Goal: Information Seeking & Learning: Learn about a topic

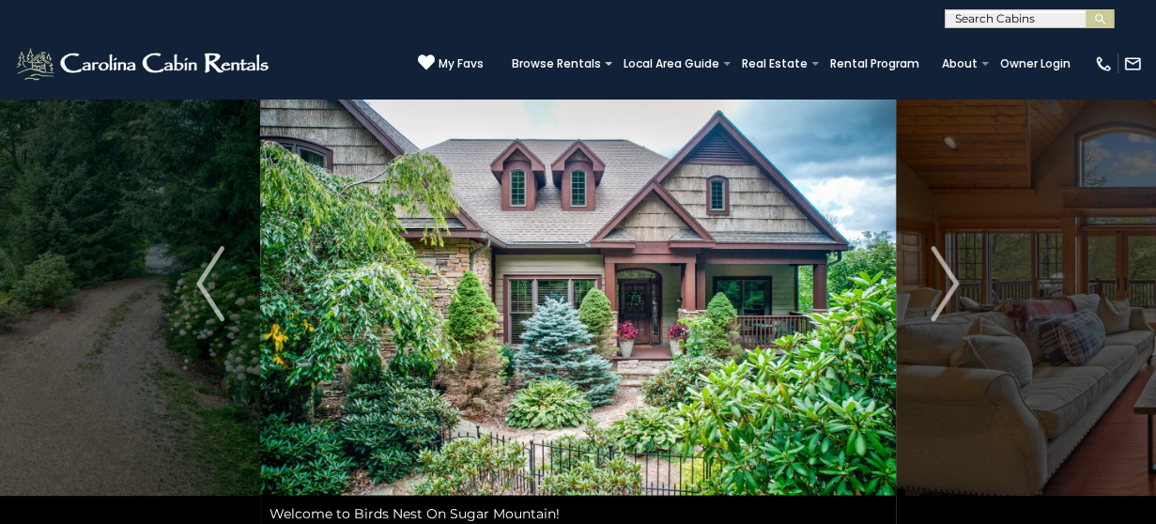
scroll to position [70, 0]
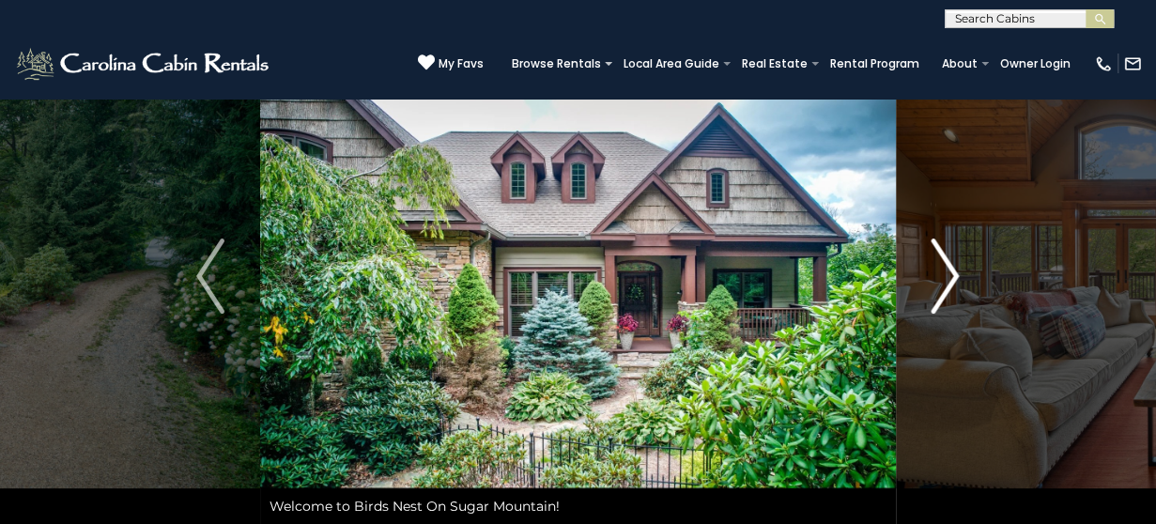
click at [942, 290] on img "Next" at bounding box center [945, 275] width 28 height 75
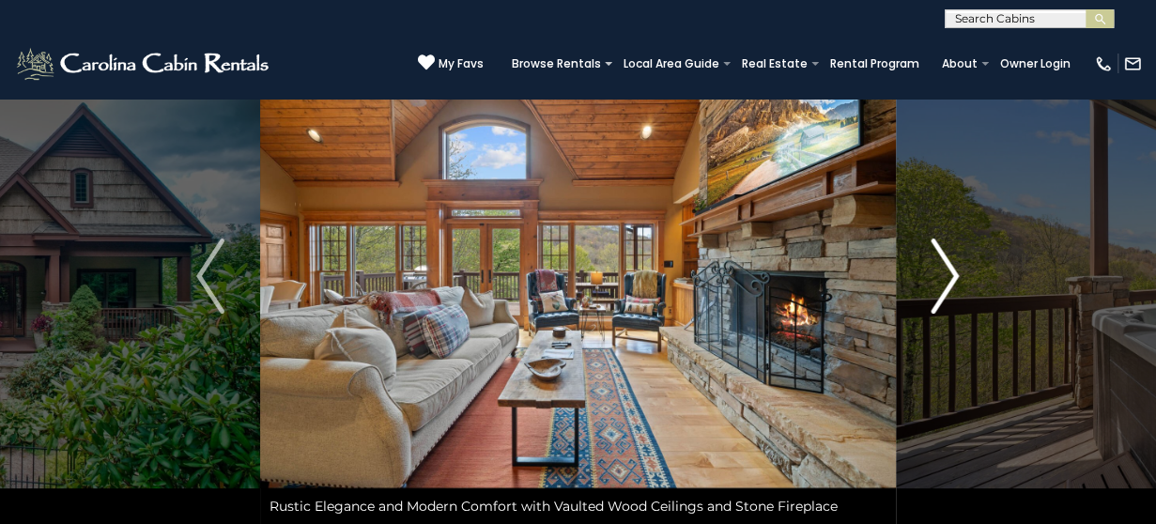
click at [942, 290] on img "Next" at bounding box center [945, 275] width 28 height 75
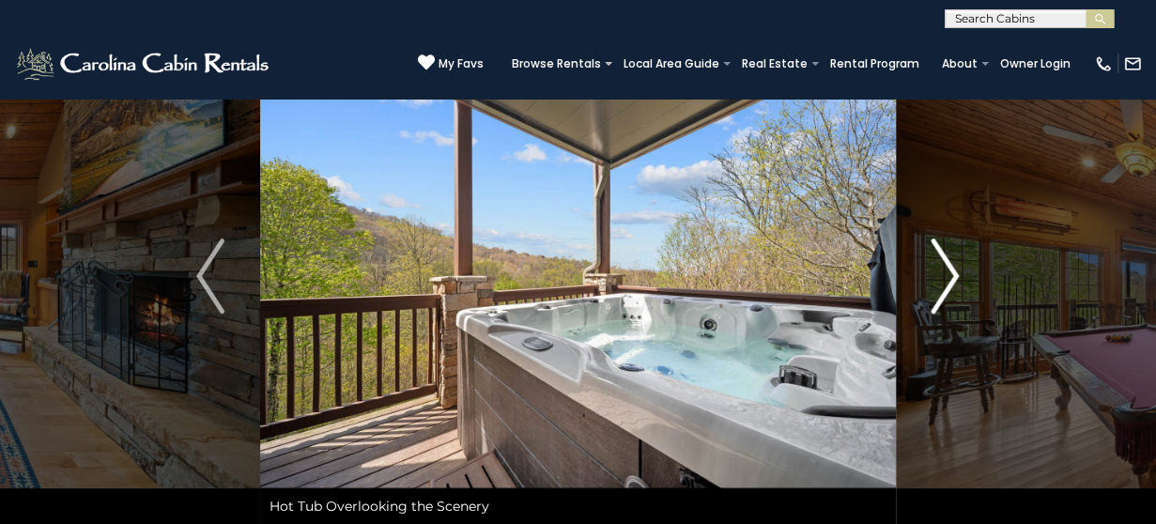
click at [942, 290] on img "Next" at bounding box center [945, 275] width 28 height 75
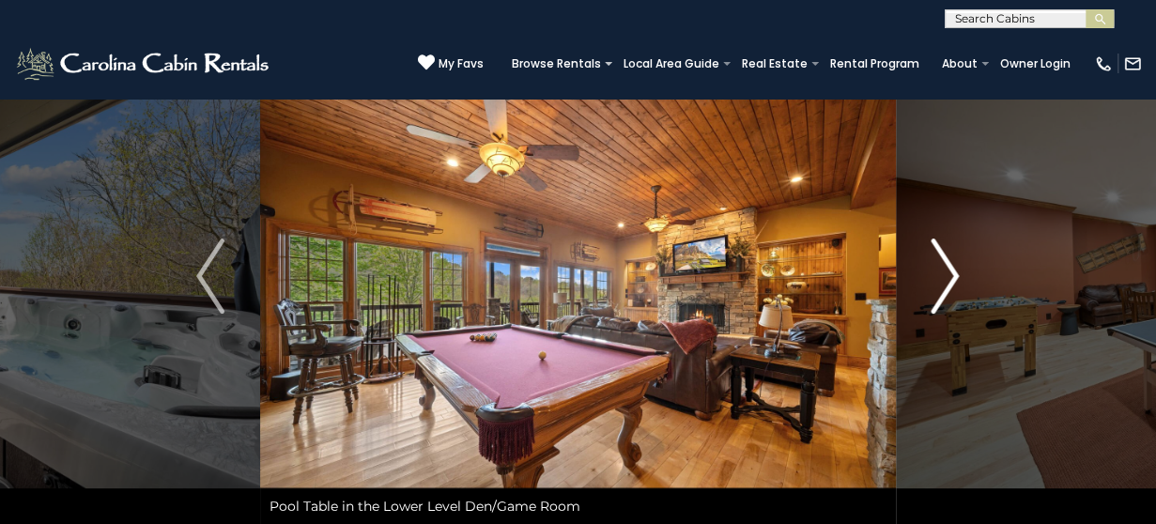
click at [942, 290] on img "Next" at bounding box center [945, 275] width 28 height 75
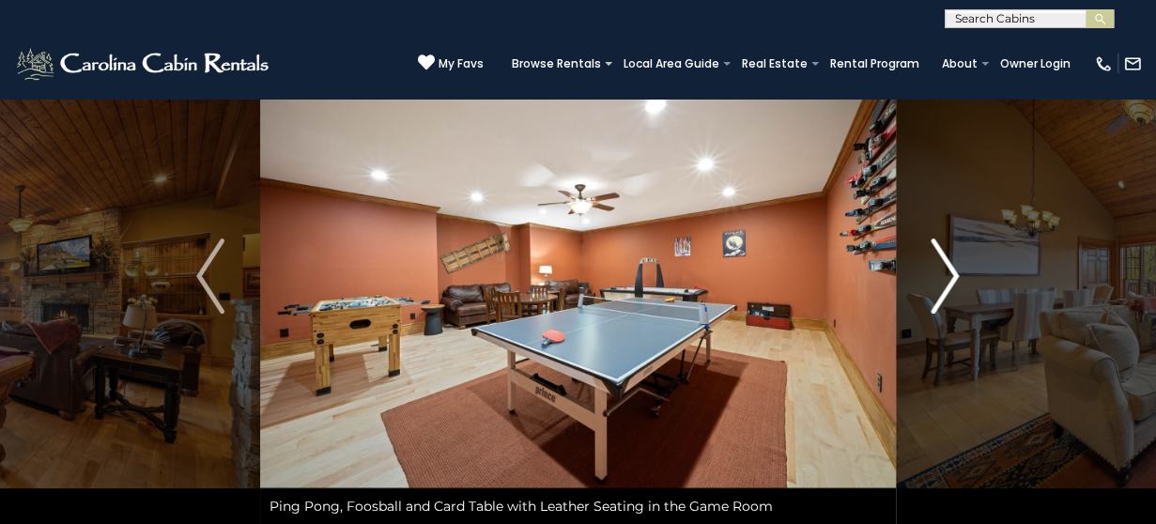
click at [942, 290] on img "Next" at bounding box center [945, 275] width 28 height 75
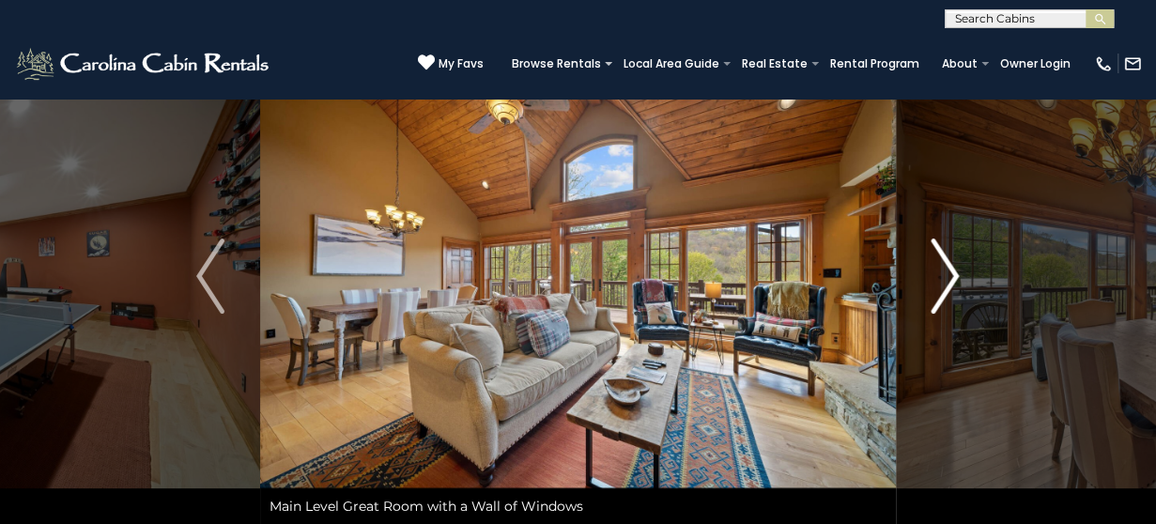
click at [944, 288] on img "Next" at bounding box center [945, 275] width 28 height 75
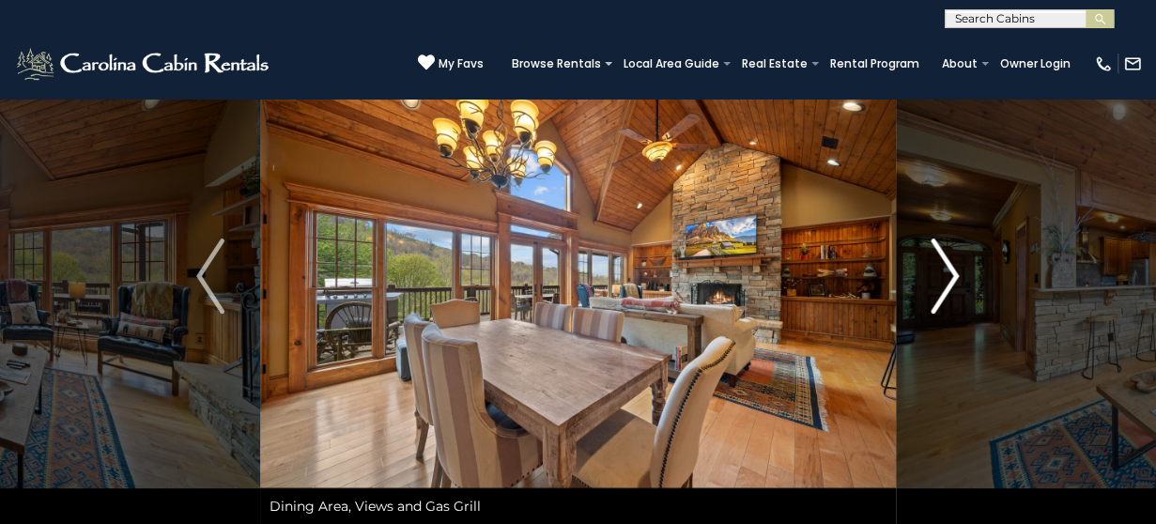
click at [944, 288] on img "Next" at bounding box center [945, 275] width 28 height 75
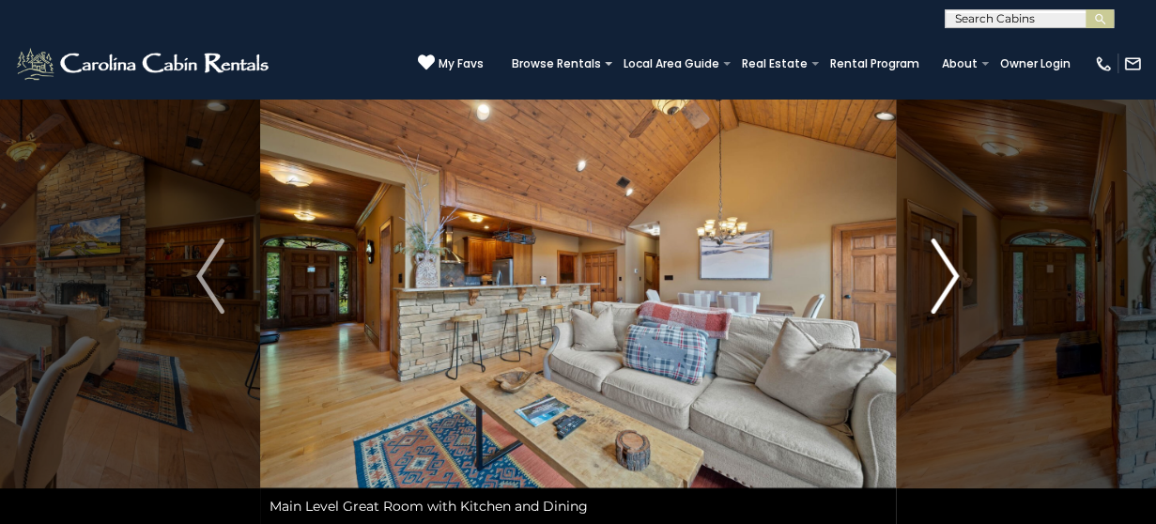
click at [944, 288] on img "Next" at bounding box center [945, 275] width 28 height 75
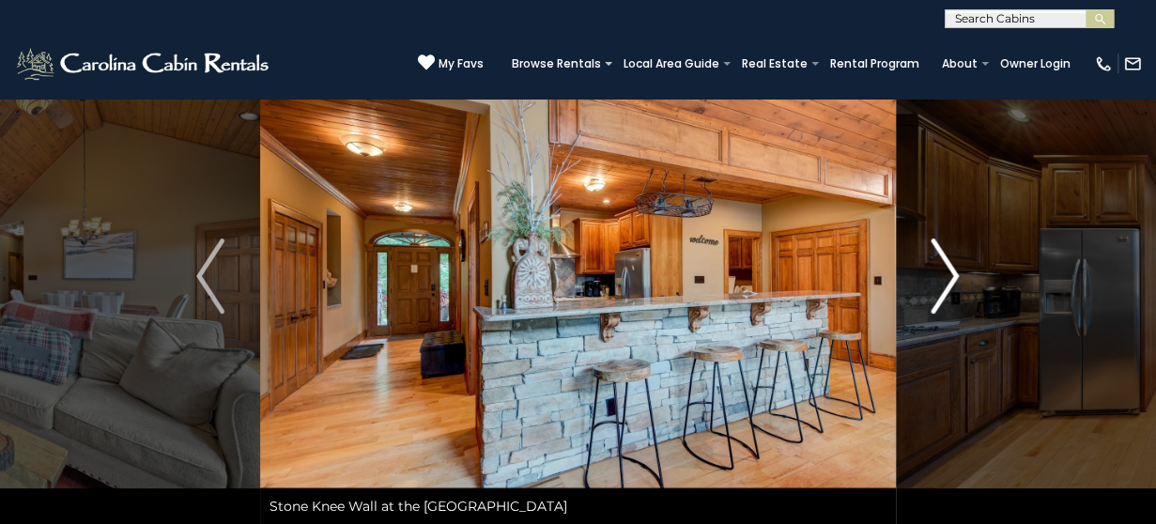
click at [944, 288] on img "Next" at bounding box center [945, 275] width 28 height 75
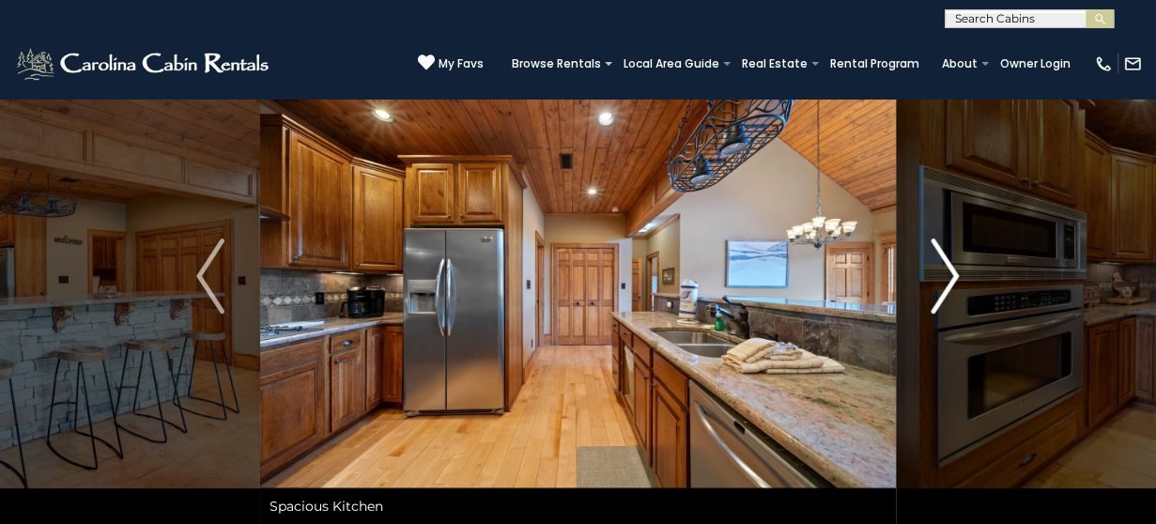
click at [944, 288] on img "Next" at bounding box center [945, 275] width 28 height 75
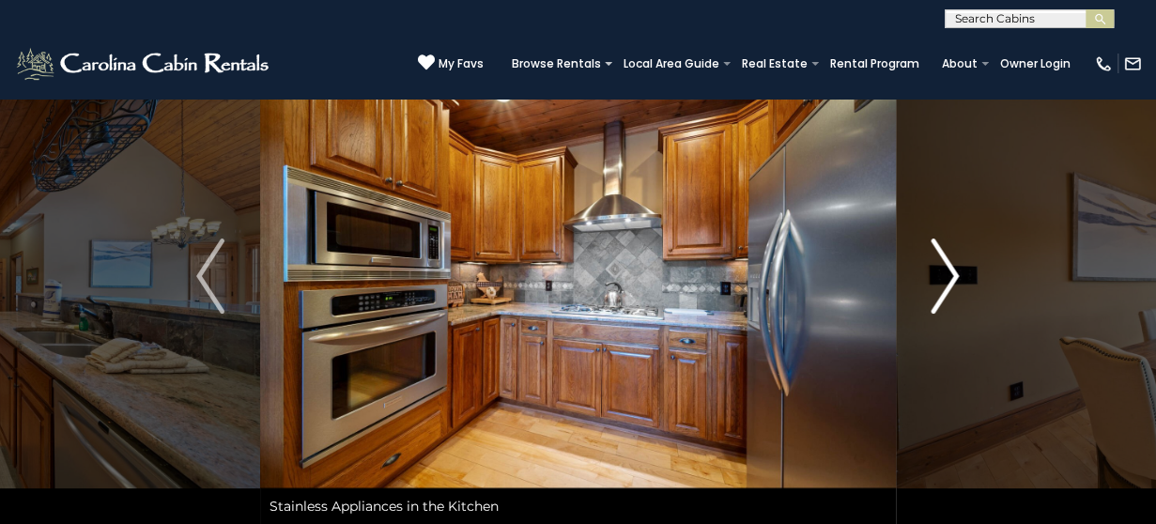
click at [944, 288] on img "Next" at bounding box center [945, 275] width 28 height 75
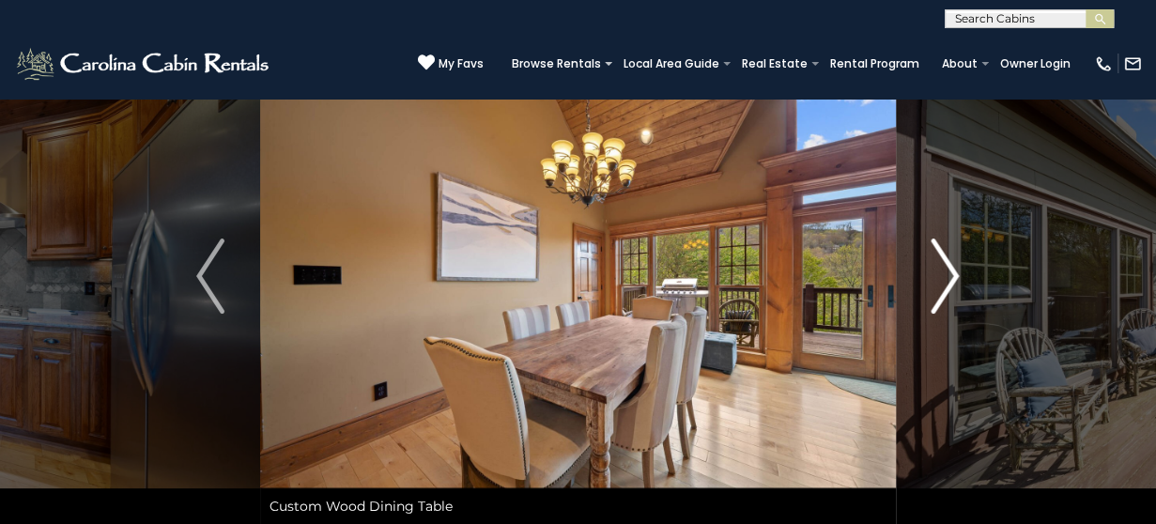
click at [944, 288] on img "Next" at bounding box center [945, 275] width 28 height 75
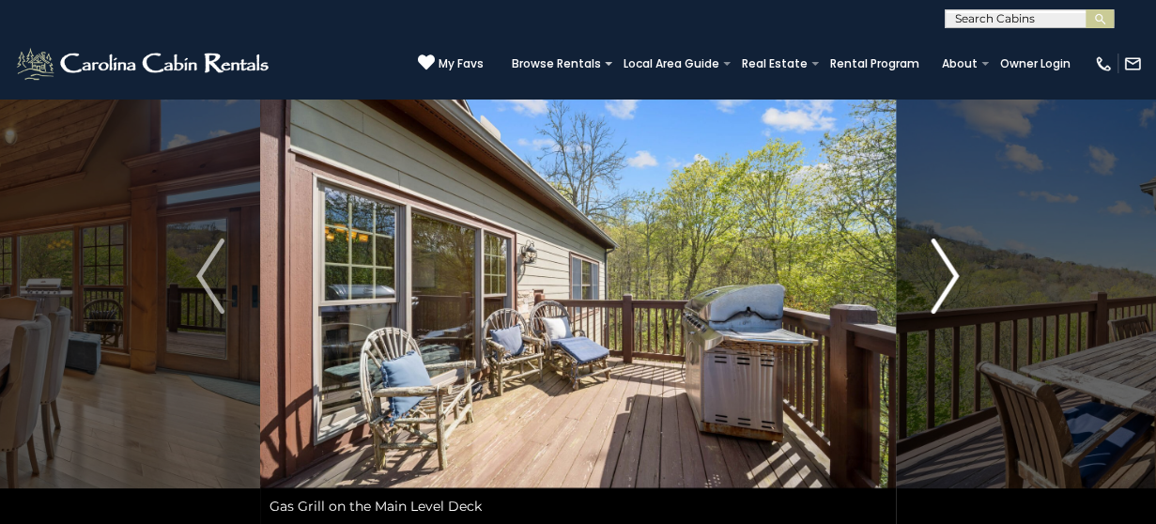
click at [944, 288] on img "Next" at bounding box center [945, 275] width 28 height 75
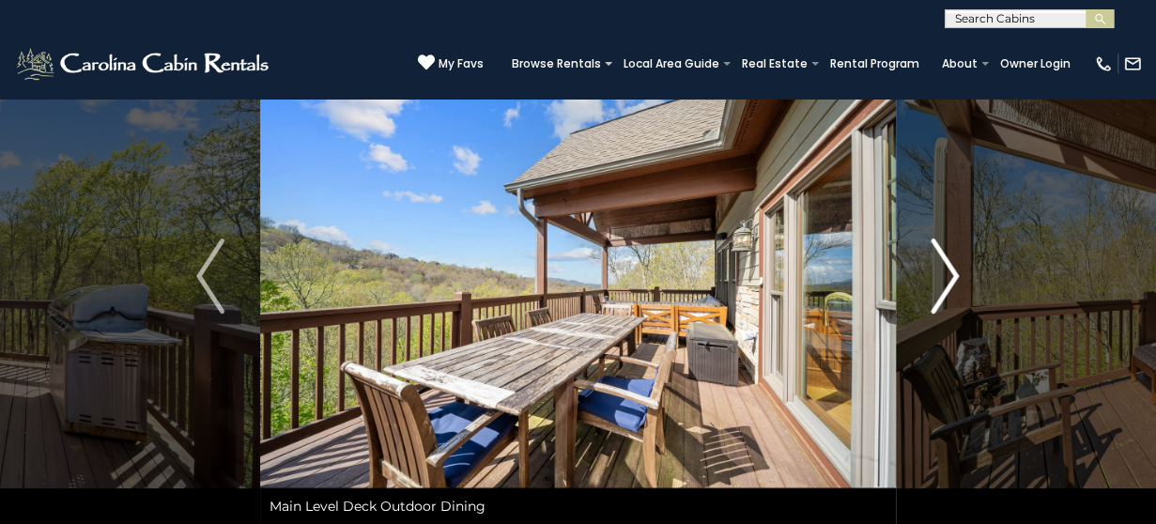
click at [948, 283] on img "Next" at bounding box center [945, 275] width 28 height 75
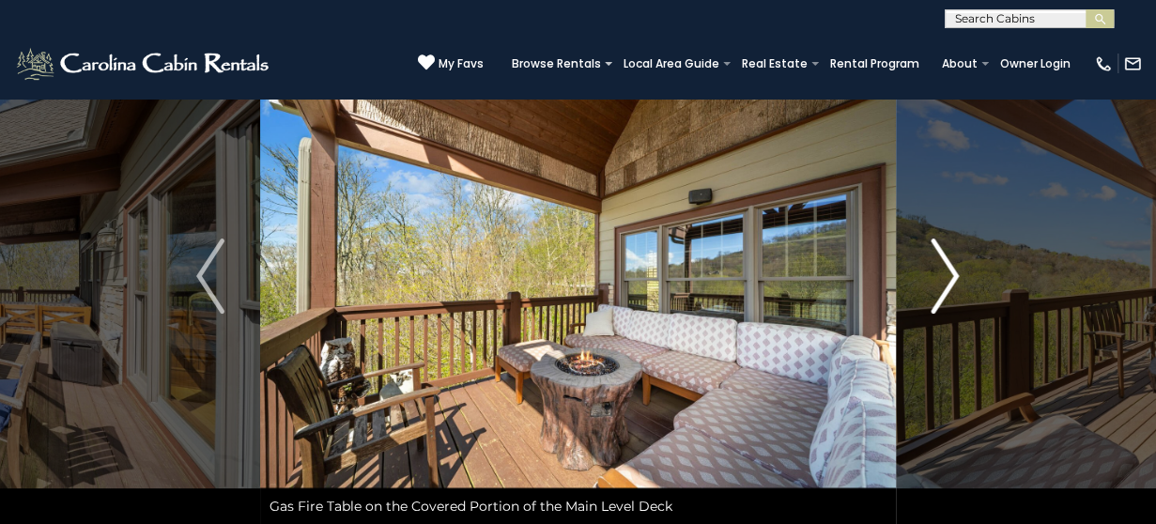
click at [948, 283] on img "Next" at bounding box center [945, 275] width 28 height 75
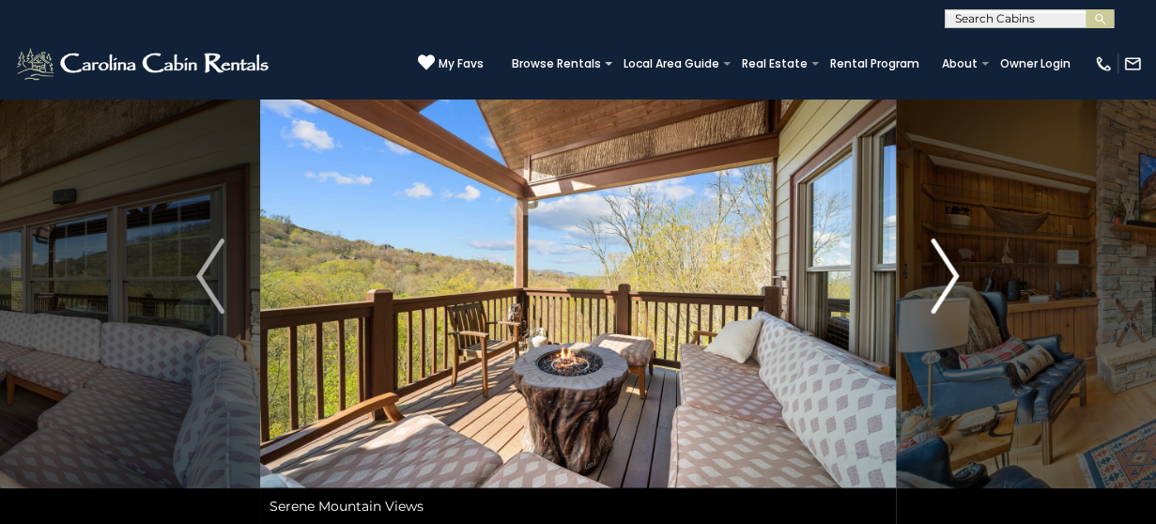
click at [948, 283] on img "Next" at bounding box center [945, 275] width 28 height 75
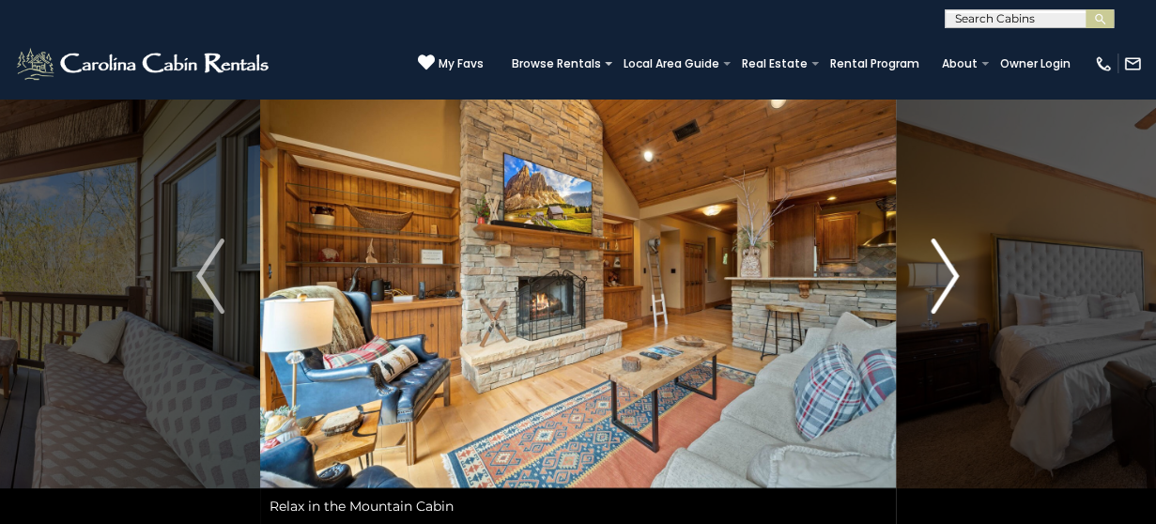
click at [948, 283] on img "Next" at bounding box center [945, 275] width 28 height 75
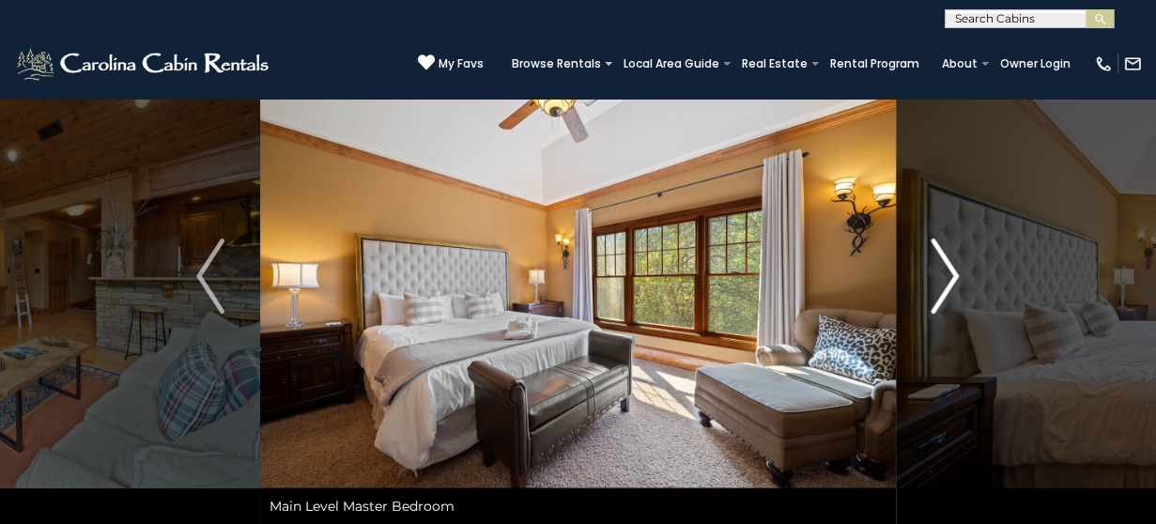
click at [948, 283] on img "Next" at bounding box center [945, 275] width 28 height 75
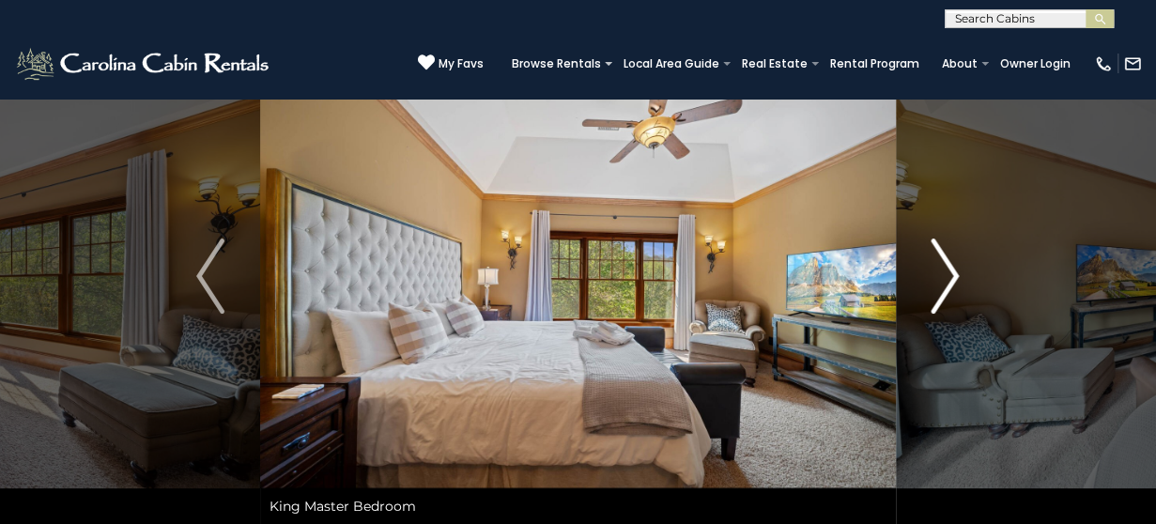
click at [948, 283] on img "Next" at bounding box center [945, 275] width 28 height 75
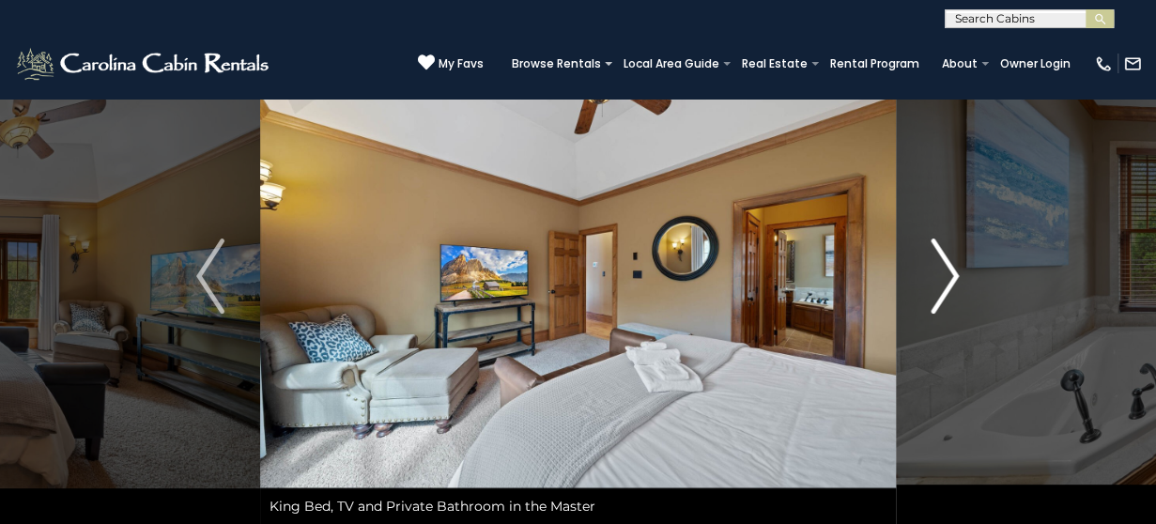
click at [948, 283] on img "Next" at bounding box center [945, 275] width 28 height 75
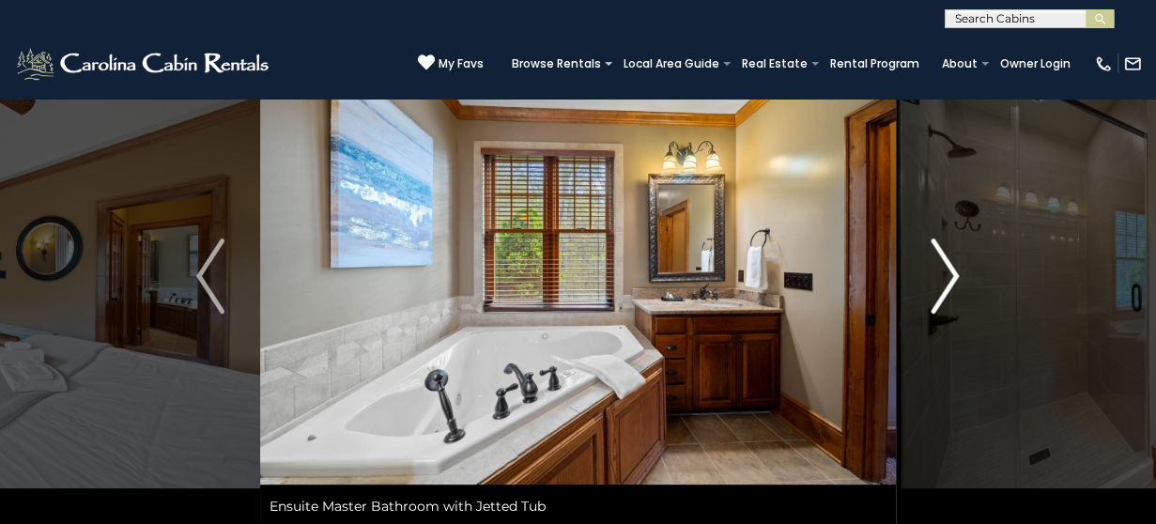
click at [948, 283] on img "Next" at bounding box center [945, 275] width 28 height 75
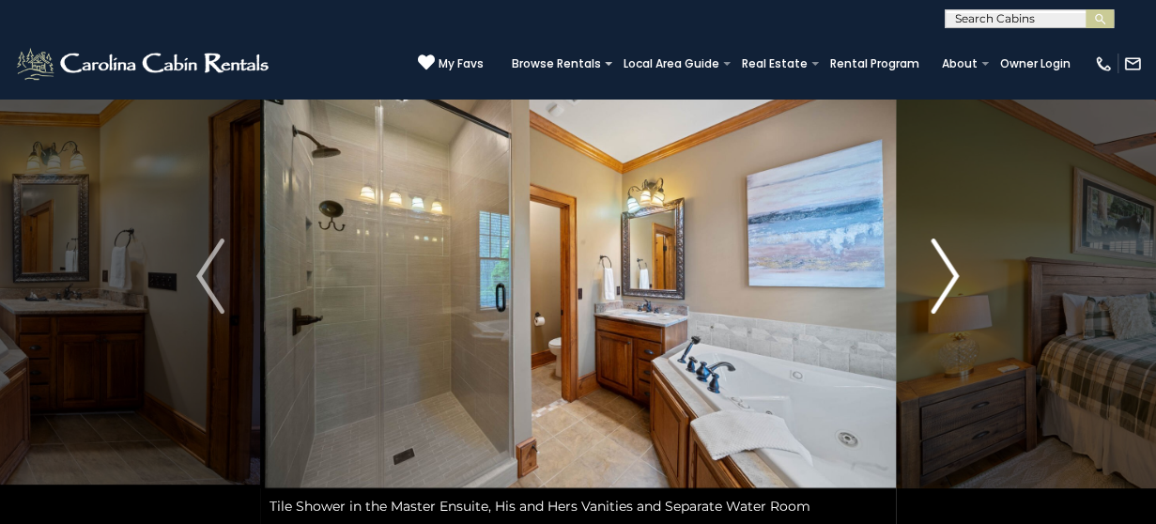
click at [948, 283] on img "Next" at bounding box center [945, 275] width 28 height 75
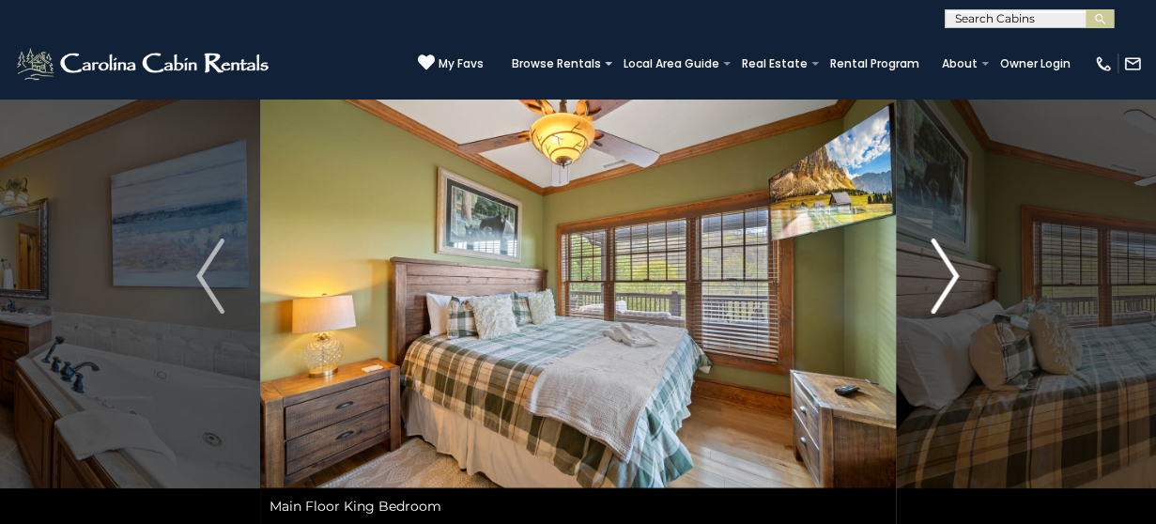
click at [948, 283] on img "Next" at bounding box center [945, 275] width 28 height 75
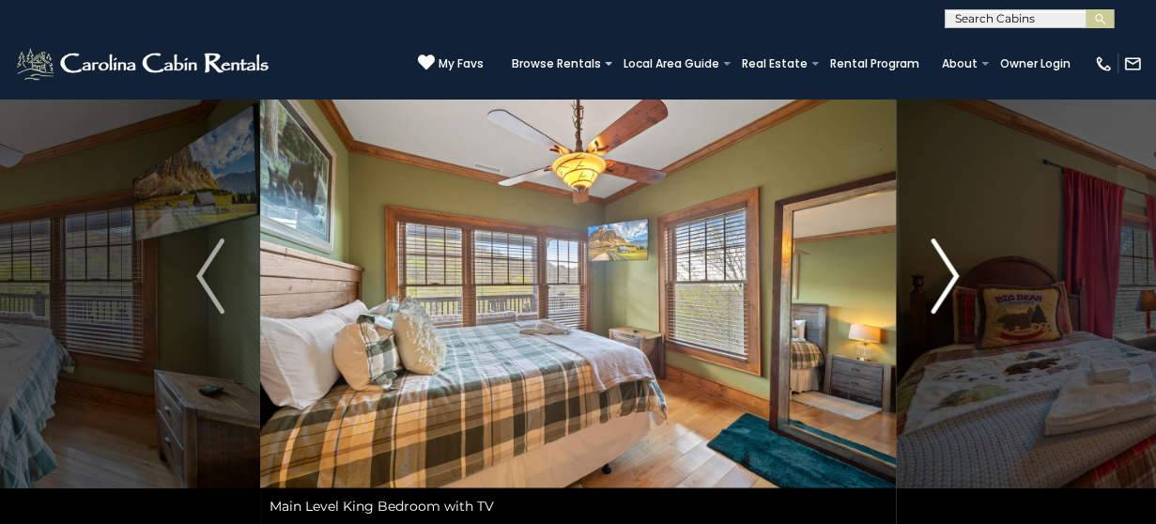
click at [948, 283] on img "Next" at bounding box center [945, 275] width 28 height 75
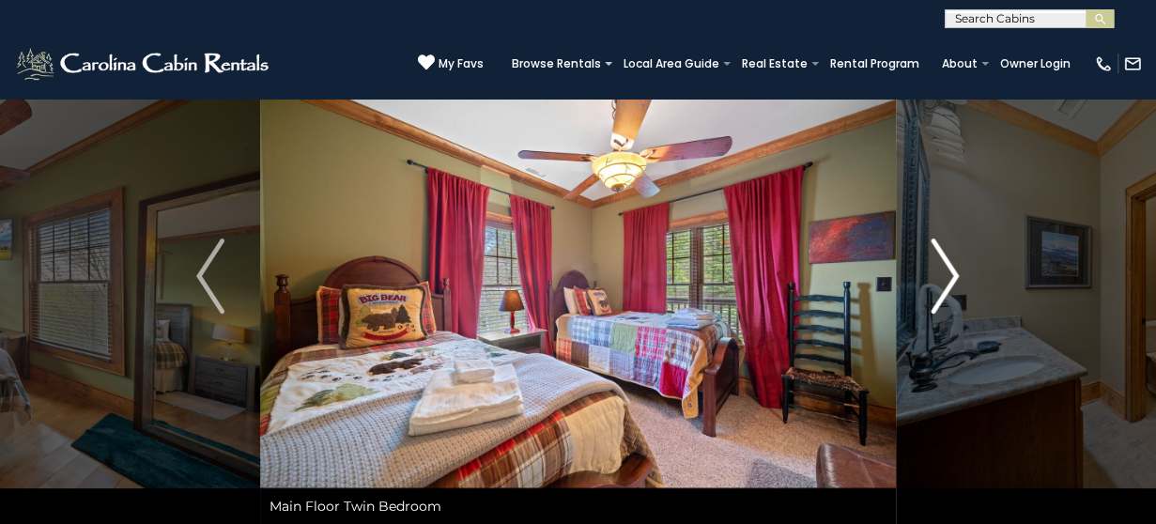
click at [948, 283] on img "Next" at bounding box center [945, 275] width 28 height 75
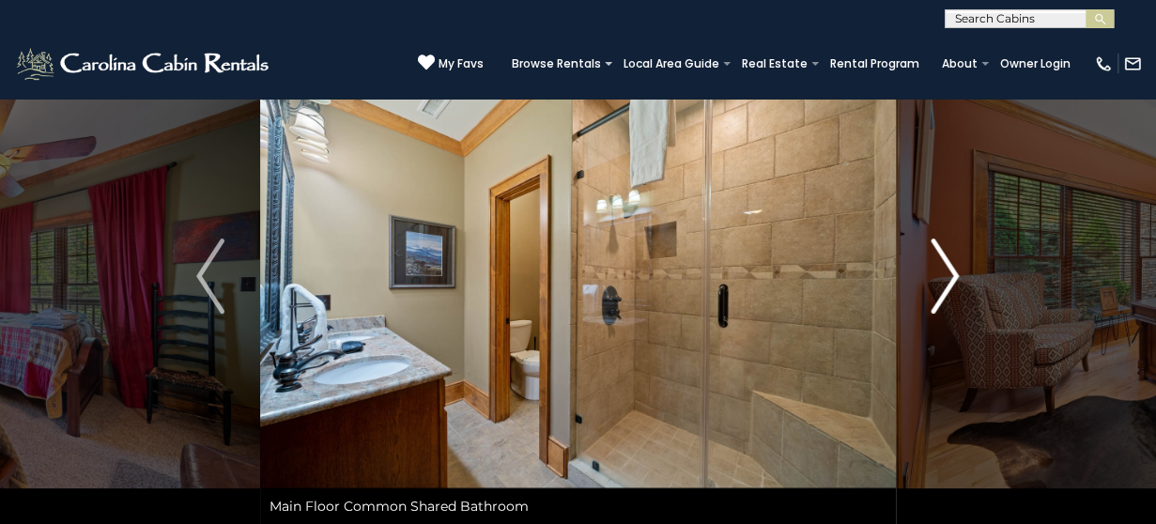
click at [948, 283] on img "Next" at bounding box center [945, 275] width 28 height 75
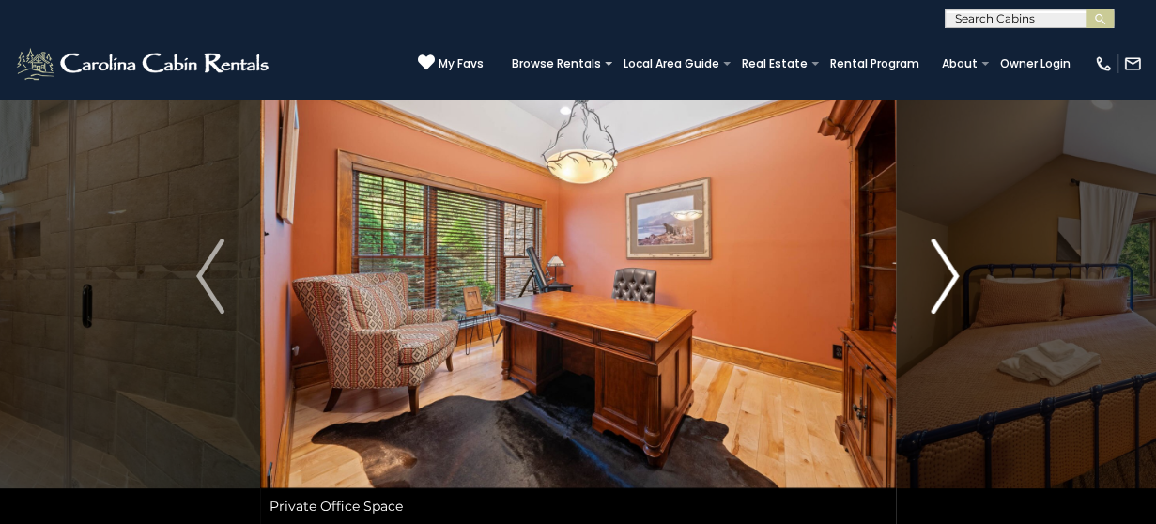
click at [948, 283] on img "Next" at bounding box center [945, 275] width 28 height 75
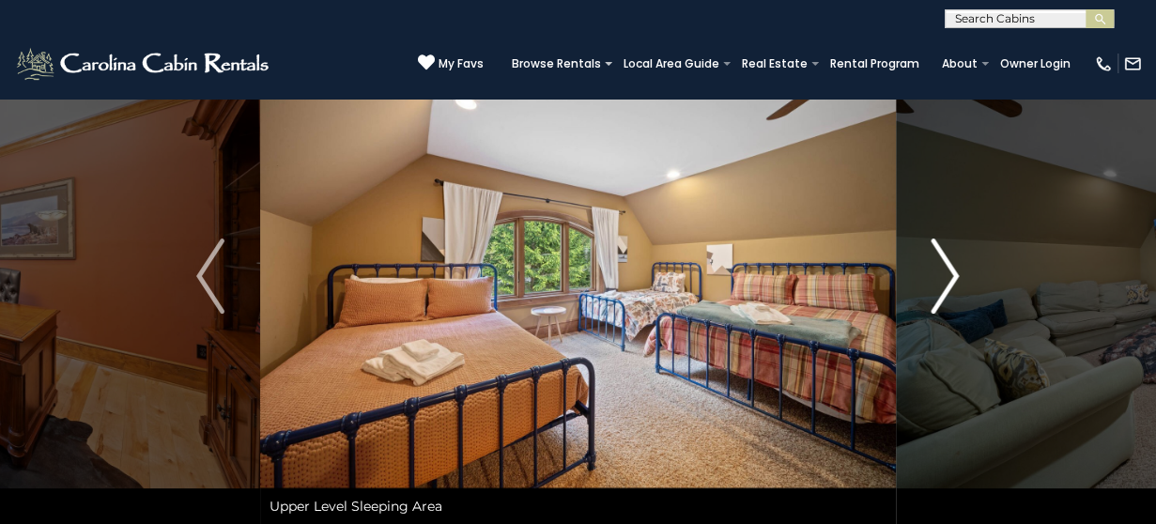
click at [948, 283] on img "Next" at bounding box center [945, 275] width 28 height 75
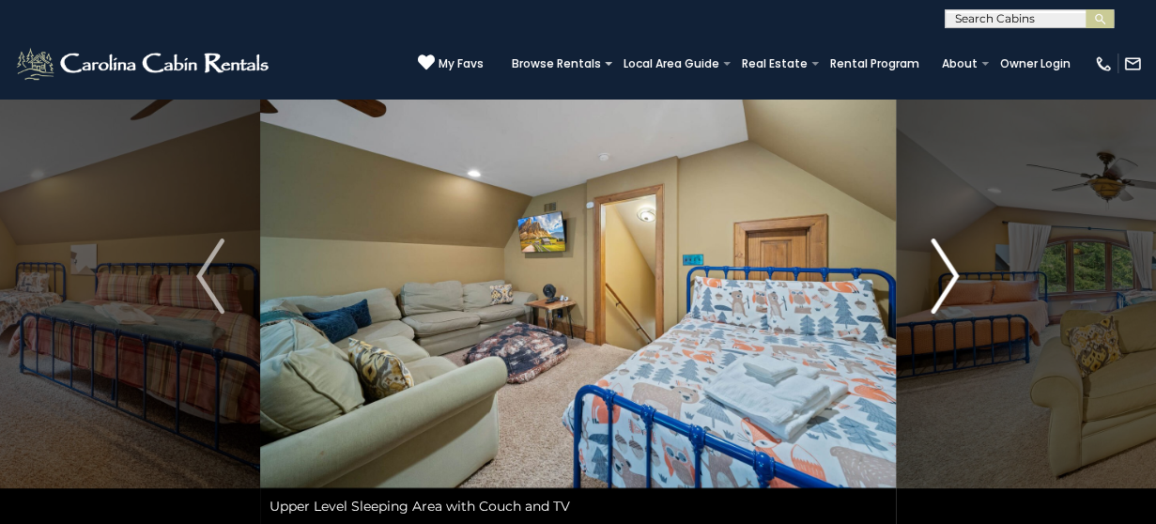
click at [948, 283] on img "Next" at bounding box center [945, 275] width 28 height 75
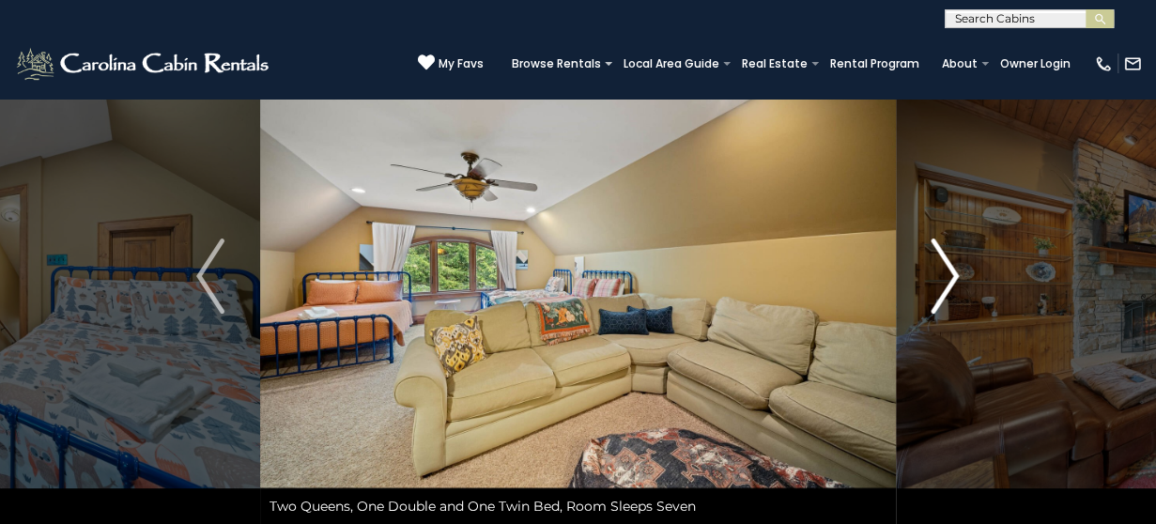
click at [942, 281] on img "Next" at bounding box center [945, 275] width 28 height 75
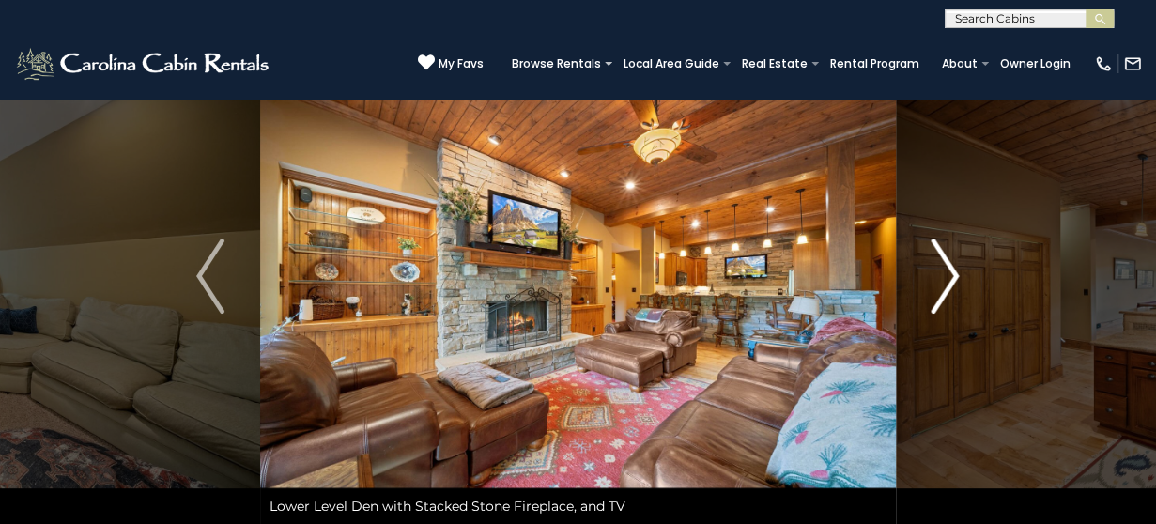
click at [946, 283] on img "Next" at bounding box center [945, 275] width 28 height 75
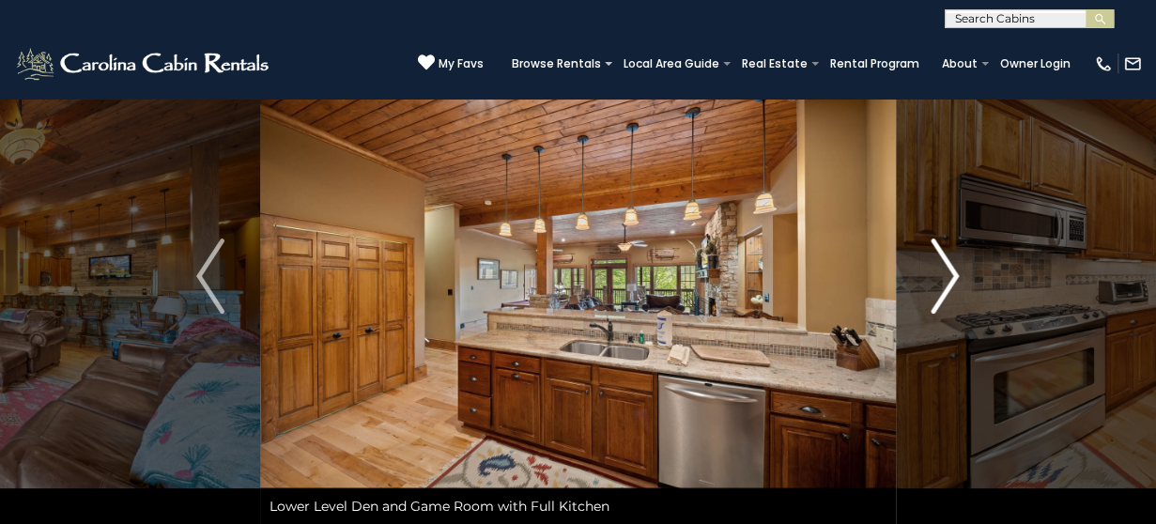
click at [946, 283] on img "Next" at bounding box center [945, 275] width 28 height 75
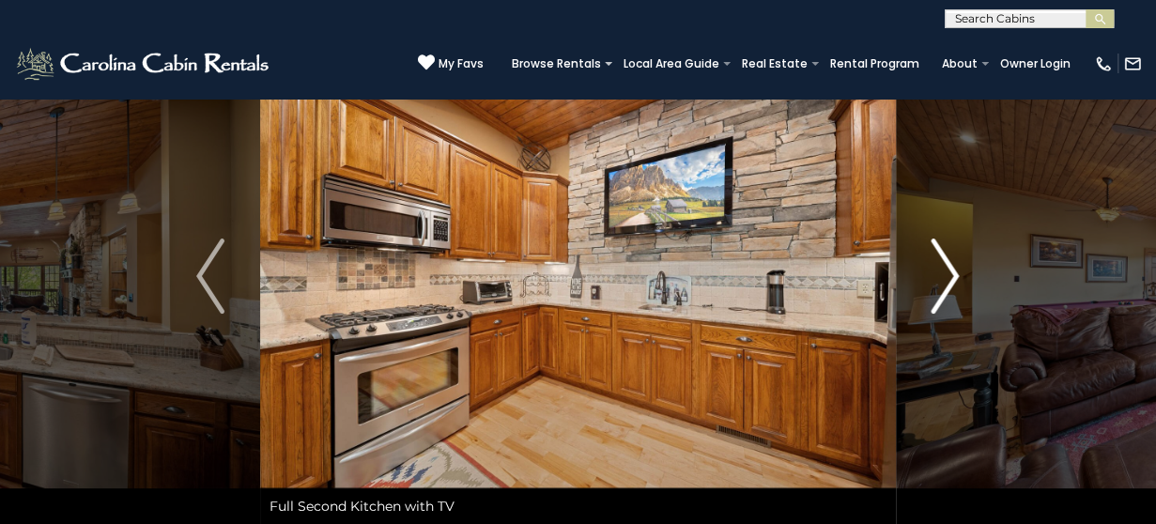
click at [946, 283] on img "Next" at bounding box center [945, 275] width 28 height 75
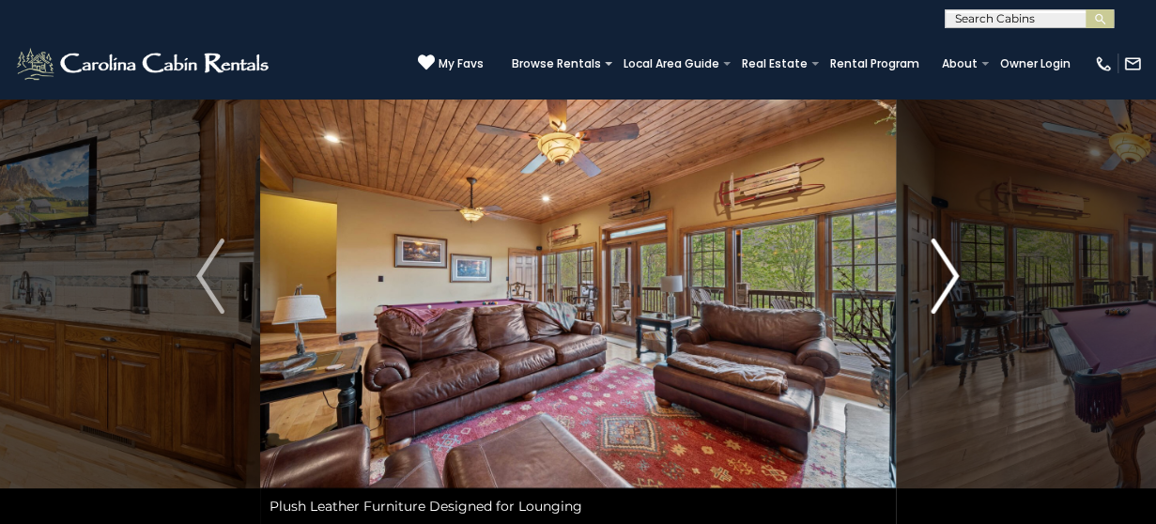
click at [946, 283] on img "Next" at bounding box center [945, 275] width 28 height 75
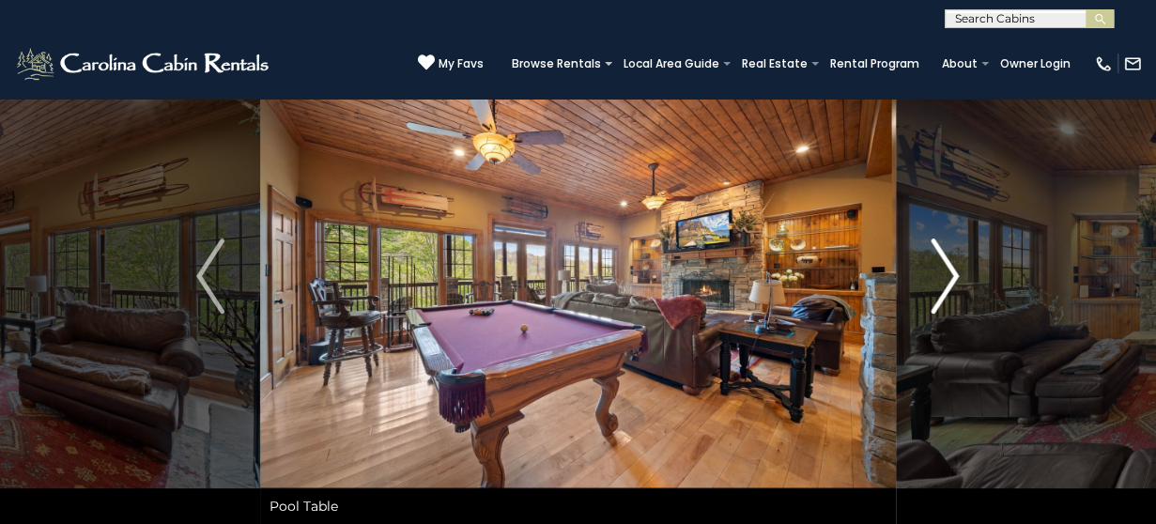
click at [946, 283] on img "Next" at bounding box center [945, 275] width 28 height 75
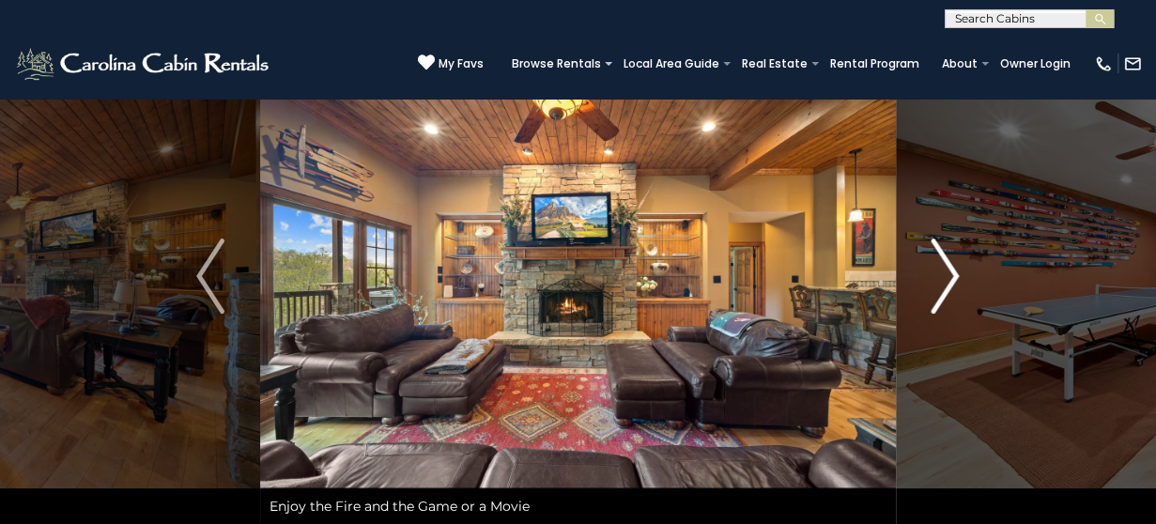
click at [946, 283] on img "Next" at bounding box center [945, 275] width 28 height 75
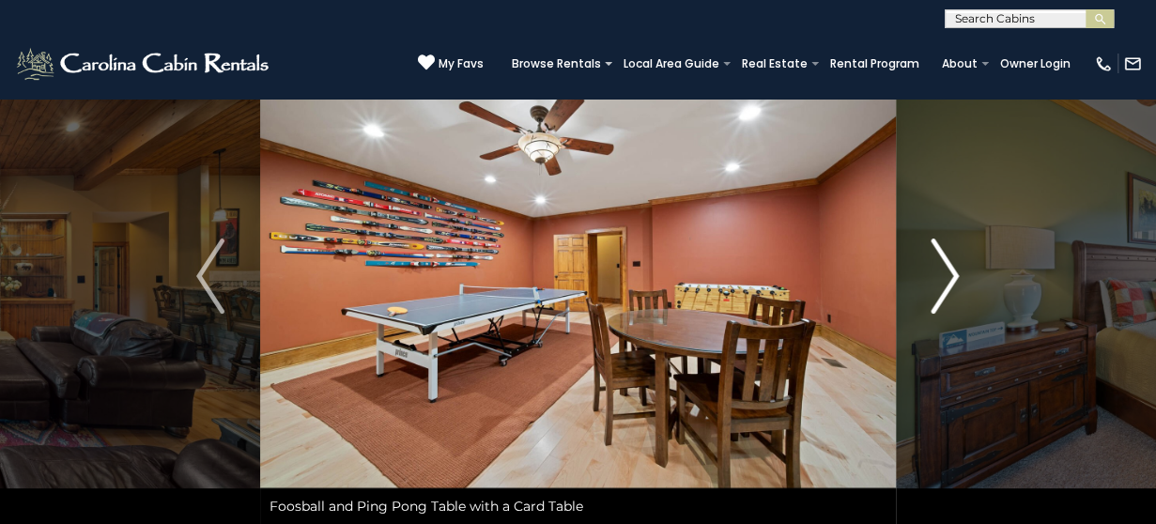
click at [946, 283] on img "Next" at bounding box center [945, 275] width 28 height 75
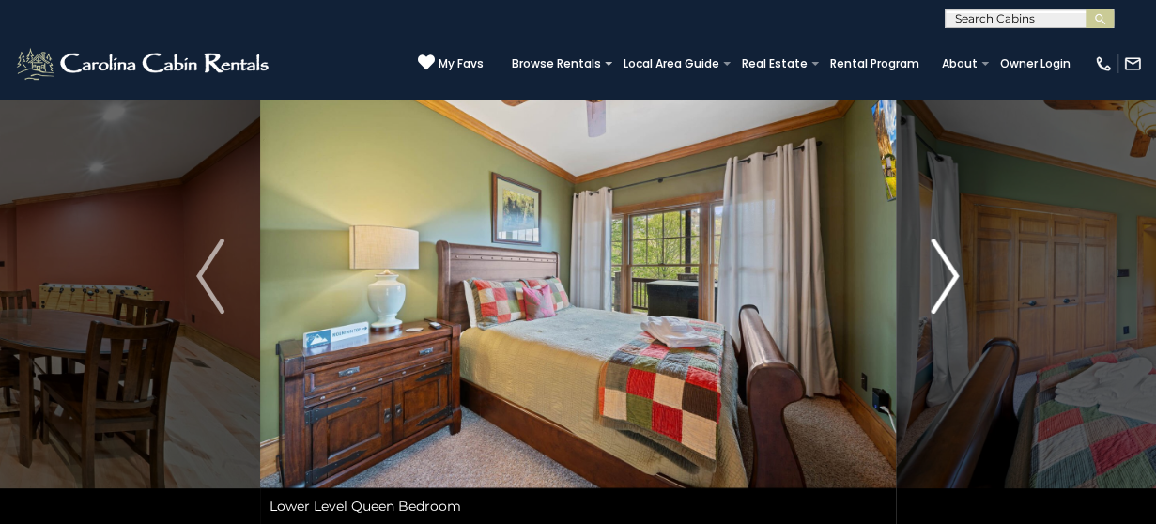
click at [946, 283] on img "Next" at bounding box center [945, 275] width 28 height 75
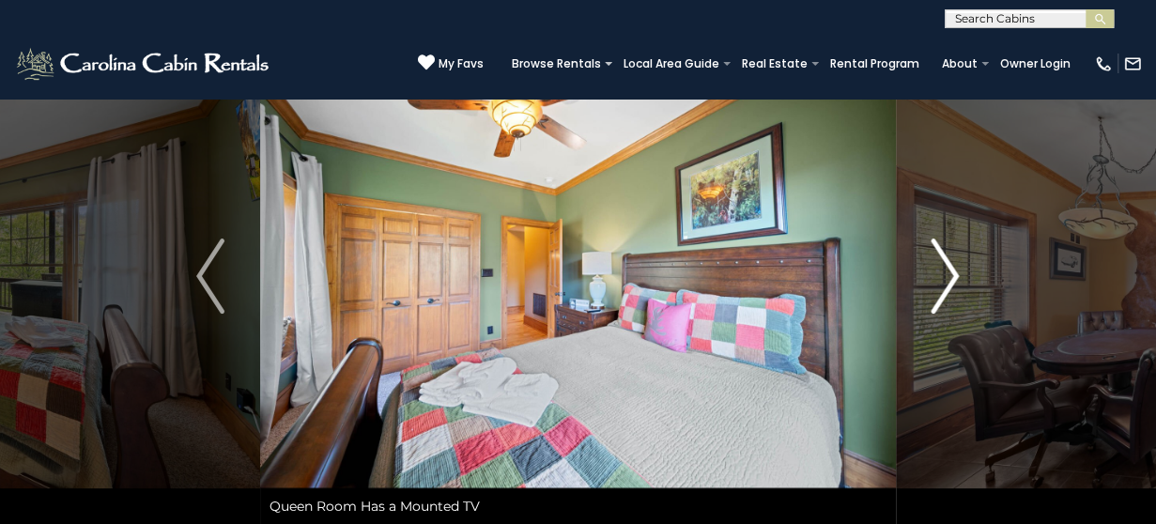
click at [946, 283] on img "Next" at bounding box center [945, 275] width 28 height 75
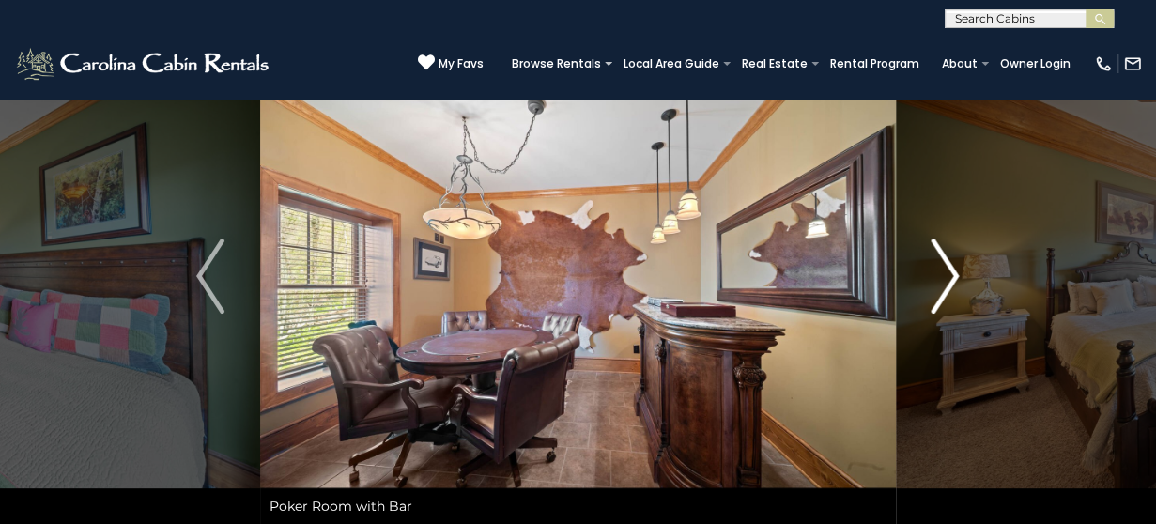
click at [946, 283] on img "Next" at bounding box center [945, 275] width 28 height 75
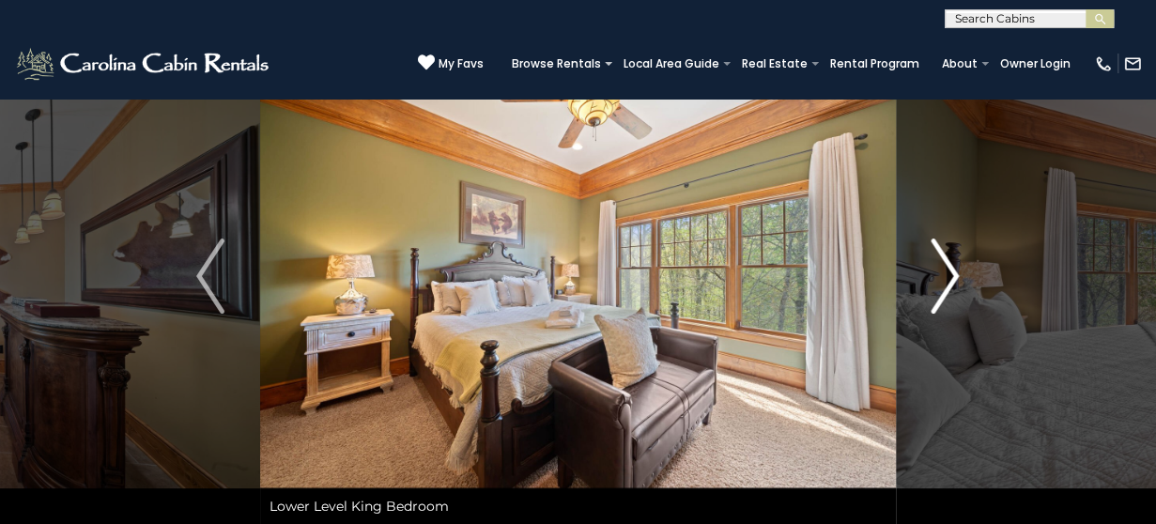
click at [946, 283] on img "Next" at bounding box center [945, 275] width 28 height 75
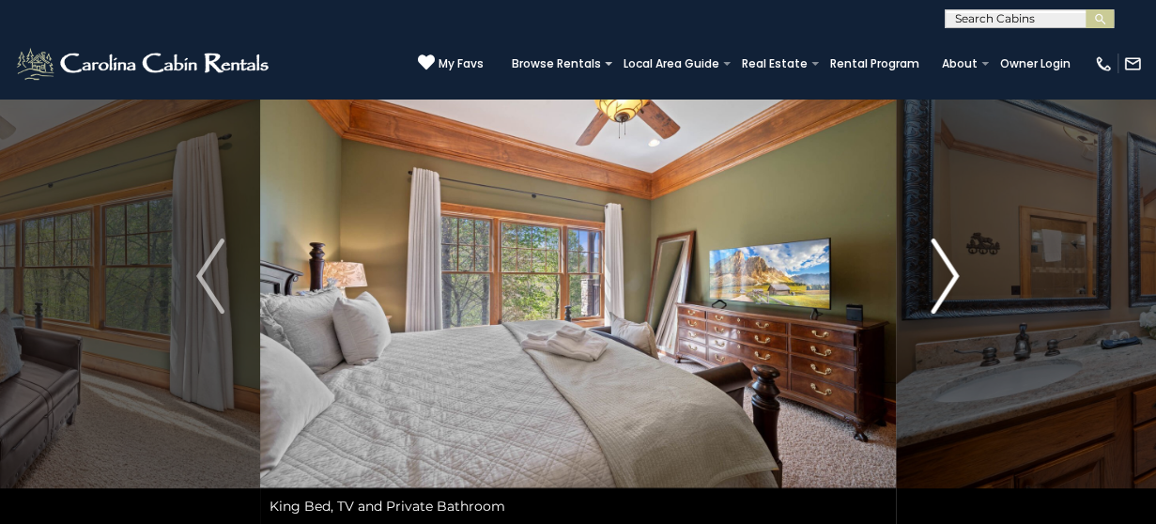
click at [946, 283] on img "Next" at bounding box center [945, 275] width 28 height 75
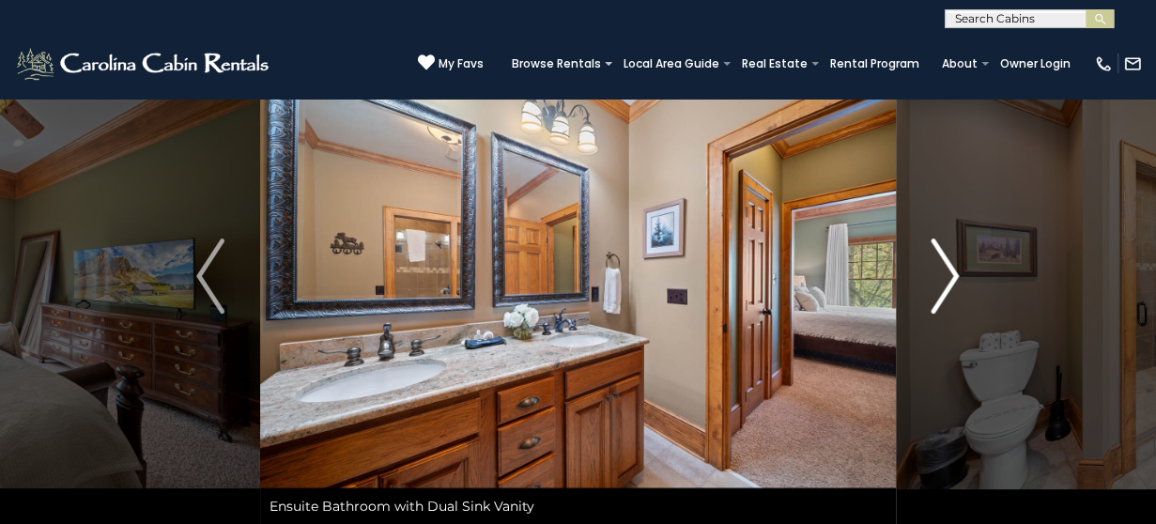
click at [946, 283] on img "Next" at bounding box center [945, 275] width 28 height 75
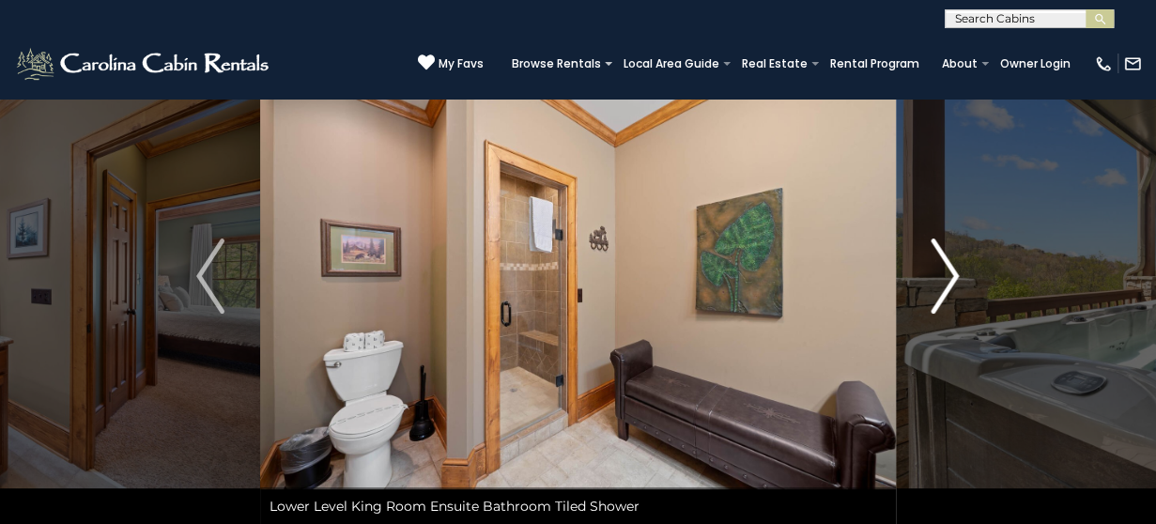
click at [946, 283] on img "Next" at bounding box center [945, 275] width 28 height 75
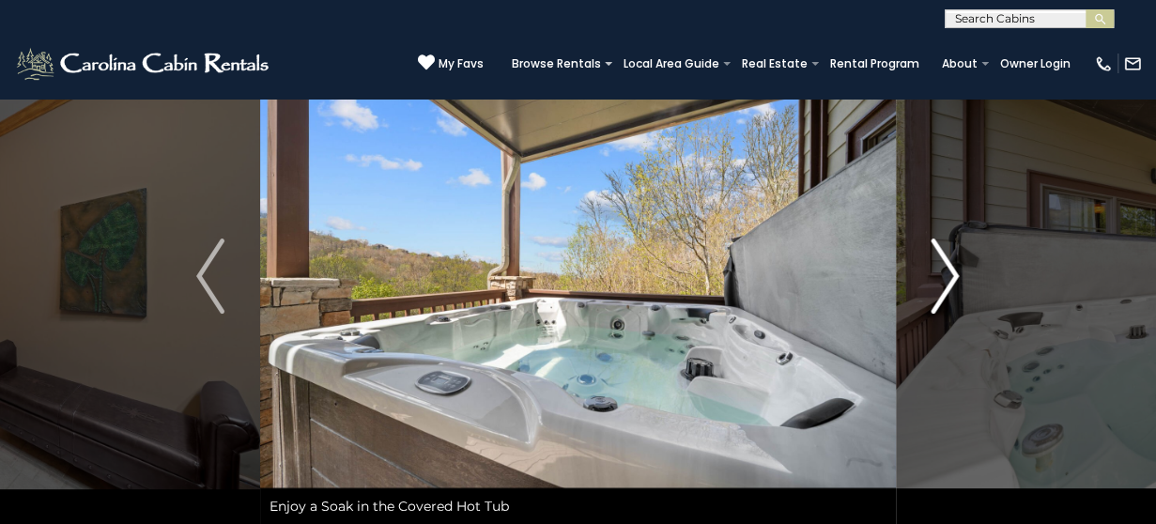
click at [946, 283] on img "Next" at bounding box center [945, 275] width 28 height 75
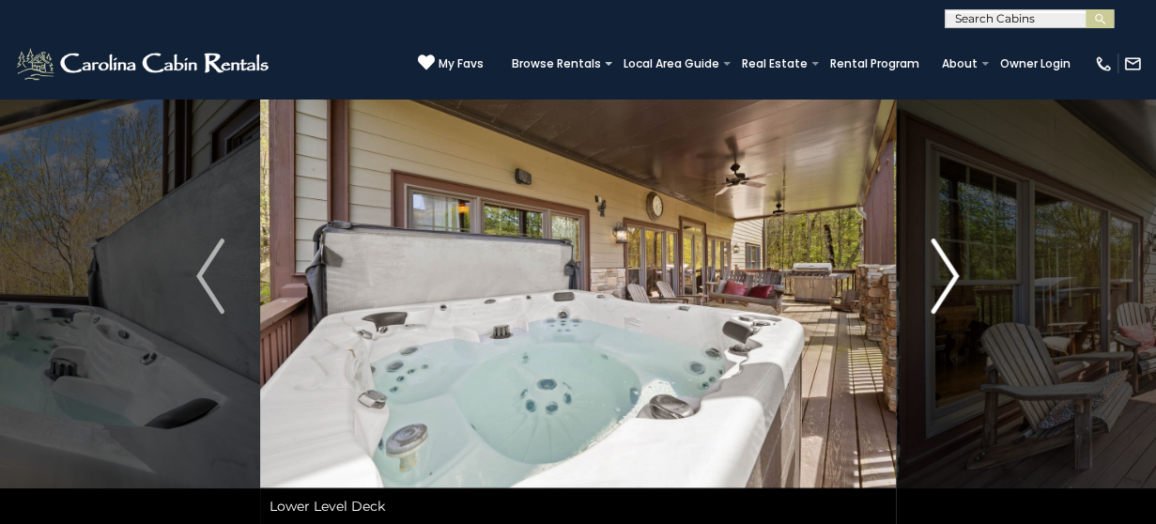
click at [946, 283] on img "Next" at bounding box center [945, 275] width 28 height 75
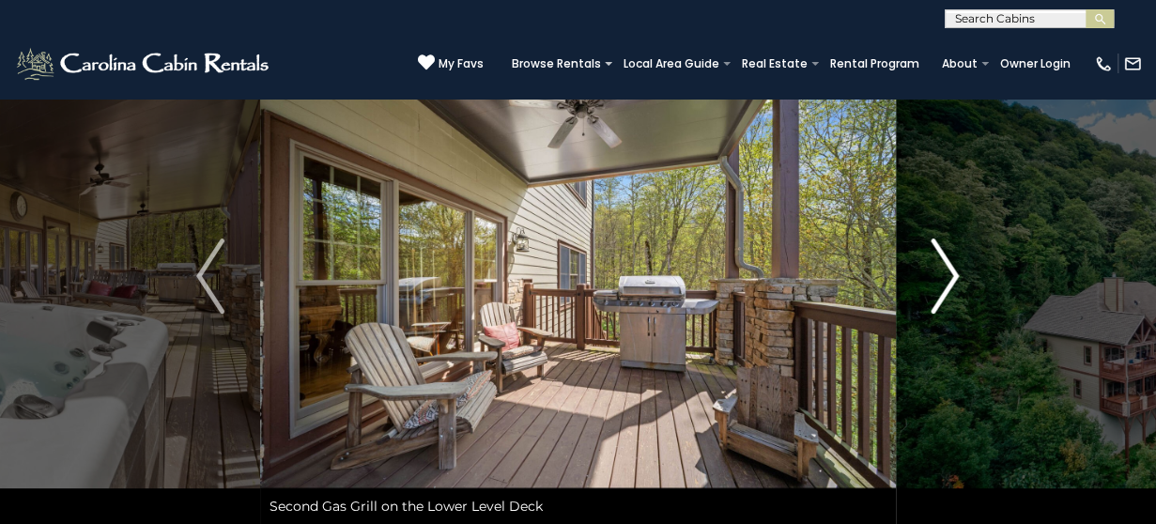
click at [946, 283] on img "Next" at bounding box center [945, 275] width 28 height 75
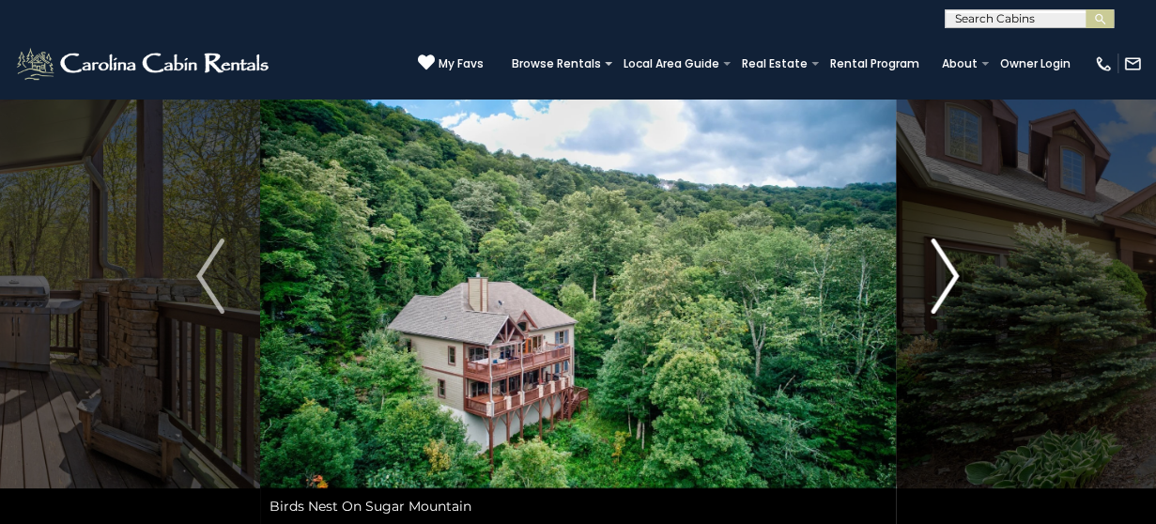
click at [946, 283] on img "Next" at bounding box center [945, 275] width 28 height 75
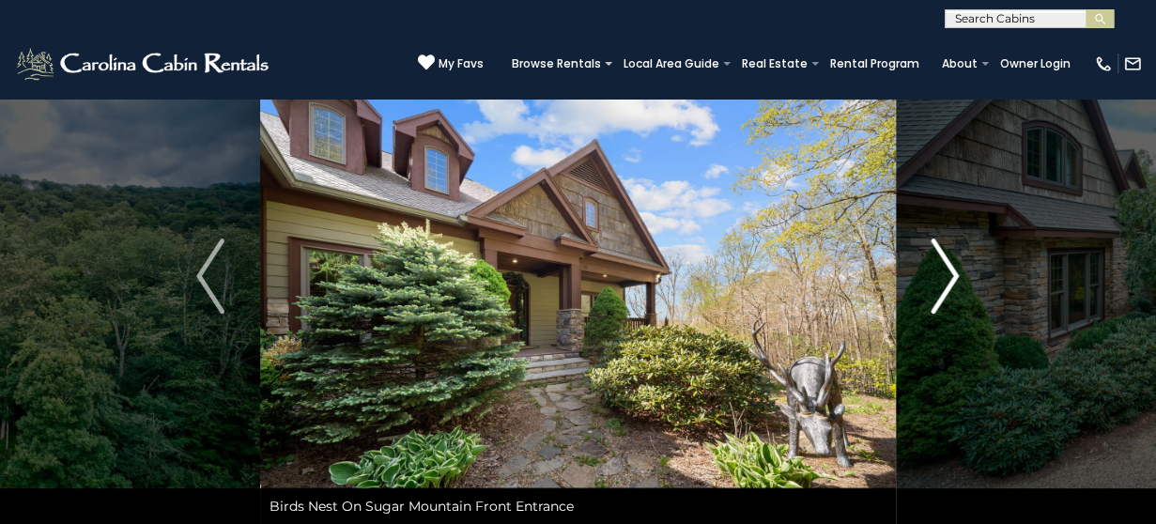
click at [946, 283] on img "Next" at bounding box center [945, 275] width 28 height 75
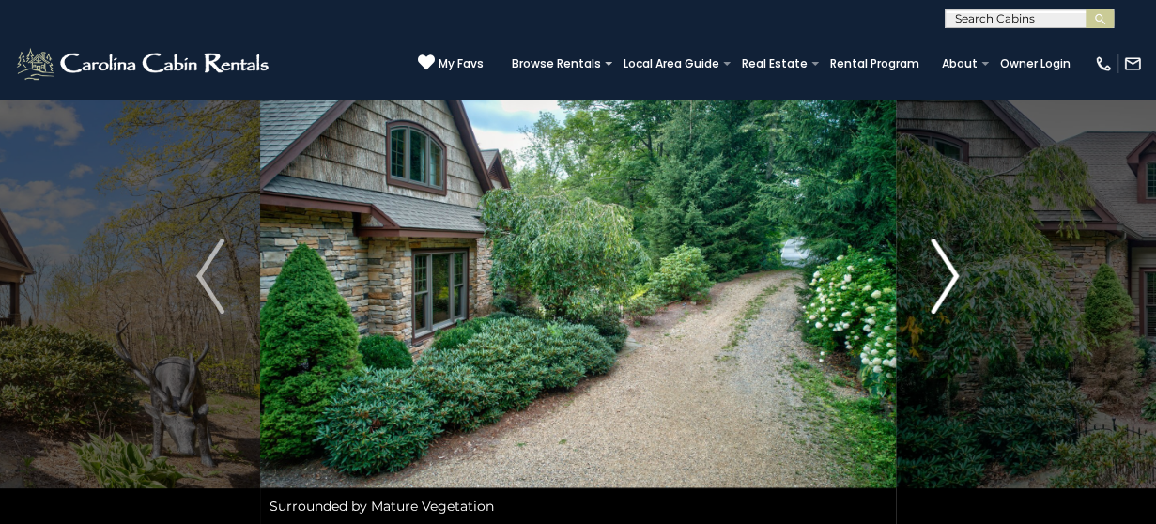
click at [946, 283] on img "Next" at bounding box center [945, 275] width 28 height 75
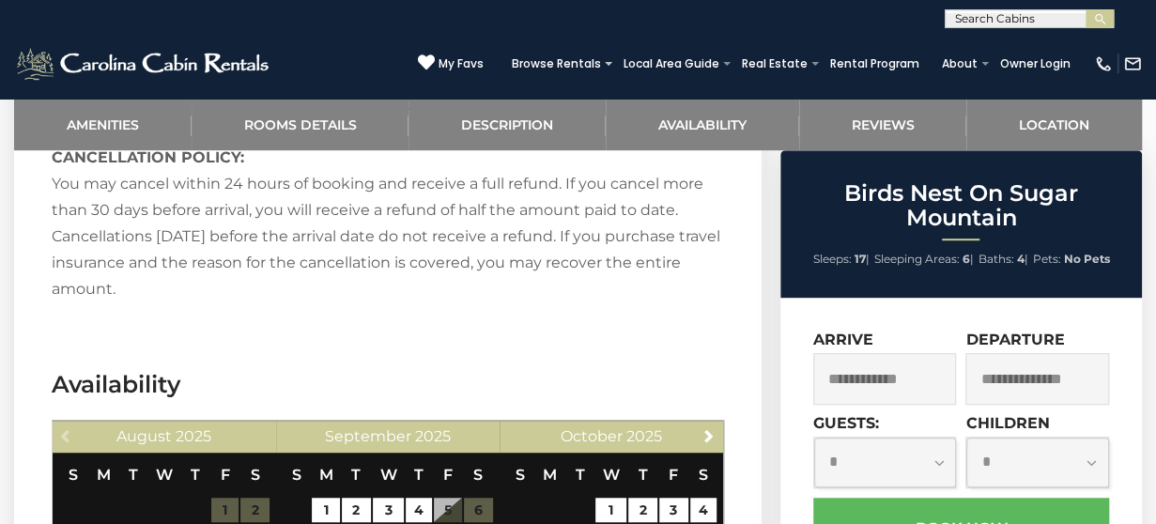
scroll to position [4149, 0]
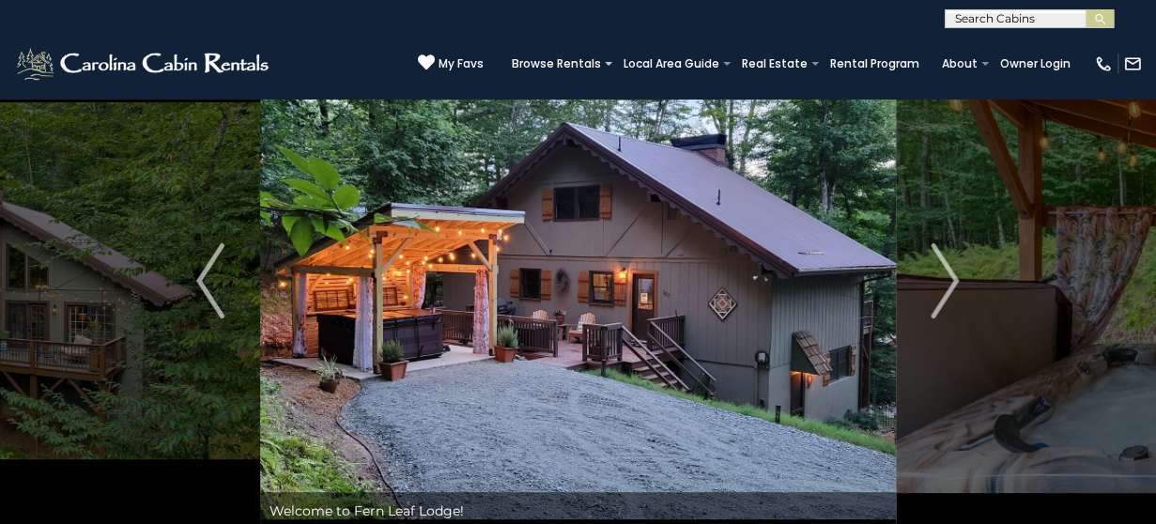
scroll to position [57, 0]
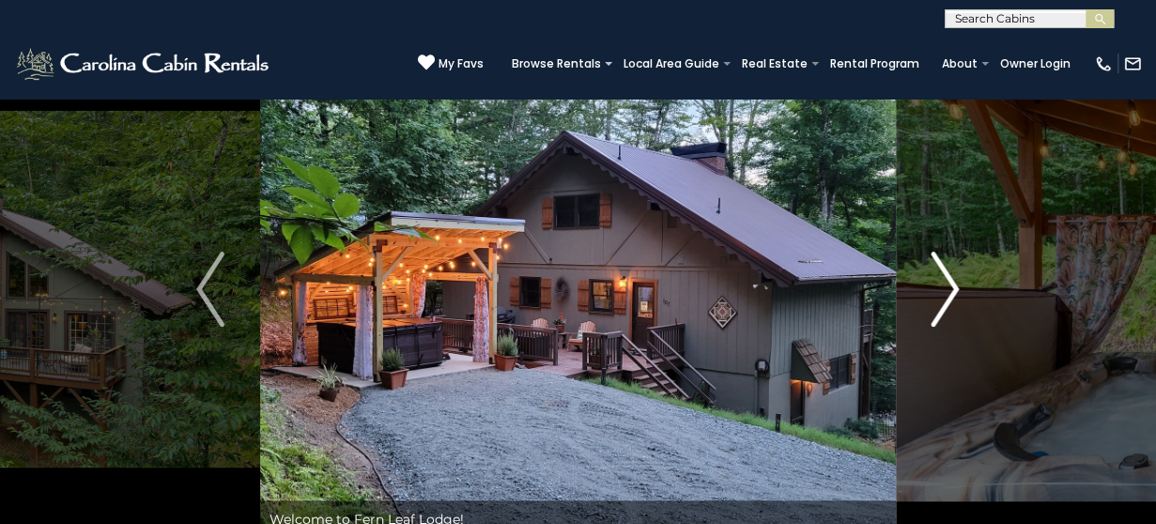
click at [953, 293] on img "Next" at bounding box center [945, 289] width 28 height 75
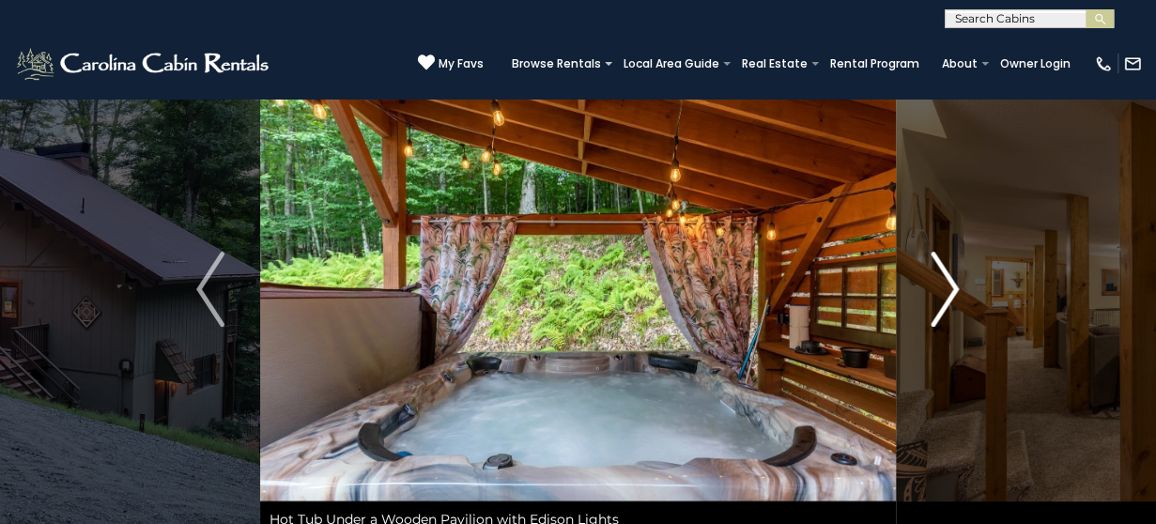
click at [953, 293] on img "Next" at bounding box center [945, 289] width 28 height 75
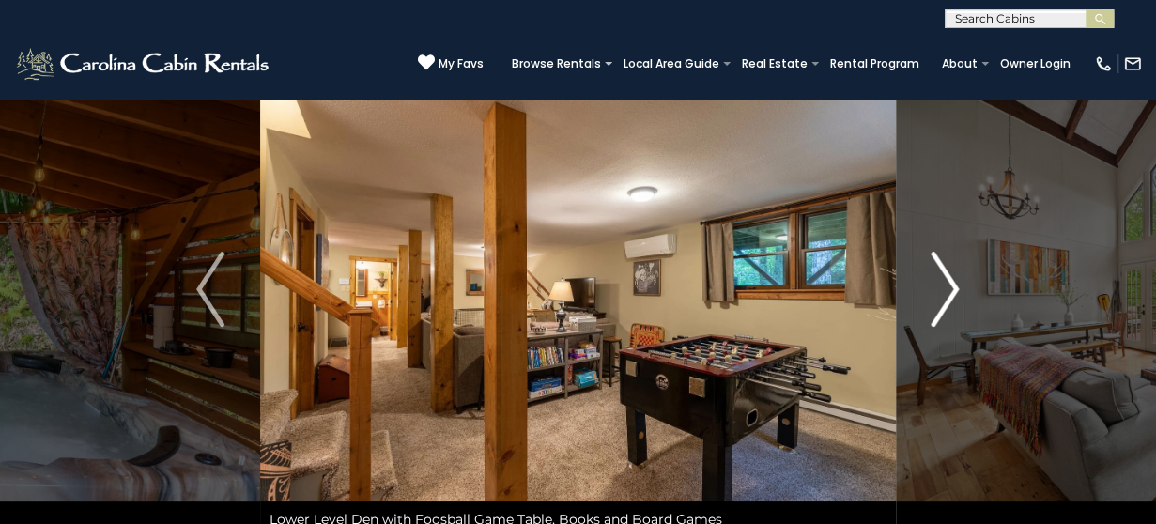
click at [953, 293] on img "Next" at bounding box center [945, 289] width 28 height 75
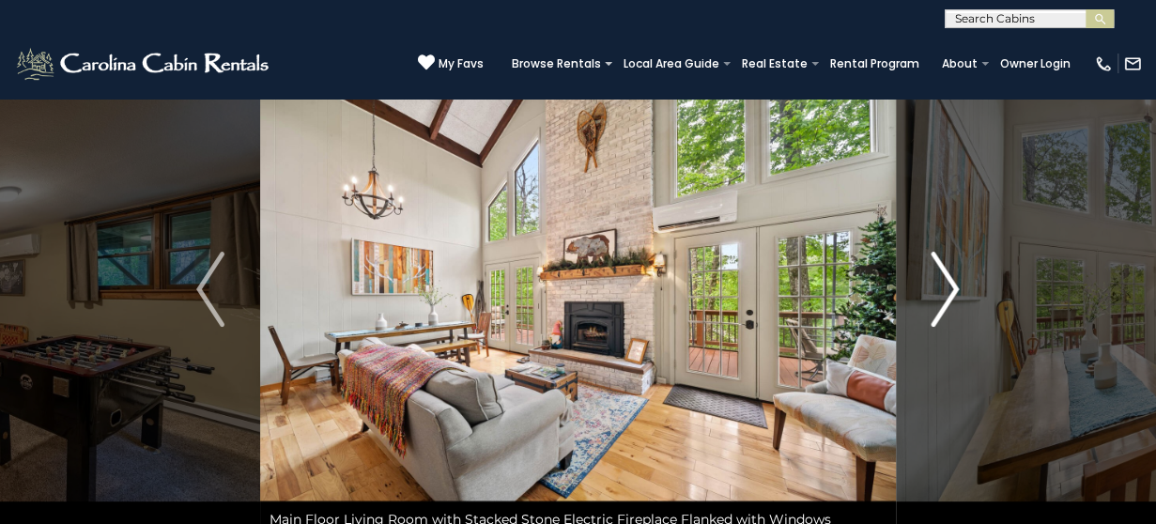
click at [953, 293] on img "Next" at bounding box center [945, 289] width 28 height 75
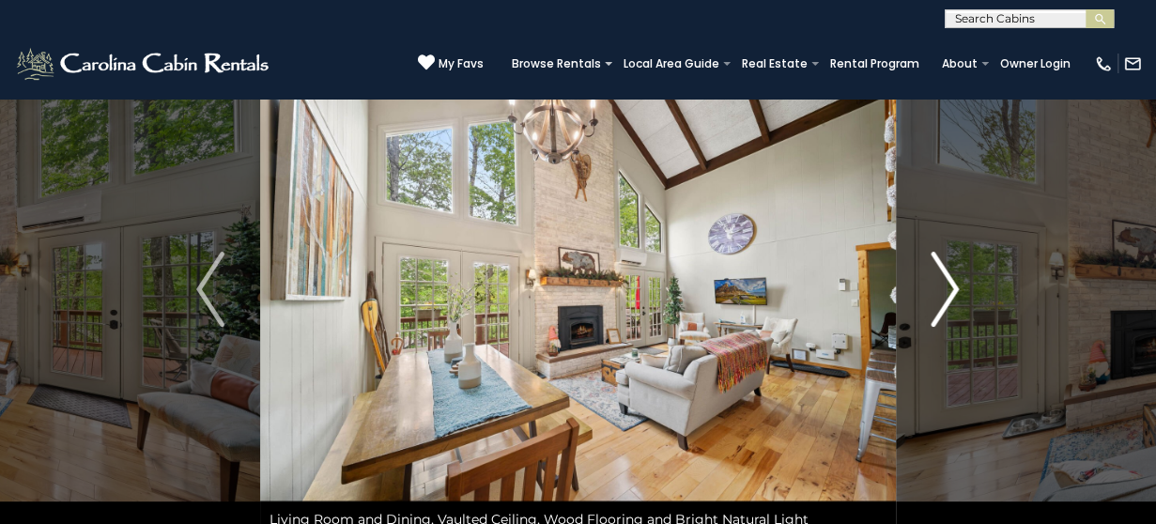
click at [953, 293] on img "Next" at bounding box center [945, 289] width 28 height 75
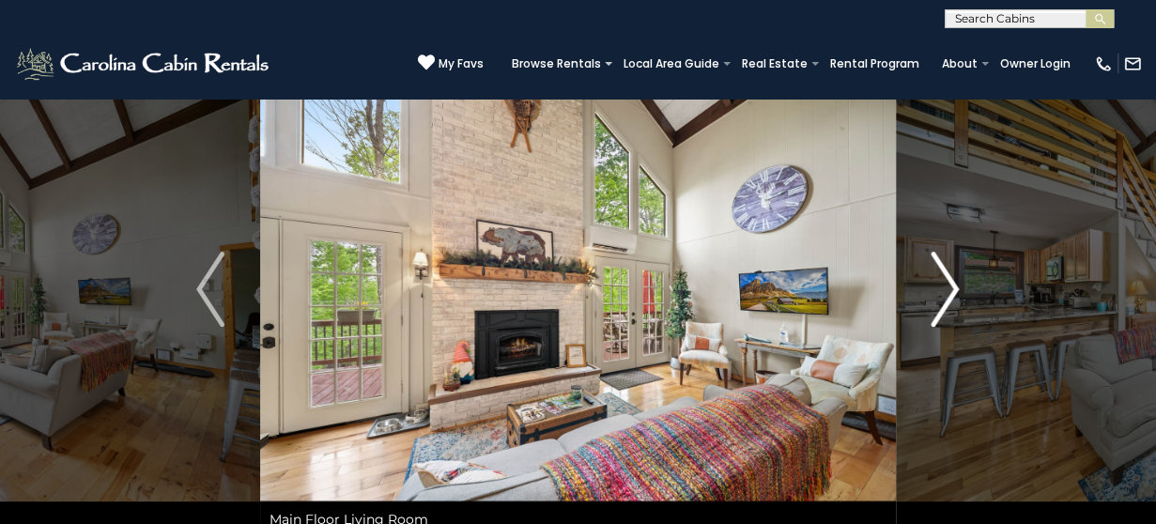
click at [951, 296] on img "Next" at bounding box center [945, 289] width 28 height 75
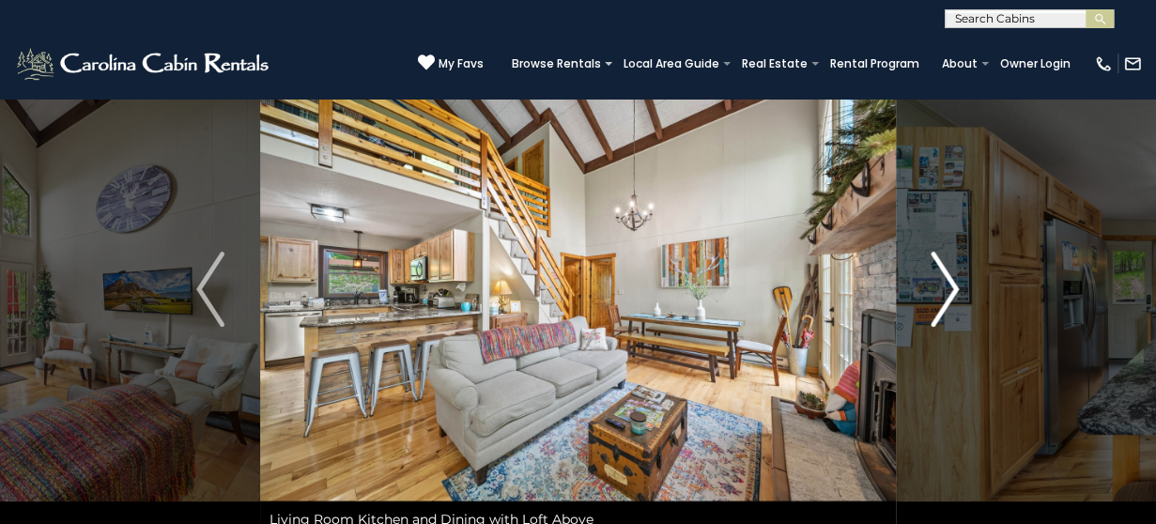
click at [951, 296] on img "Next" at bounding box center [945, 289] width 28 height 75
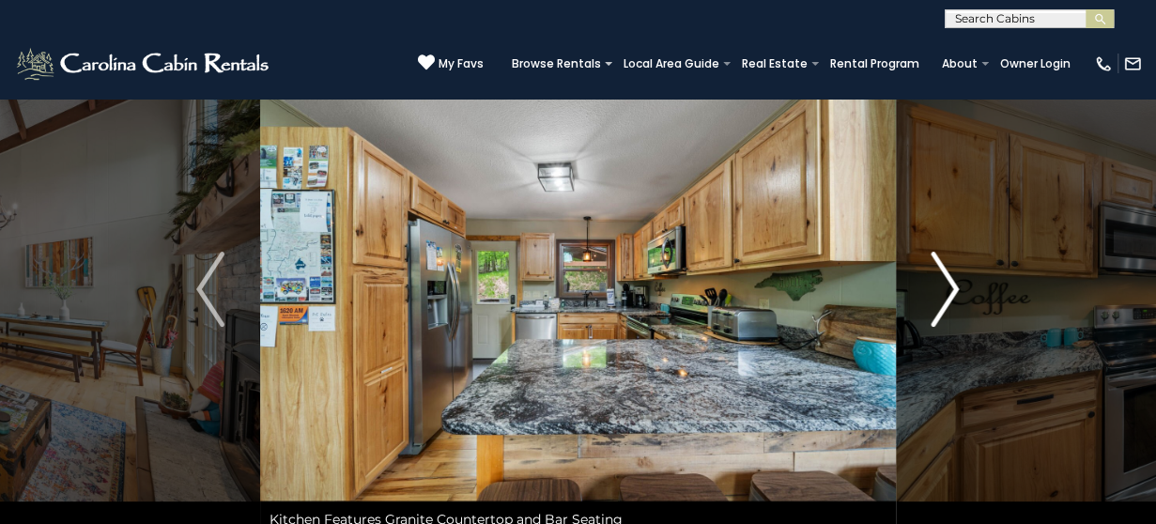
click at [951, 296] on img "Next" at bounding box center [945, 289] width 28 height 75
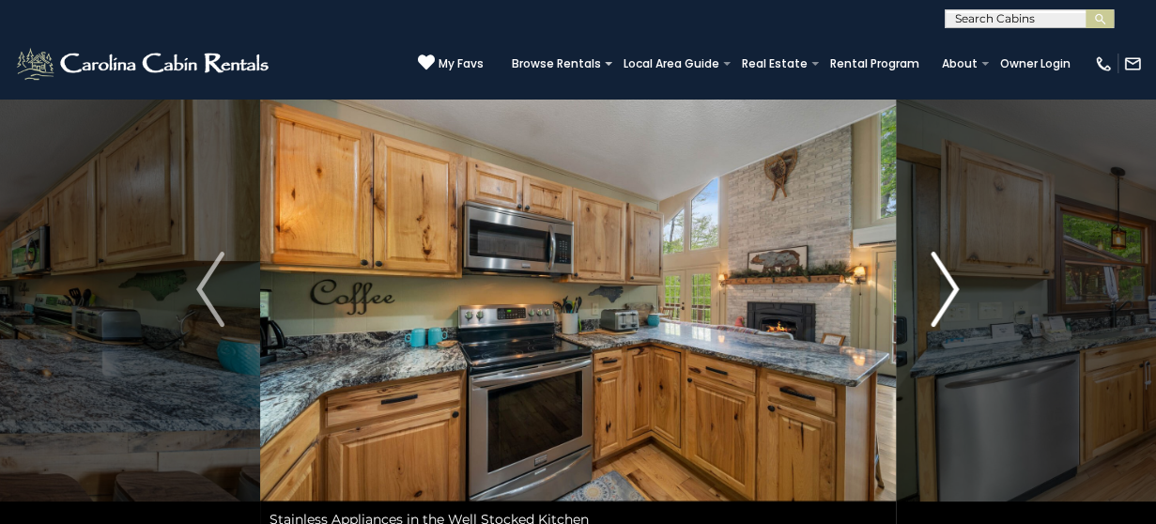
click at [951, 296] on img "Next" at bounding box center [945, 289] width 28 height 75
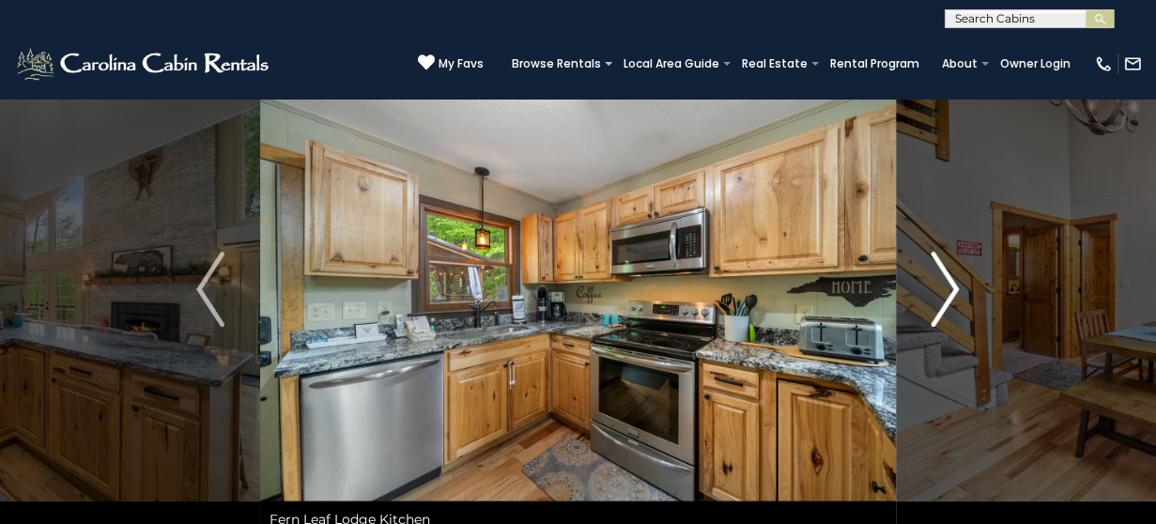
click at [951, 296] on img "Next" at bounding box center [945, 289] width 28 height 75
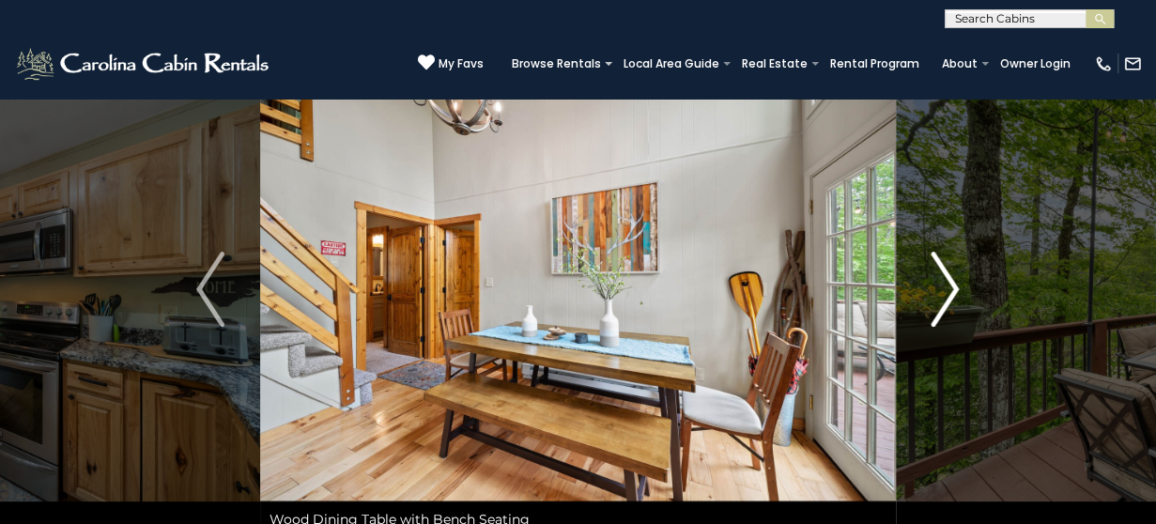
click at [950, 297] on img "Next" at bounding box center [945, 289] width 28 height 75
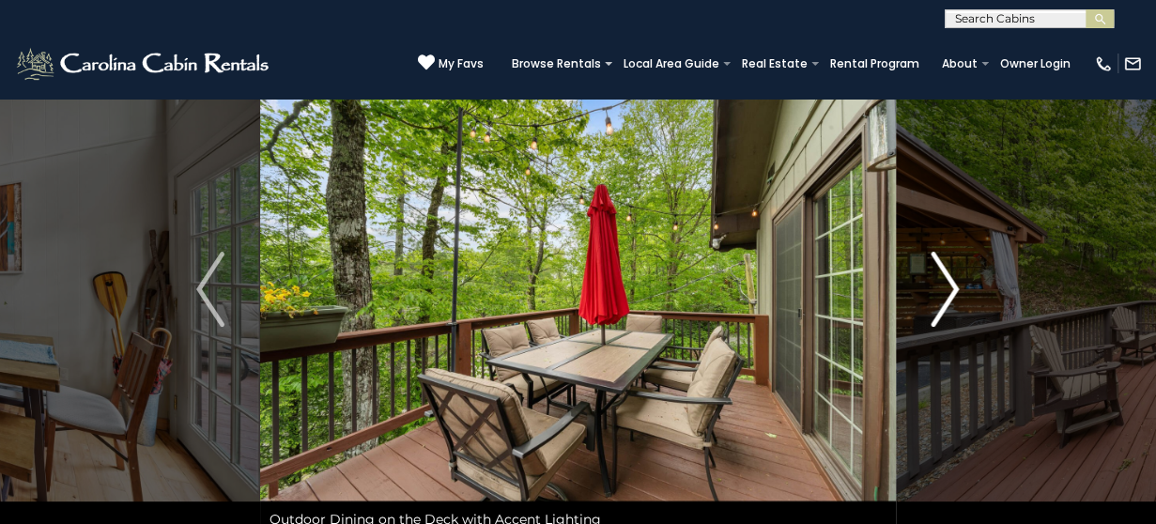
click at [950, 297] on img "Next" at bounding box center [945, 289] width 28 height 75
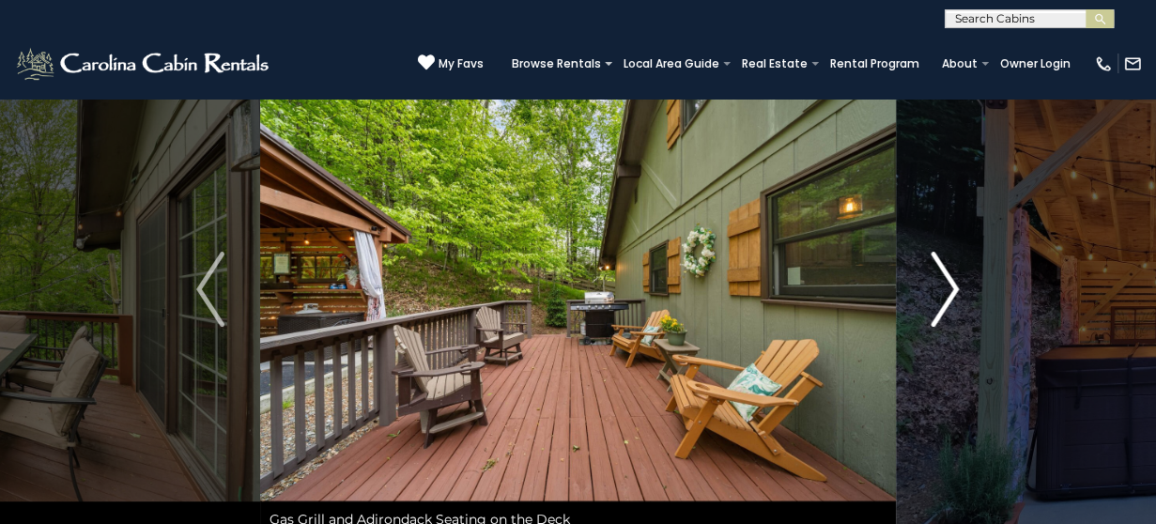
click at [950, 297] on img "Next" at bounding box center [945, 289] width 28 height 75
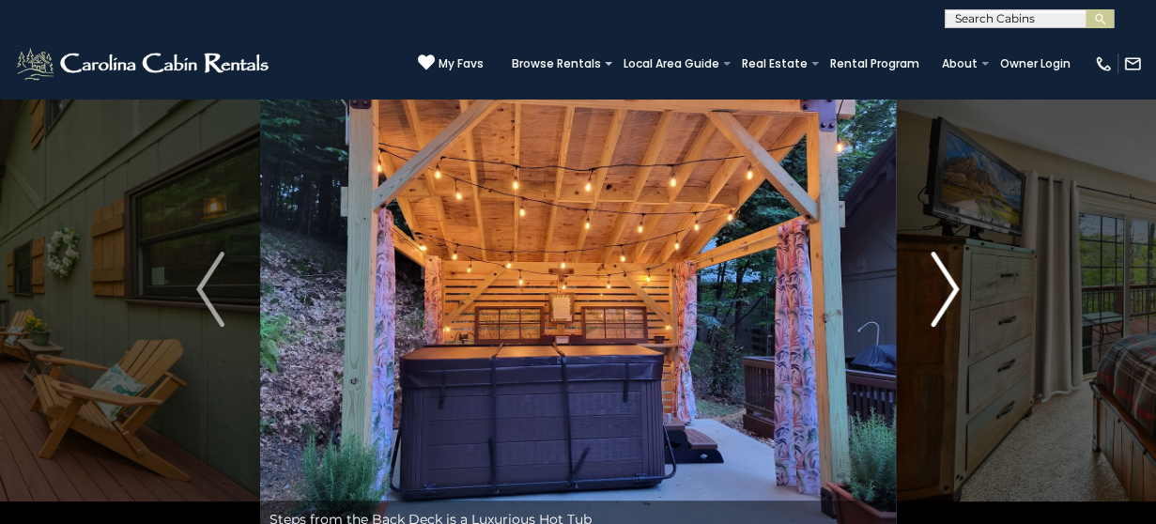
click at [950, 297] on img "Next" at bounding box center [945, 289] width 28 height 75
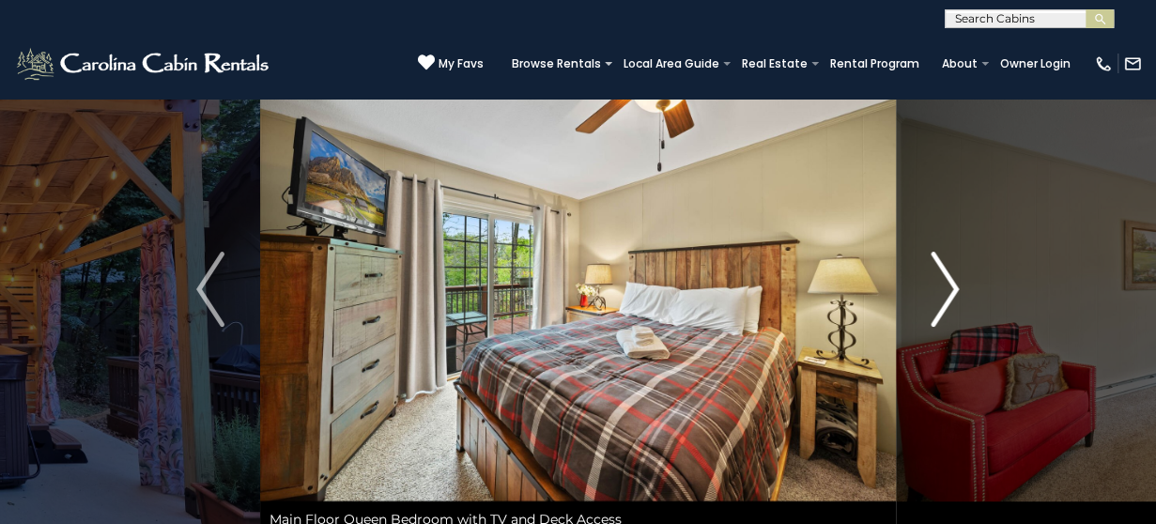
click at [950, 297] on img "Next" at bounding box center [945, 289] width 28 height 75
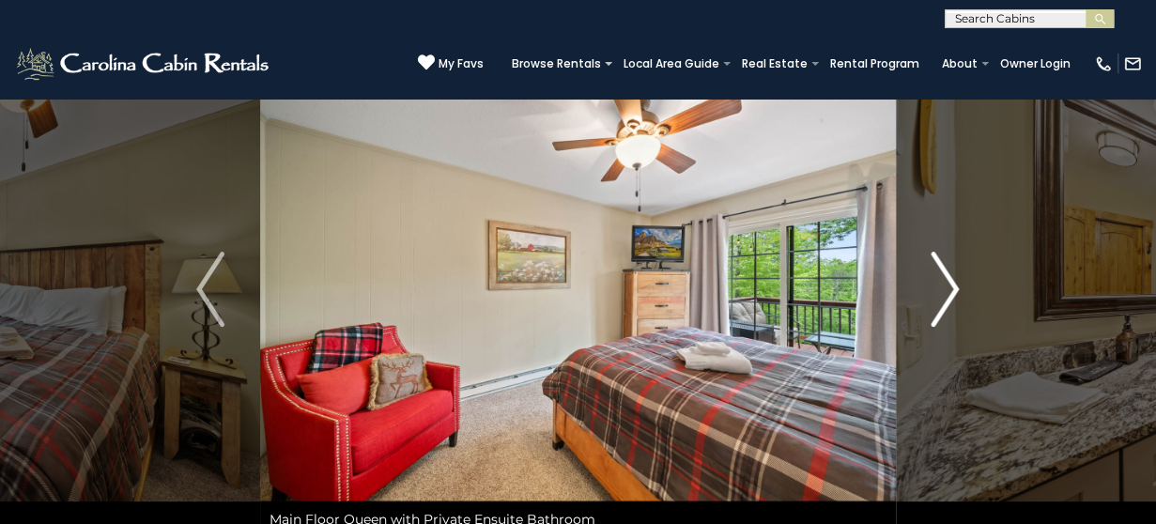
click at [946, 297] on img "Next" at bounding box center [945, 289] width 28 height 75
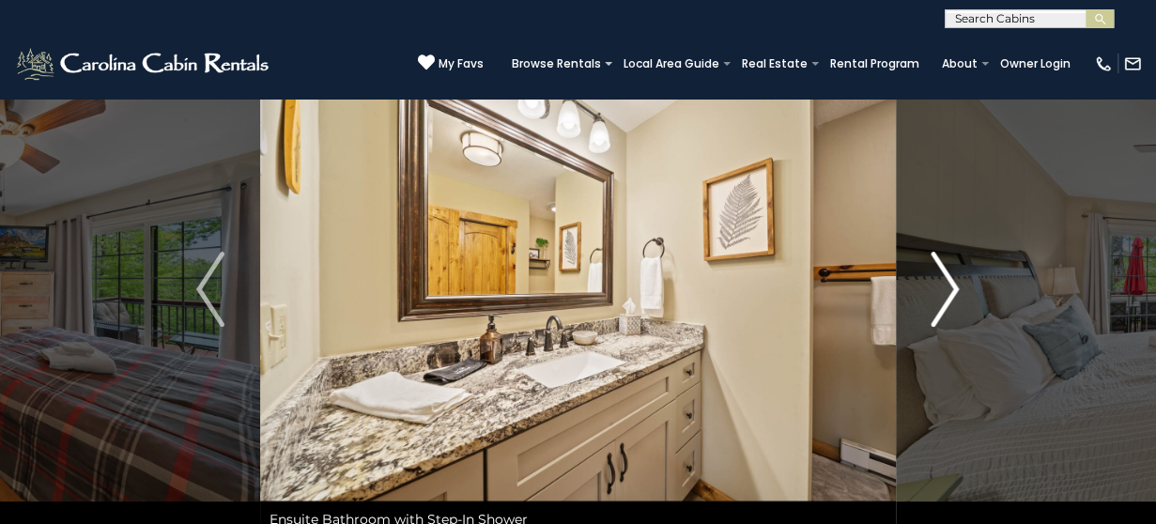
click at [946, 297] on img "Next" at bounding box center [945, 289] width 28 height 75
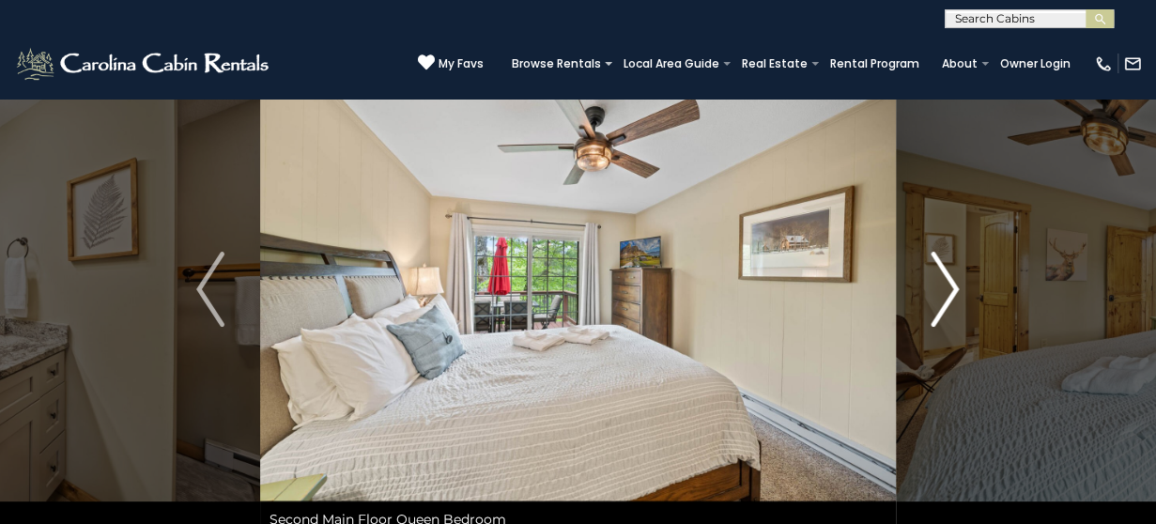
click at [947, 300] on img "Next" at bounding box center [945, 289] width 28 height 75
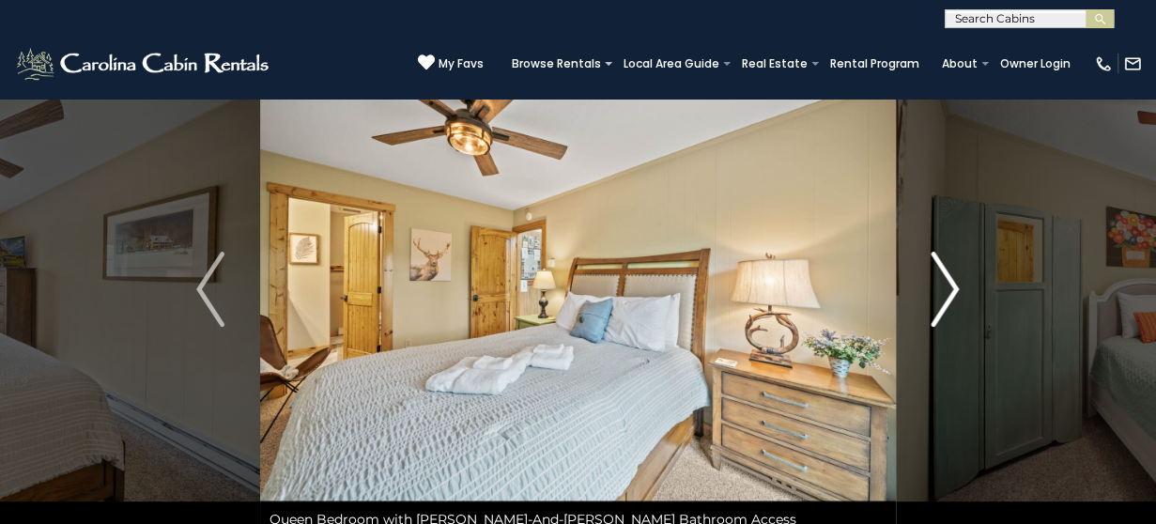
click at [947, 300] on img "Next" at bounding box center [945, 289] width 28 height 75
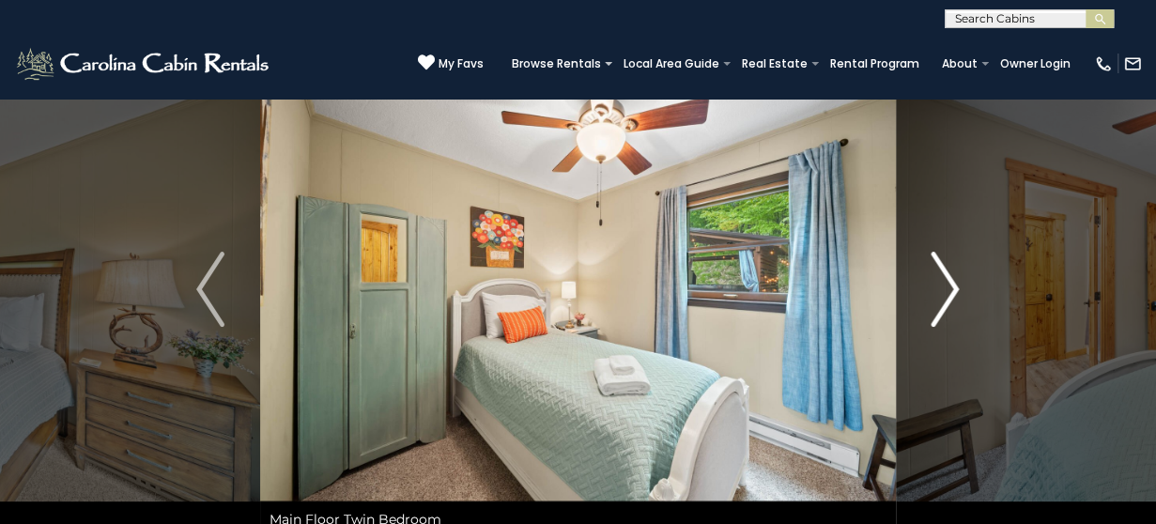
click at [947, 300] on img "Next" at bounding box center [945, 289] width 28 height 75
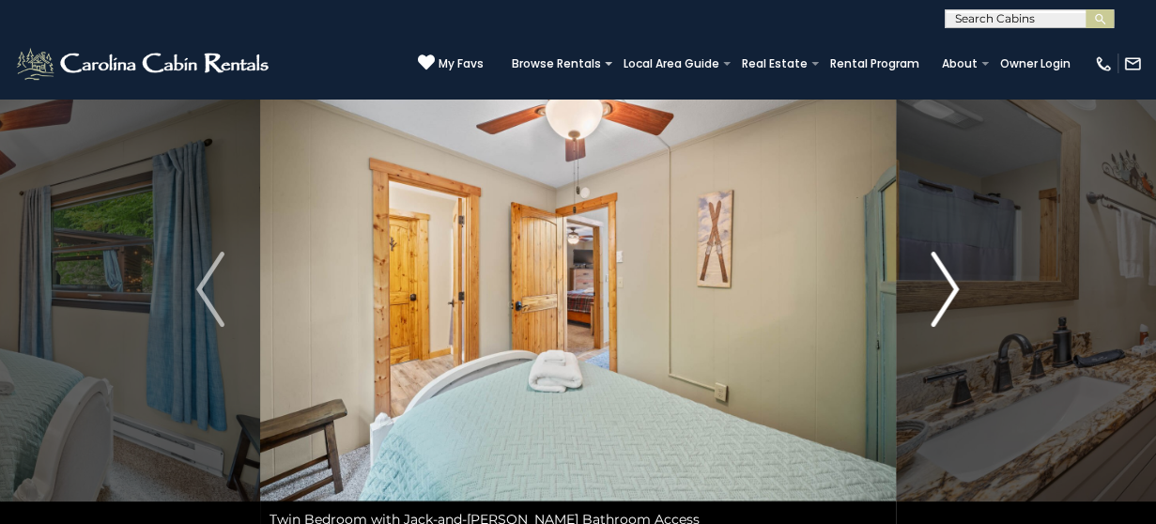
click at [947, 300] on img "Next" at bounding box center [945, 289] width 28 height 75
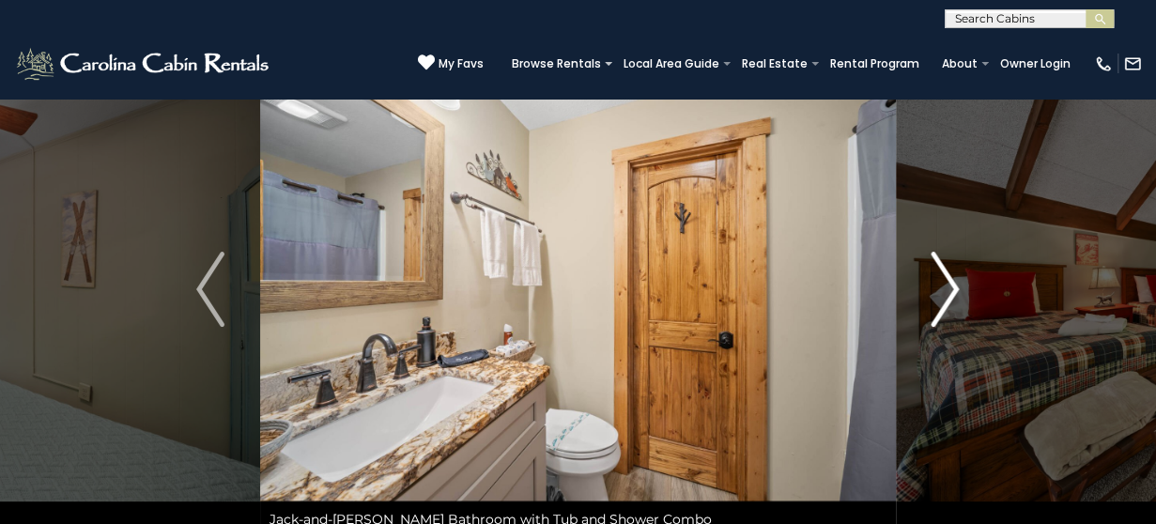
click at [947, 300] on img "Next" at bounding box center [945, 289] width 28 height 75
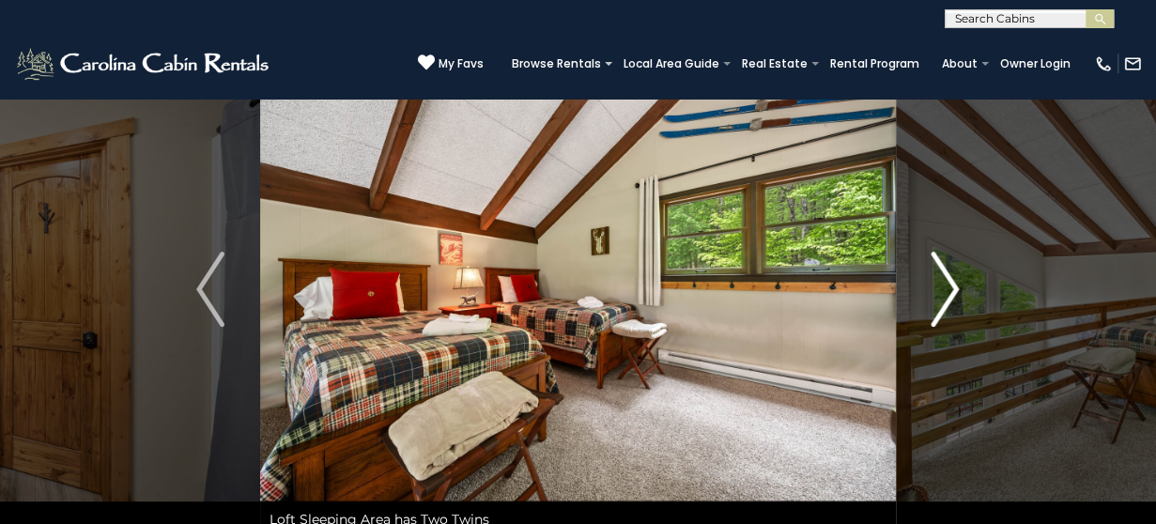
click at [947, 300] on img "Next" at bounding box center [945, 289] width 28 height 75
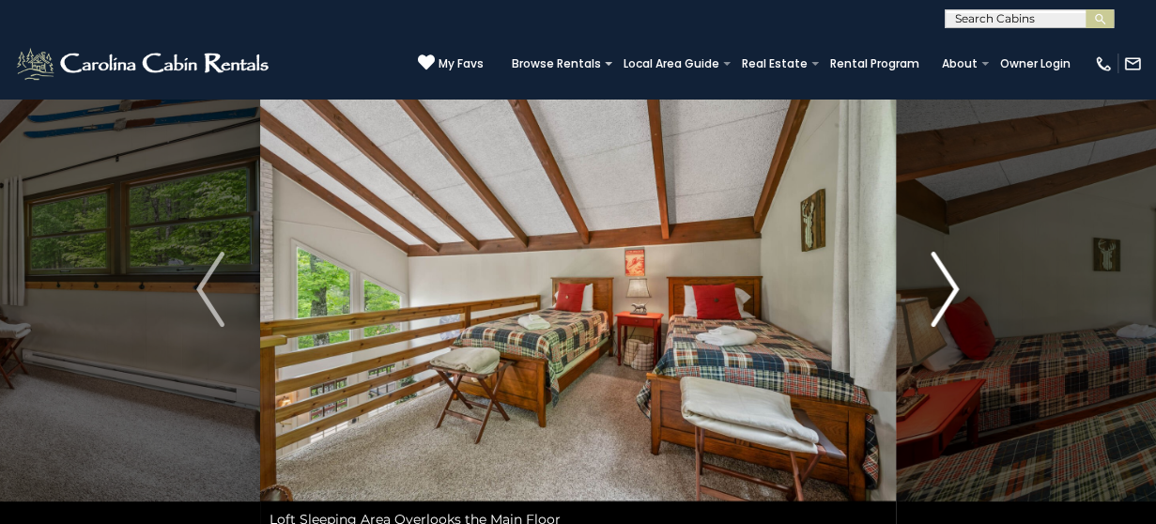
click at [947, 300] on img "Next" at bounding box center [945, 289] width 28 height 75
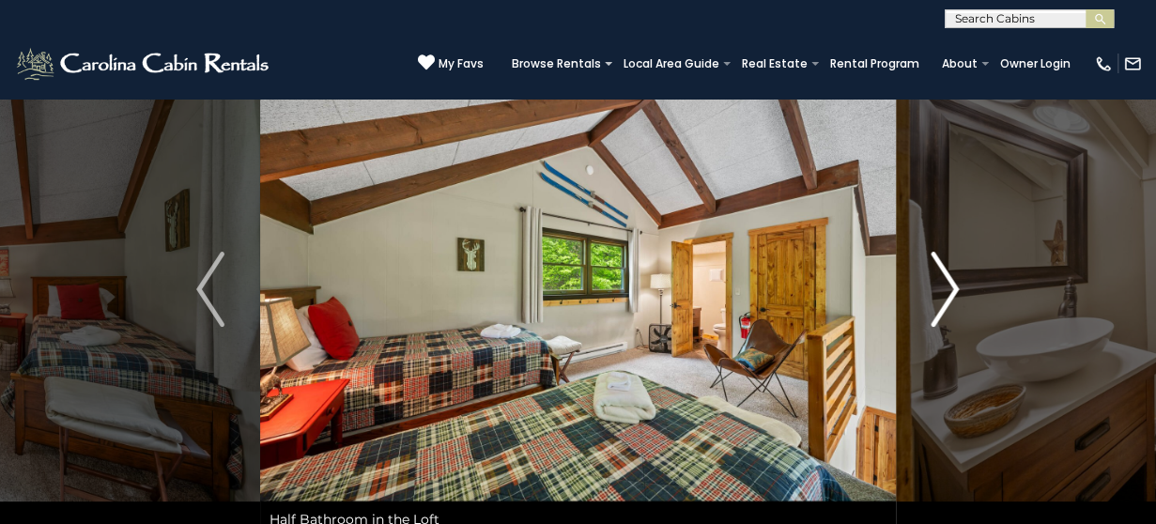
click at [947, 300] on img "Next" at bounding box center [945, 289] width 28 height 75
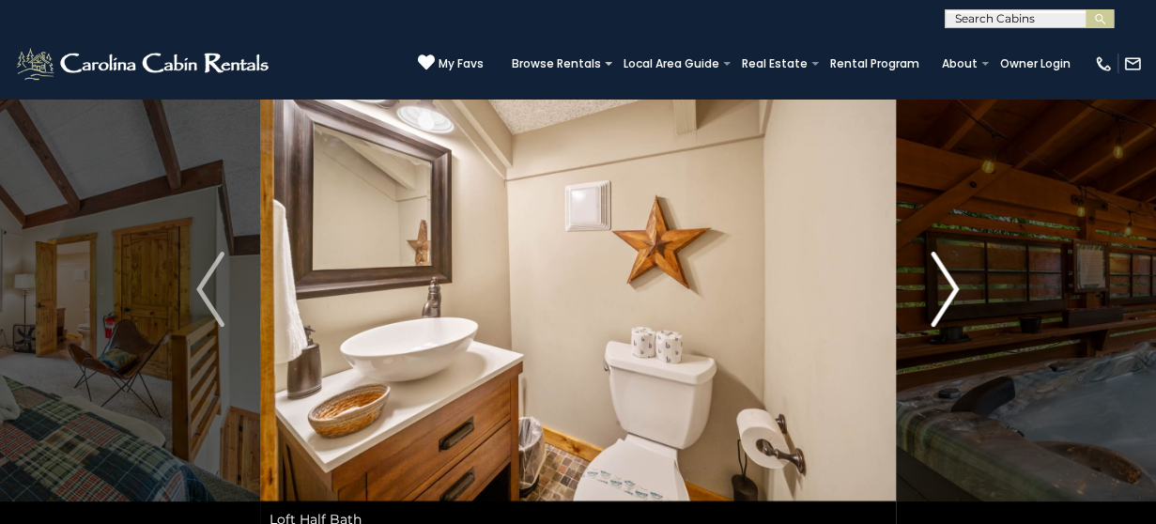
click at [946, 299] on img "Next" at bounding box center [945, 289] width 28 height 75
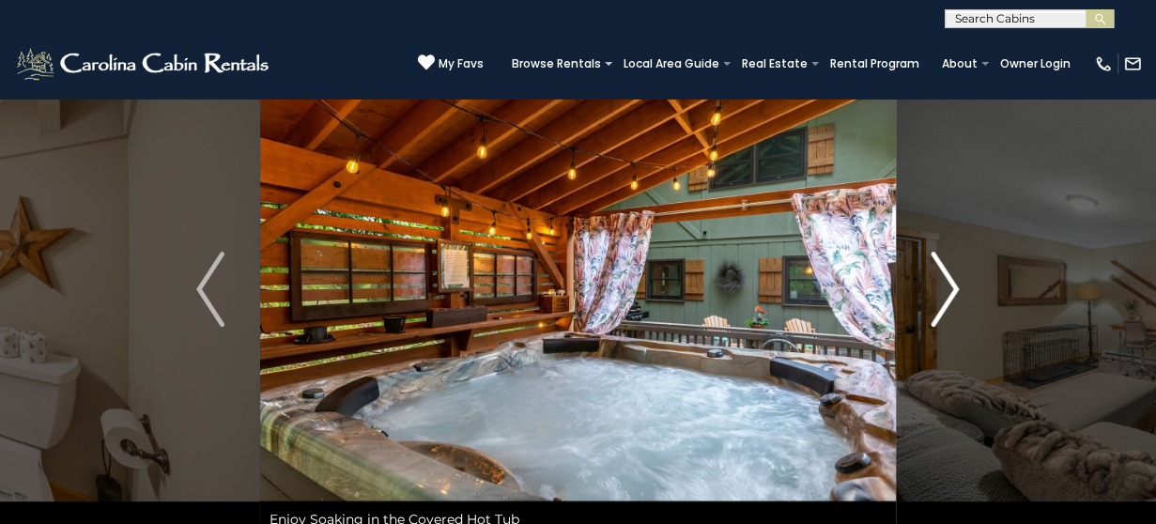
click at [946, 301] on img "Next" at bounding box center [945, 289] width 28 height 75
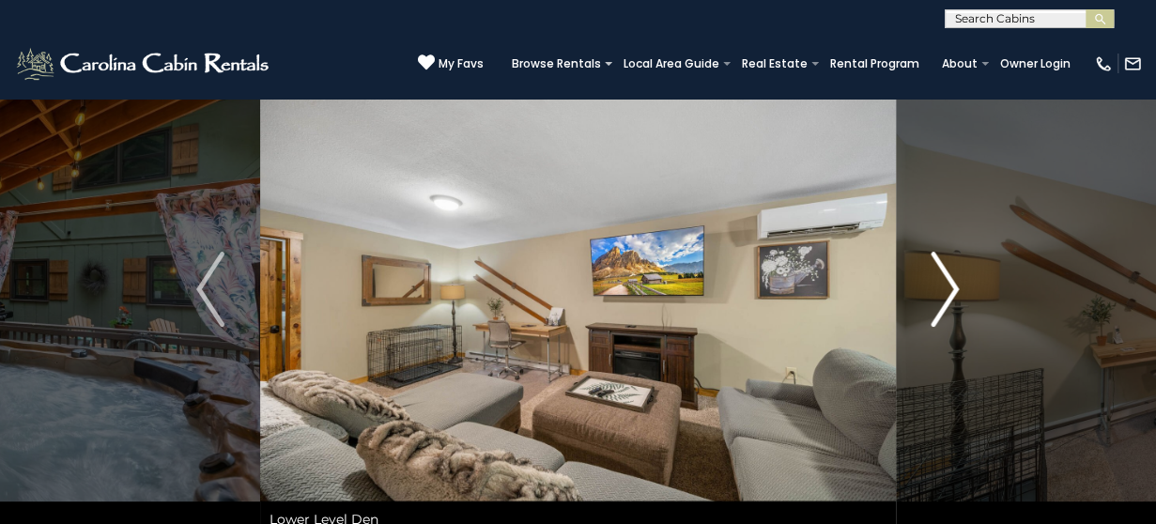
click at [946, 300] on img "Next" at bounding box center [945, 289] width 28 height 75
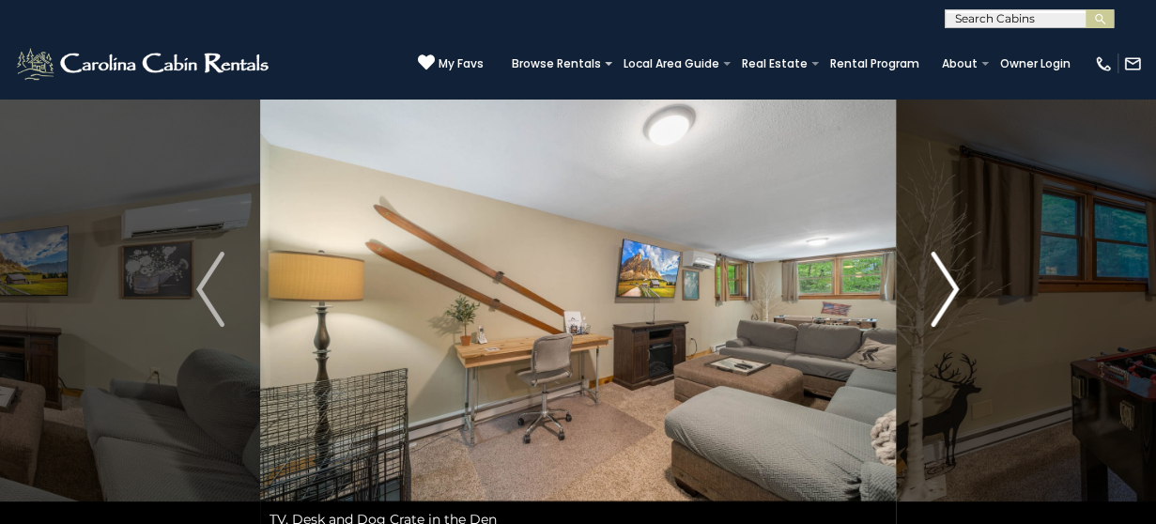
click at [945, 299] on img "Next" at bounding box center [945, 289] width 28 height 75
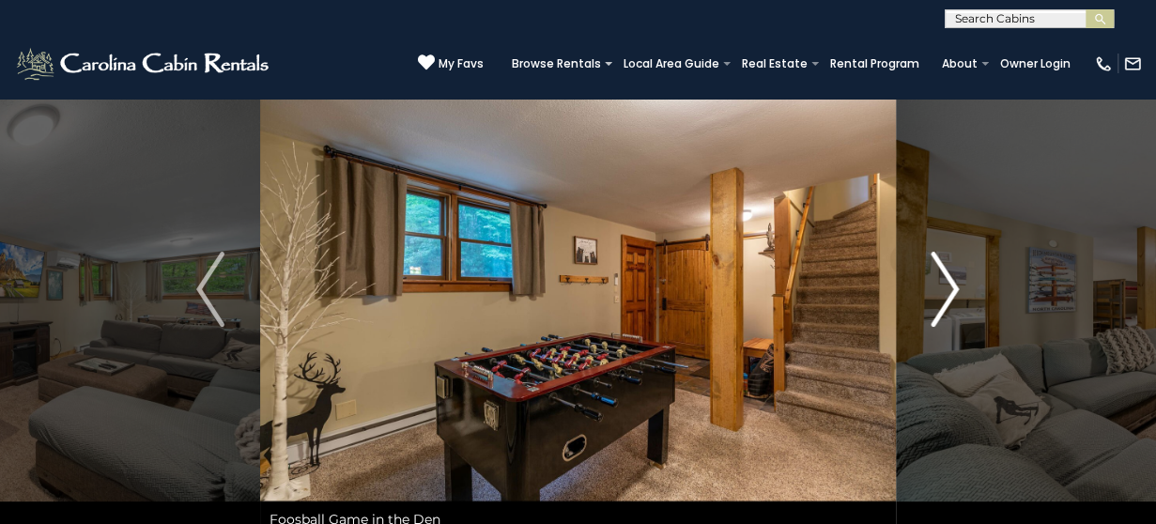
click at [945, 299] on img "Next" at bounding box center [945, 289] width 28 height 75
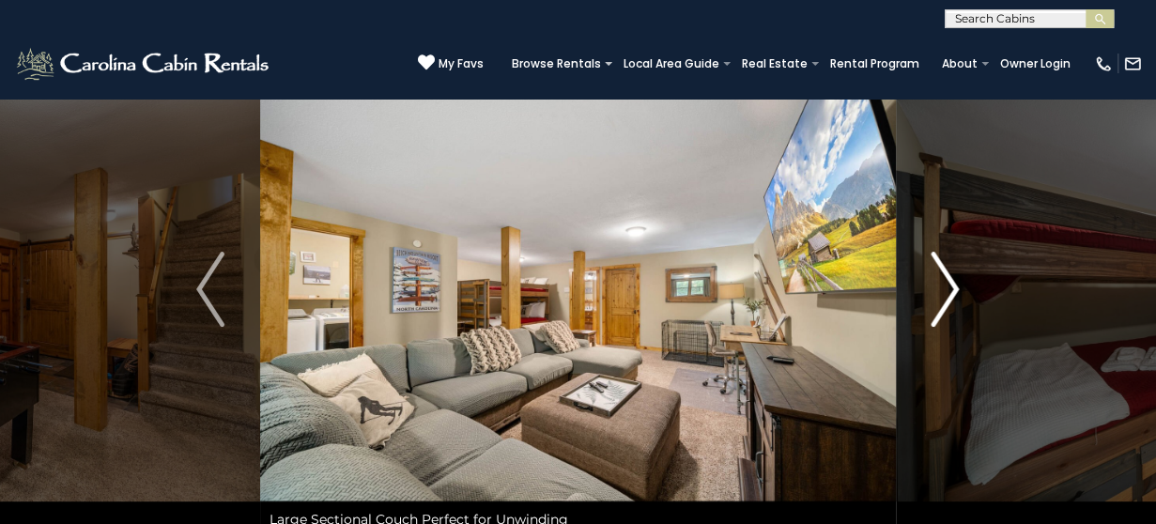
click at [945, 299] on img "Next" at bounding box center [945, 289] width 28 height 75
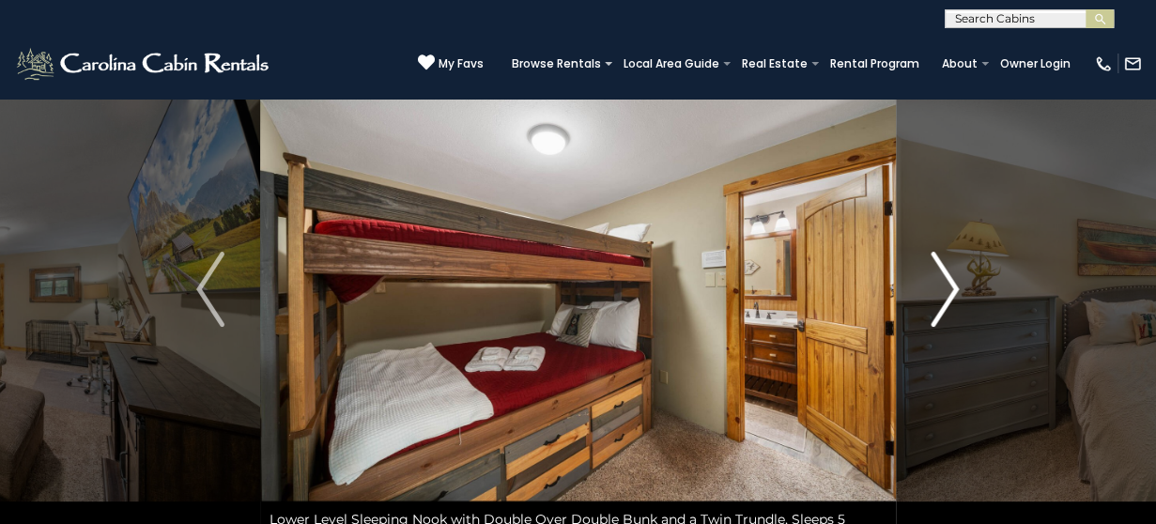
click at [945, 299] on img "Next" at bounding box center [945, 289] width 28 height 75
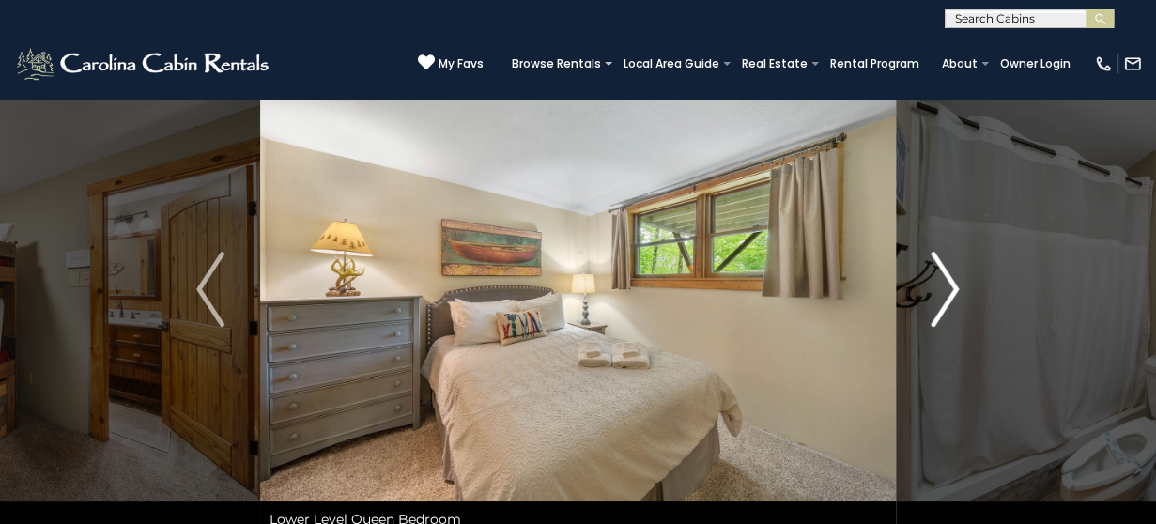
click at [945, 299] on img "Next" at bounding box center [945, 289] width 28 height 75
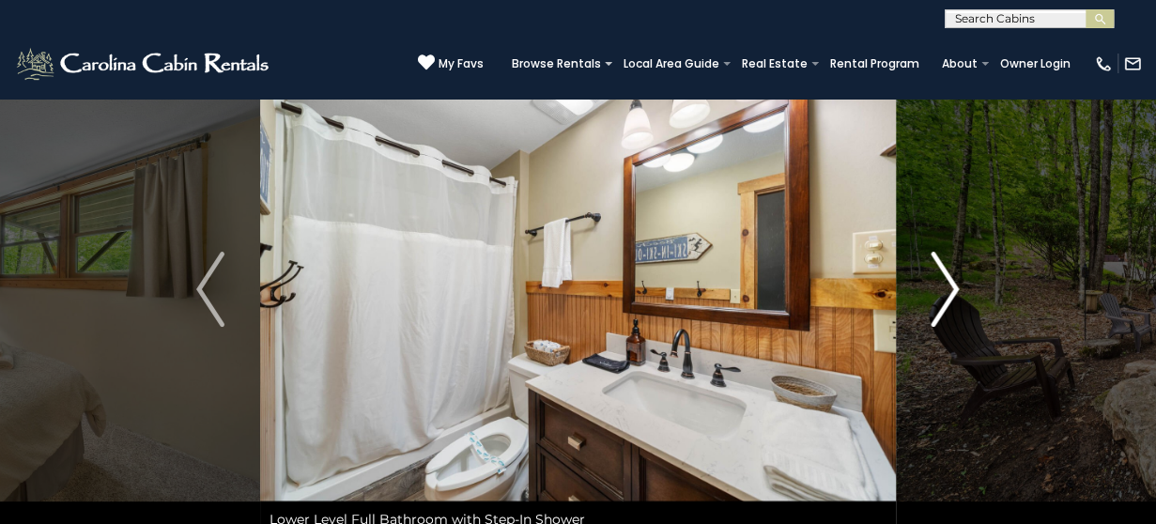
click at [945, 299] on img "Next" at bounding box center [945, 289] width 28 height 75
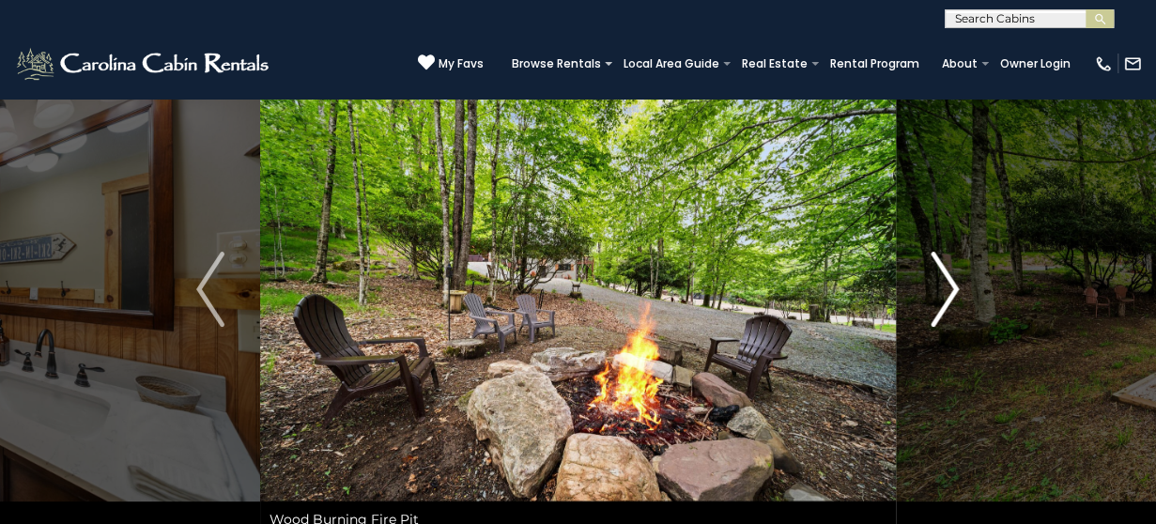
click at [945, 299] on img "Next" at bounding box center [945, 289] width 28 height 75
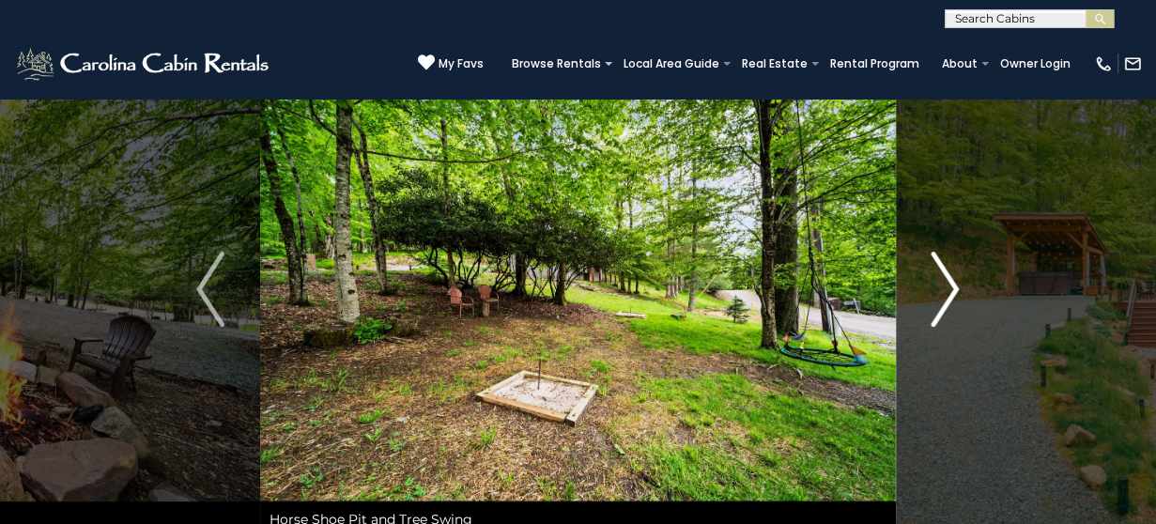
click at [945, 299] on img "Next" at bounding box center [945, 289] width 28 height 75
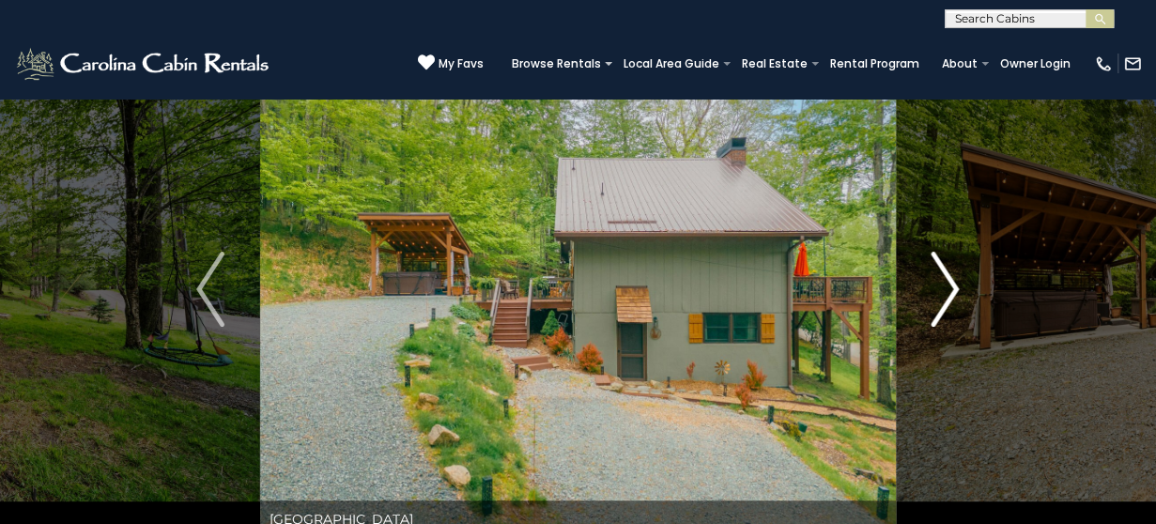
click at [945, 299] on img "Next" at bounding box center [945, 289] width 28 height 75
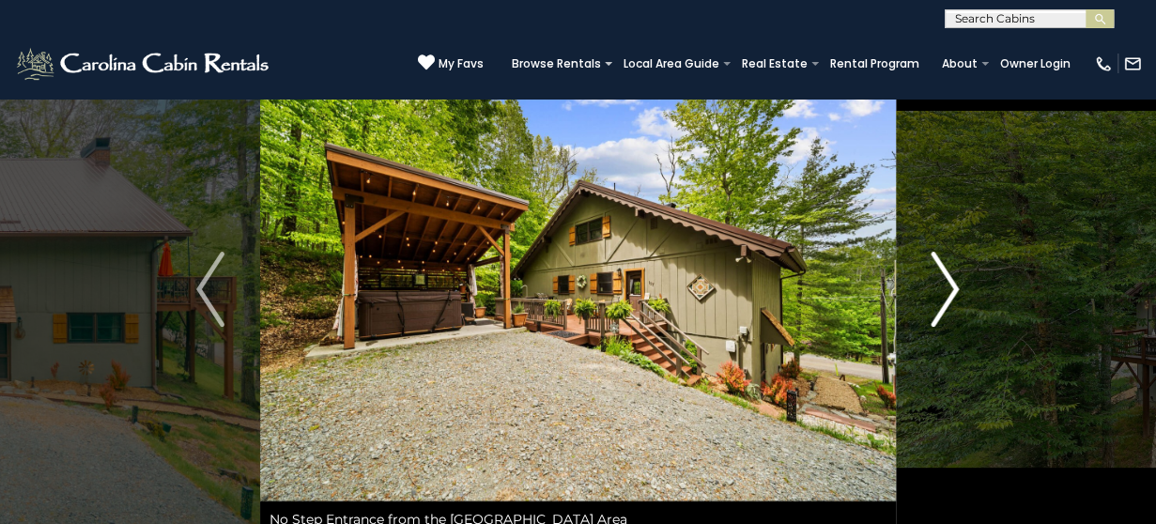
click at [945, 299] on img "Next" at bounding box center [945, 289] width 28 height 75
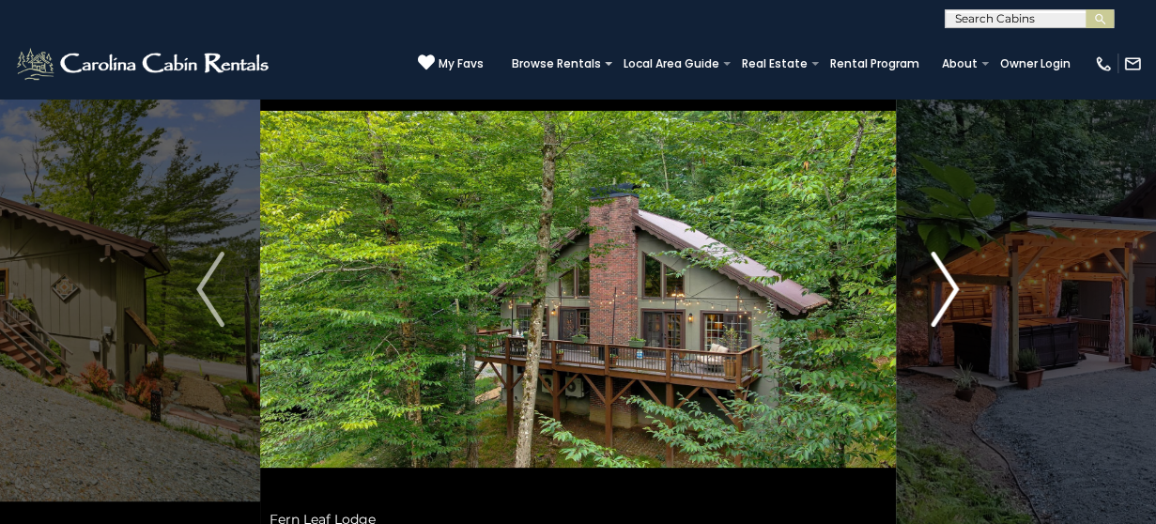
click at [945, 299] on img "Next" at bounding box center [945, 289] width 28 height 75
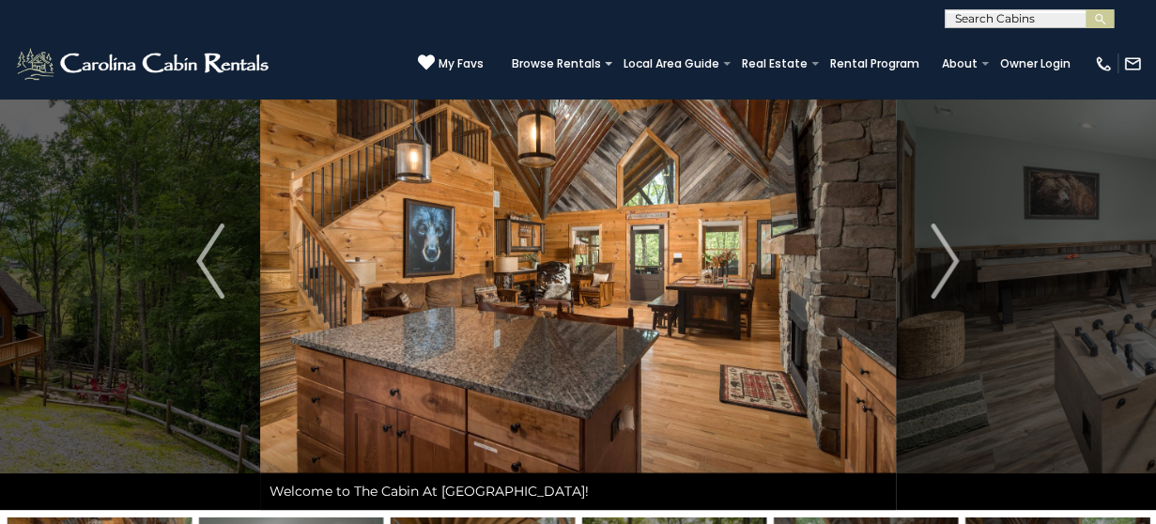
scroll to position [73, 0]
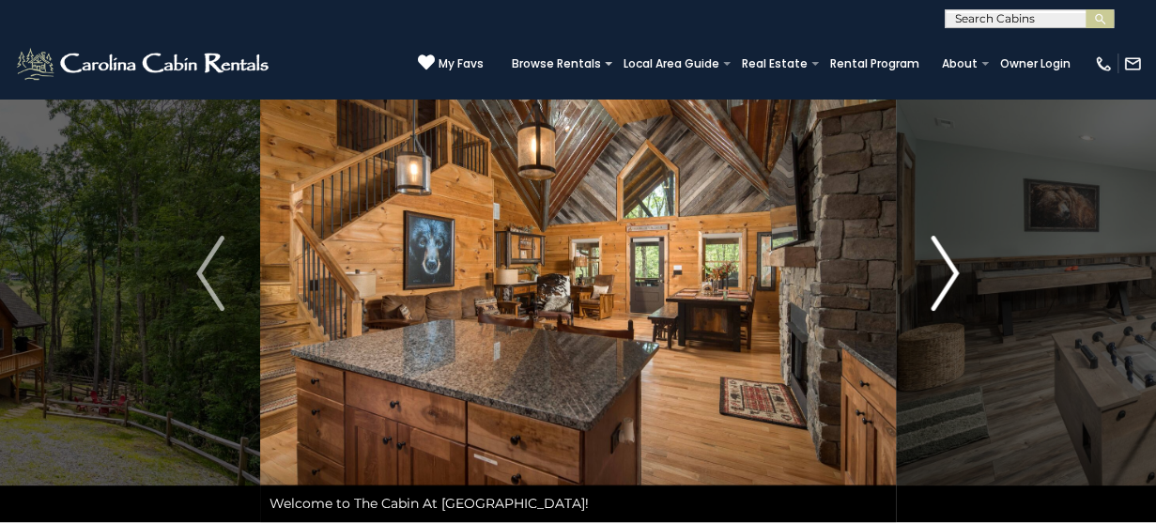
click at [949, 283] on img "Next" at bounding box center [945, 273] width 28 height 75
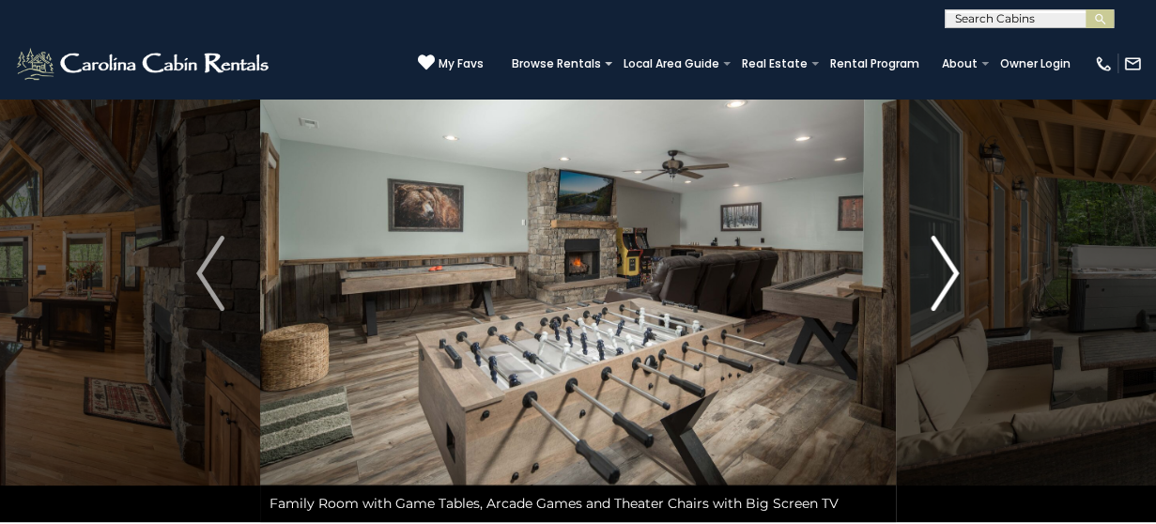
click at [948, 274] on img "Next" at bounding box center [945, 273] width 28 height 75
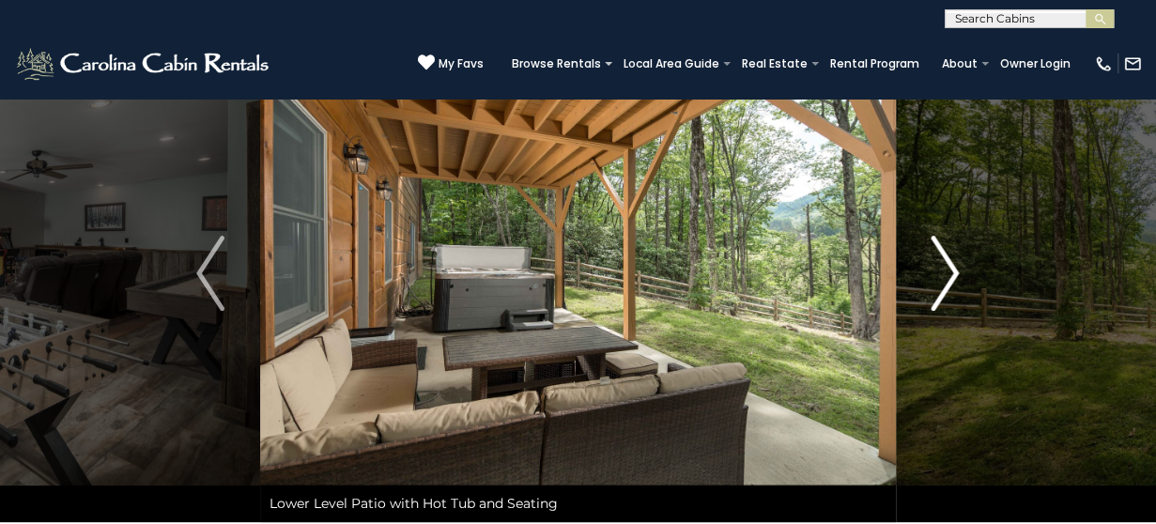
click at [949, 277] on img "Next" at bounding box center [945, 273] width 28 height 75
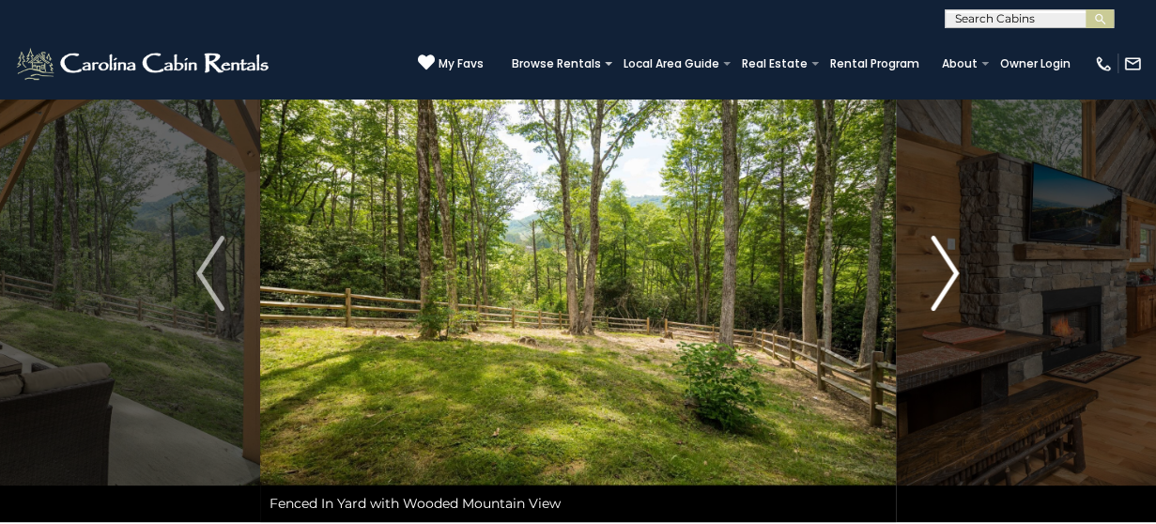
click at [949, 277] on img "Next" at bounding box center [945, 273] width 28 height 75
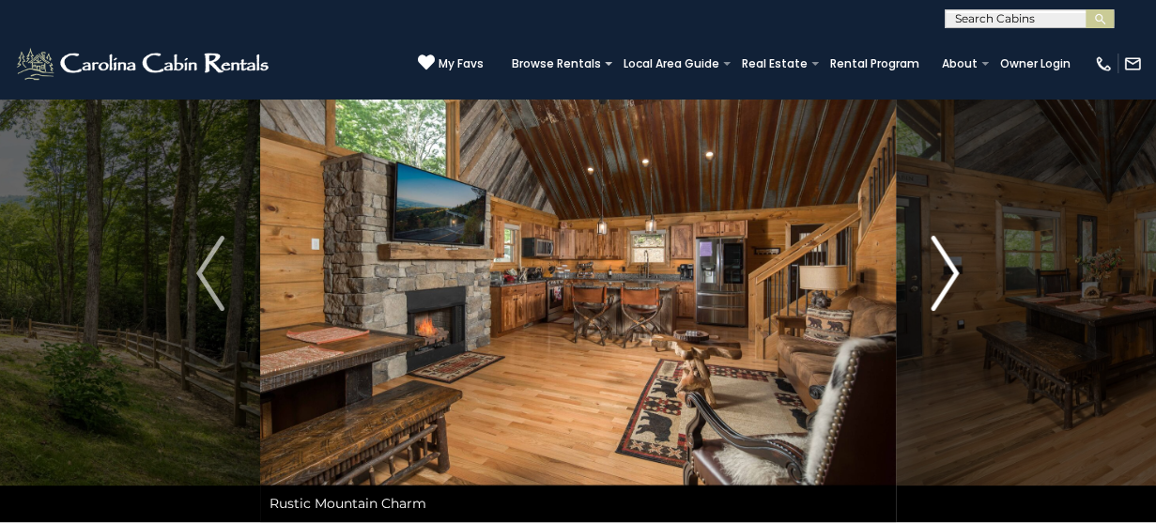
click at [945, 288] on img "Next" at bounding box center [945, 273] width 28 height 75
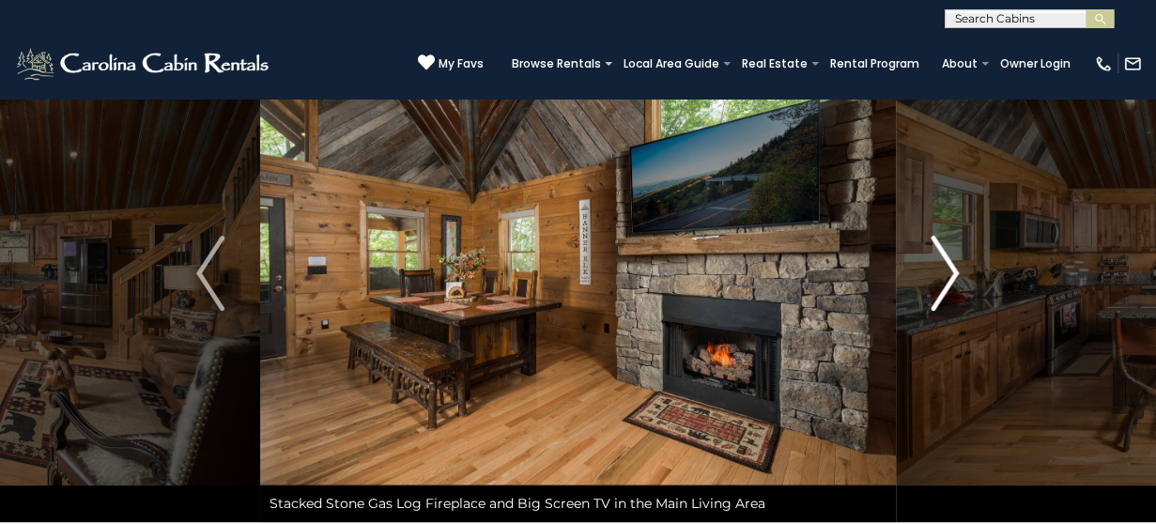
click at [945, 288] on img "Next" at bounding box center [945, 273] width 28 height 75
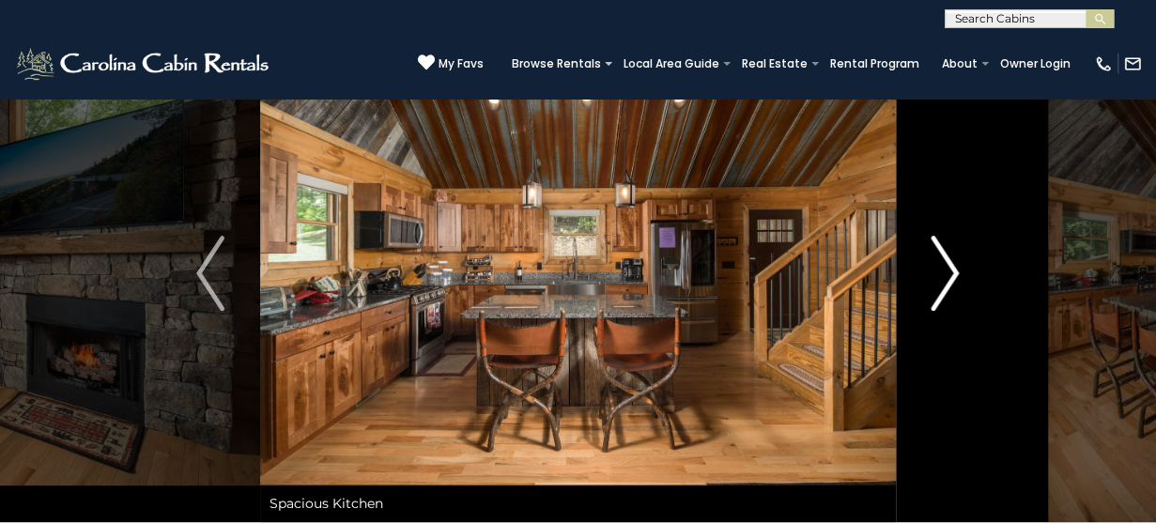
click at [945, 288] on img "Next" at bounding box center [945, 273] width 28 height 75
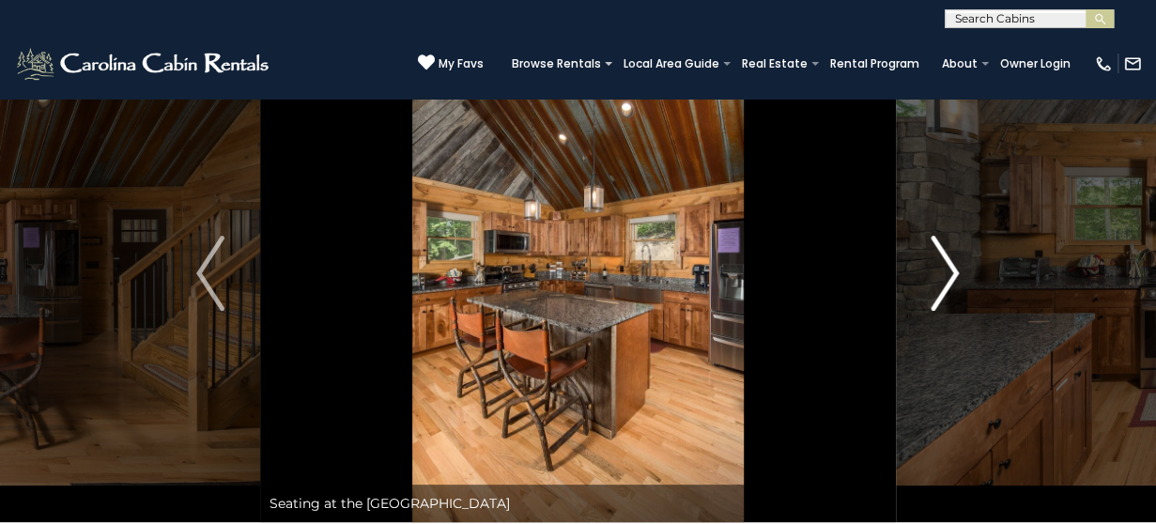
click at [945, 288] on img "Next" at bounding box center [945, 273] width 28 height 75
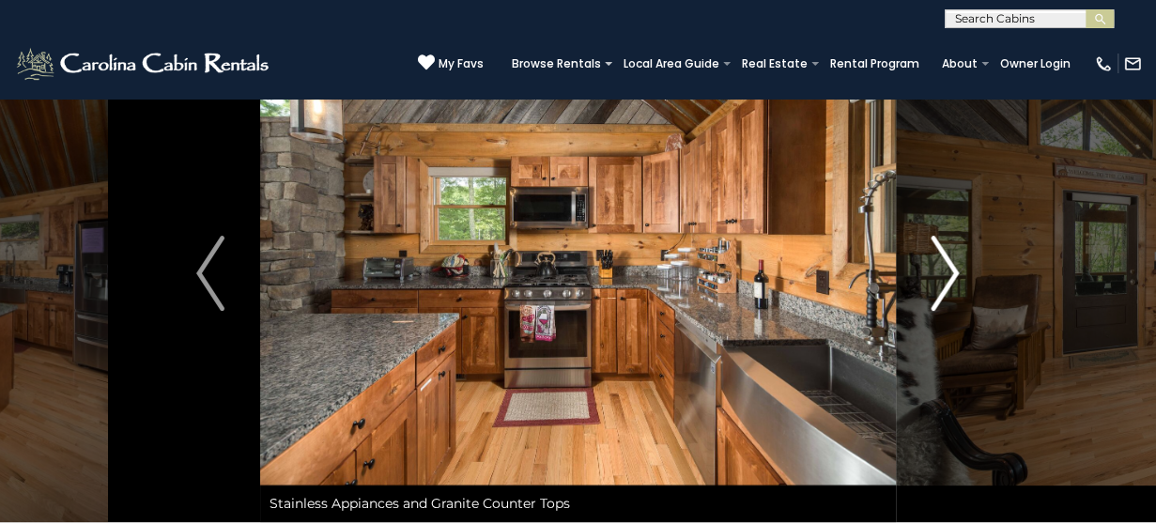
click at [945, 288] on img "Next" at bounding box center [945, 273] width 28 height 75
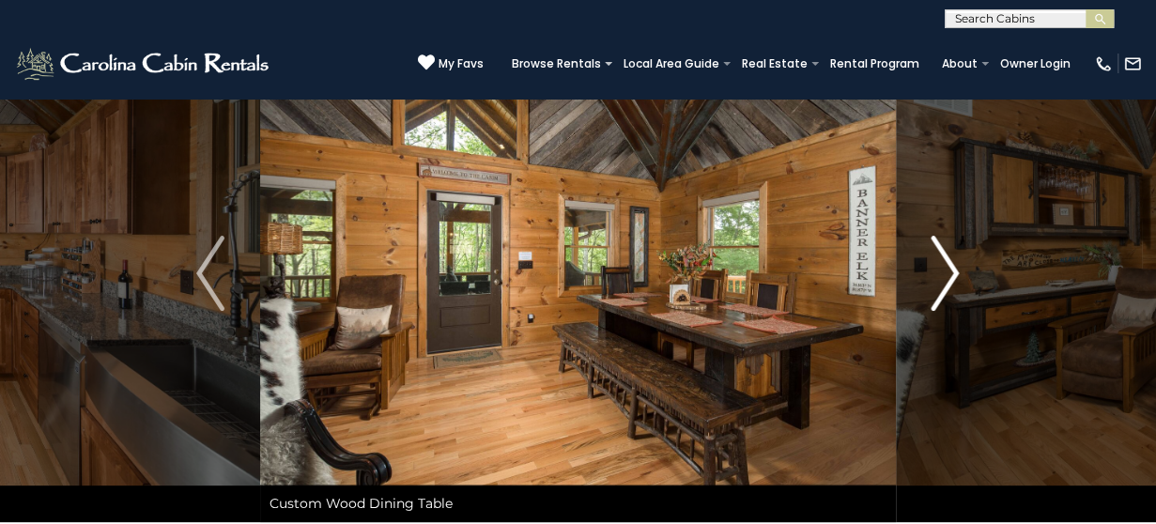
click at [945, 288] on img "Next" at bounding box center [945, 273] width 28 height 75
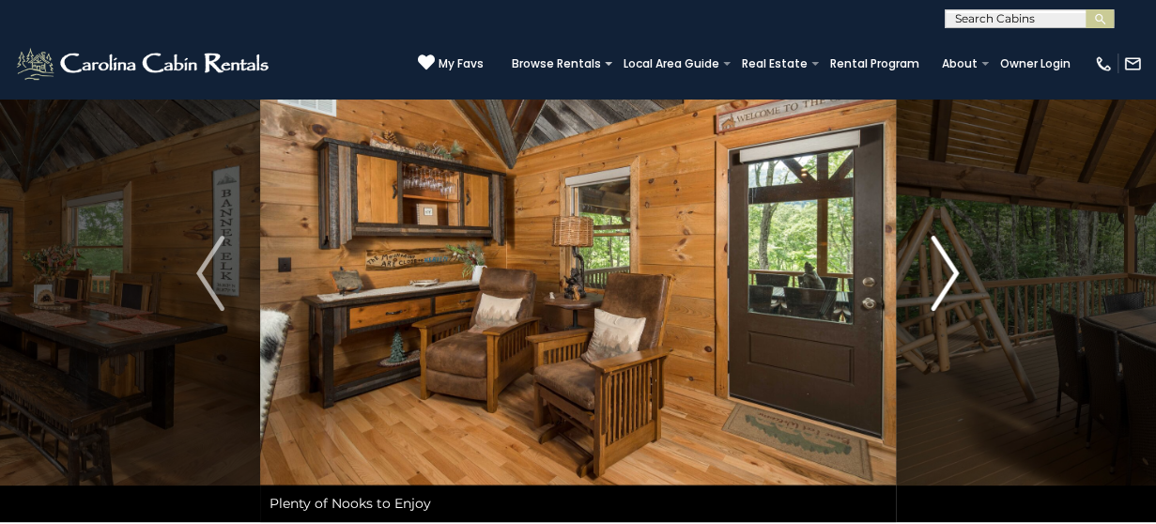
click at [944, 286] on img "Next" at bounding box center [945, 273] width 28 height 75
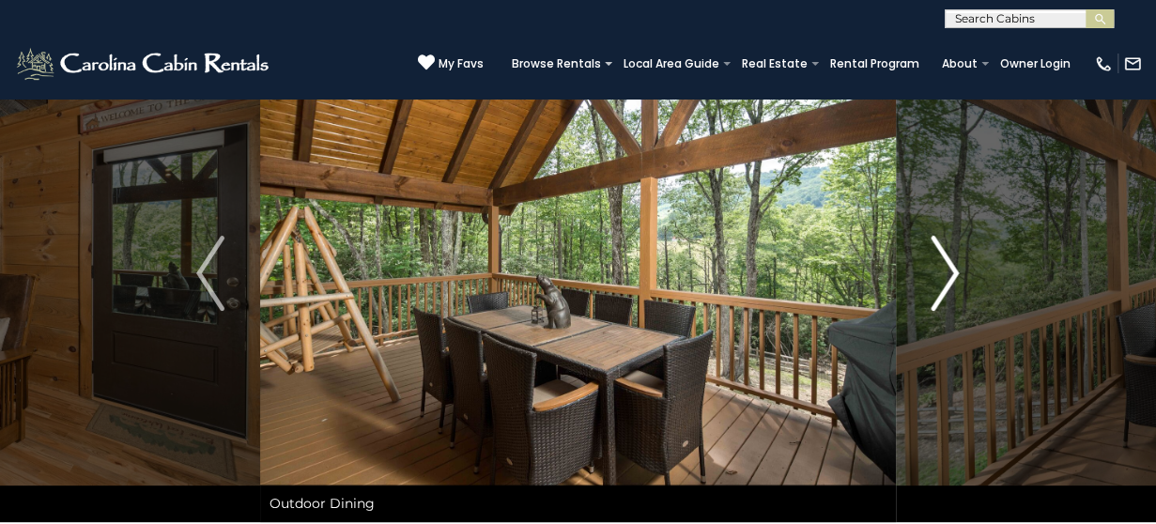
click at [942, 285] on img "Next" at bounding box center [945, 273] width 28 height 75
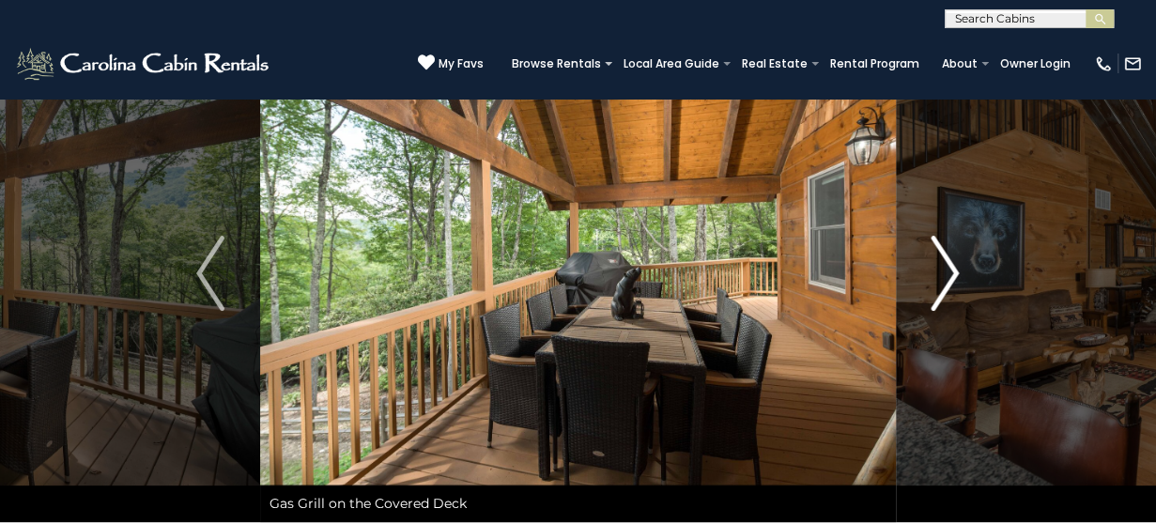
click at [942, 285] on img "Next" at bounding box center [945, 273] width 28 height 75
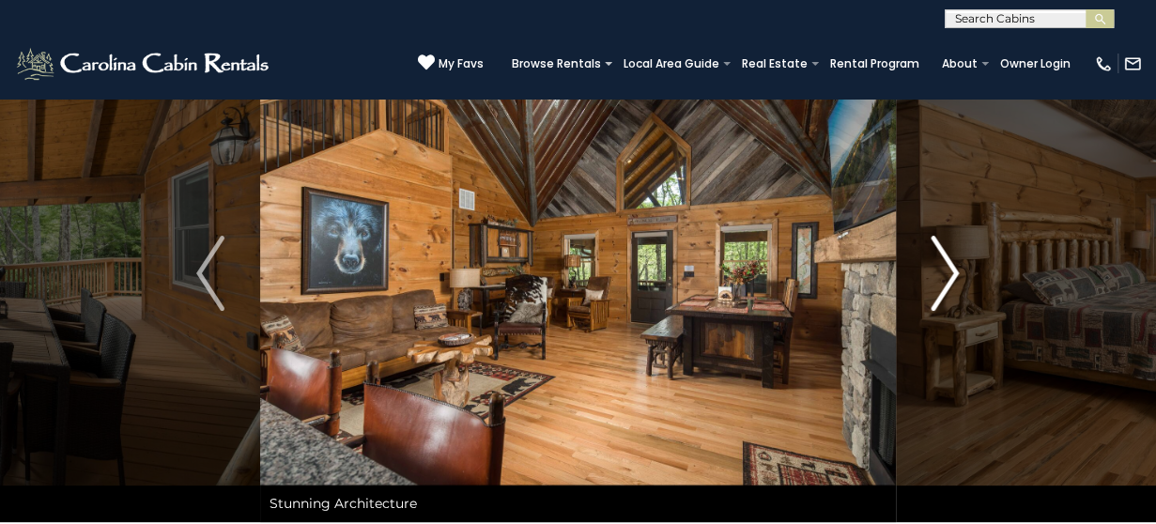
click at [942, 285] on img "Next" at bounding box center [945, 273] width 28 height 75
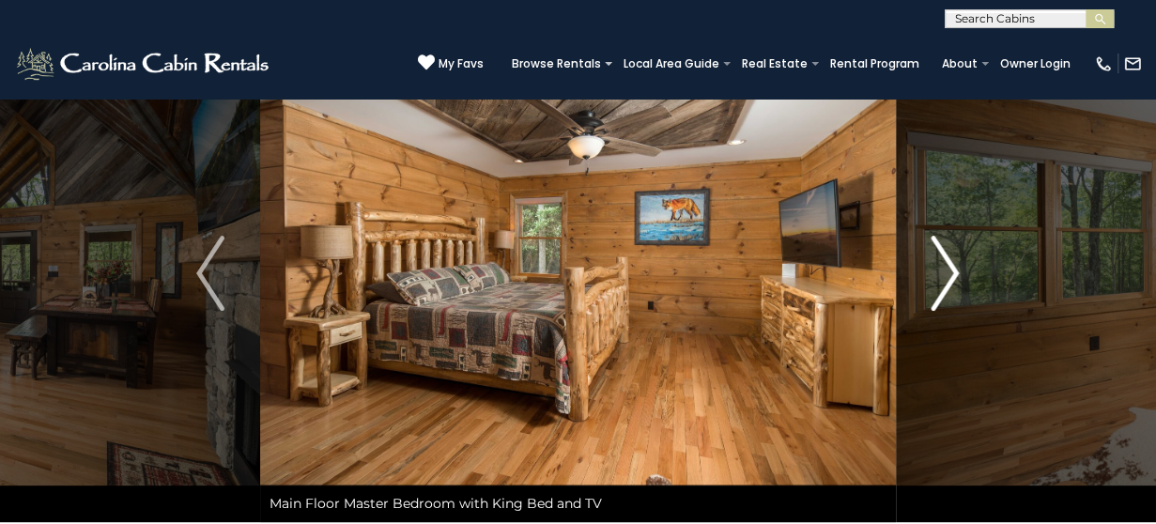
click at [944, 280] on img "Next" at bounding box center [945, 273] width 28 height 75
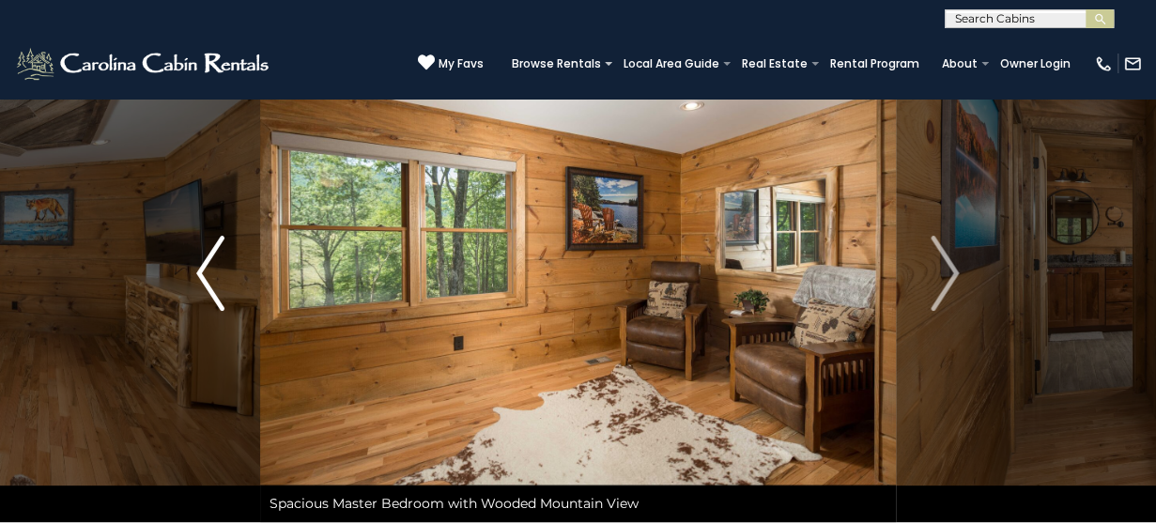
click at [198, 273] on img "Previous" at bounding box center [210, 273] width 28 height 75
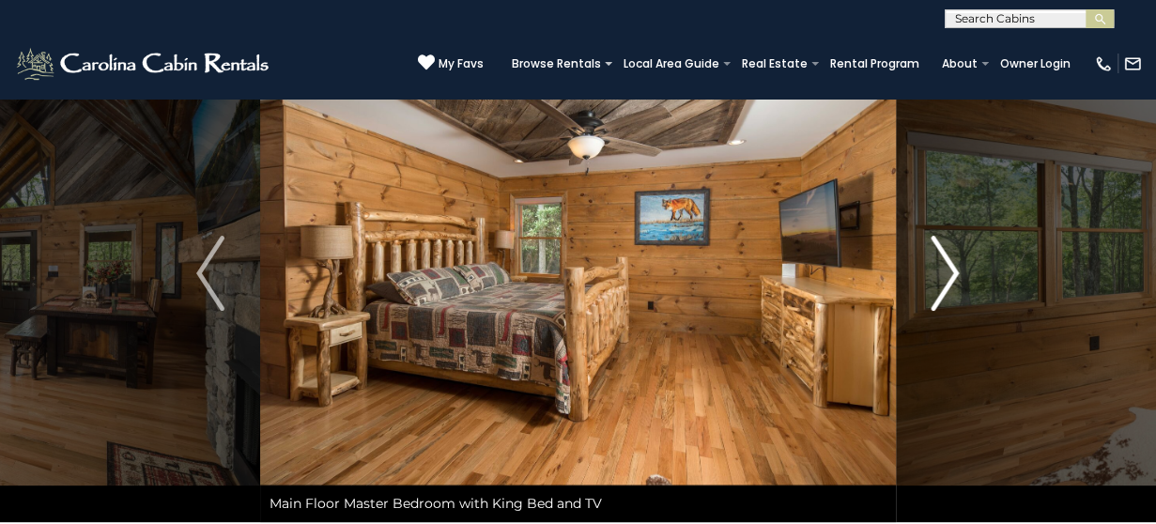
click at [954, 272] on img "Next" at bounding box center [945, 273] width 28 height 75
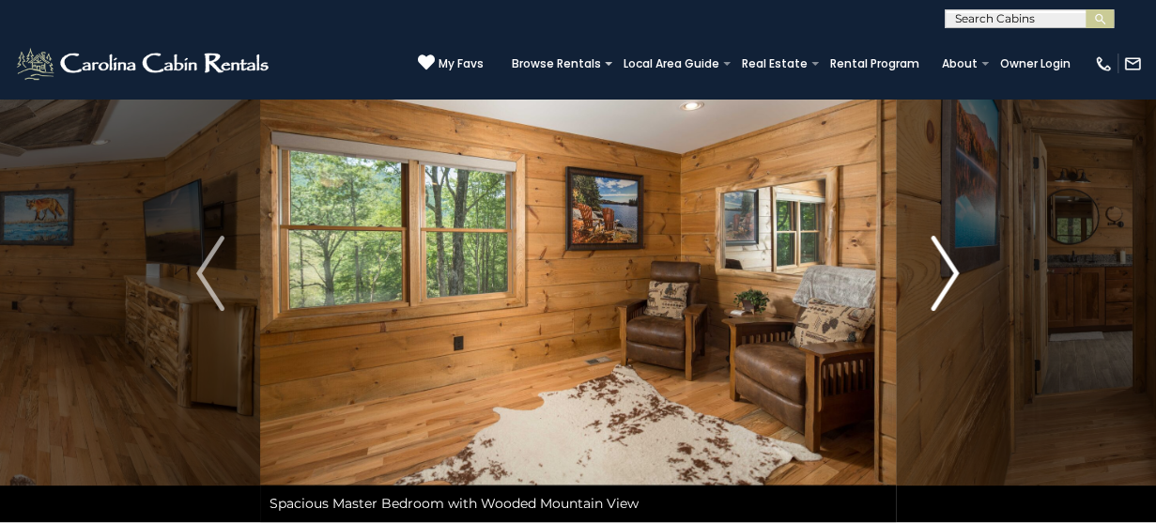
click at [954, 272] on img "Next" at bounding box center [945, 273] width 28 height 75
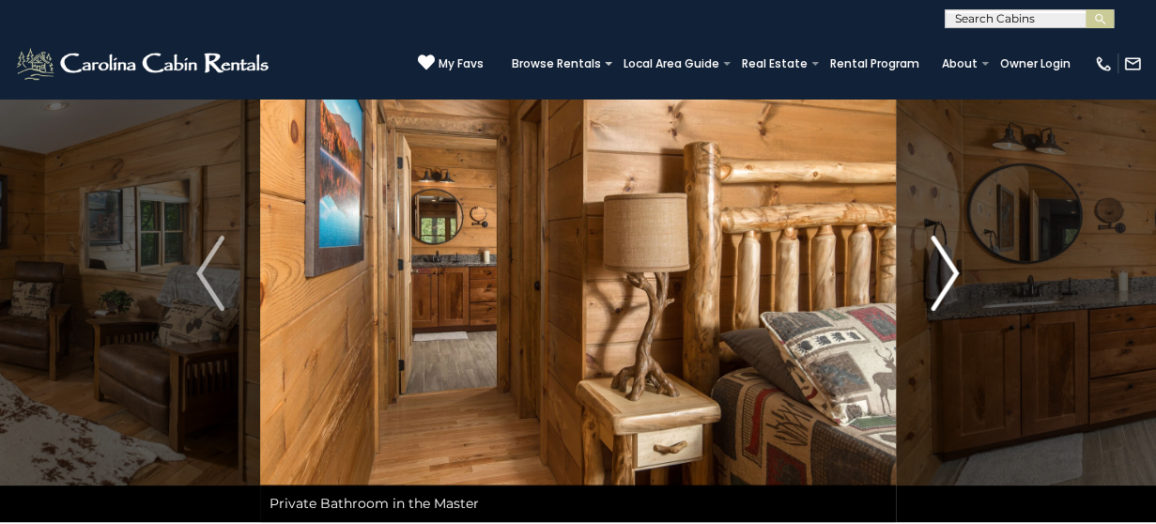
click at [954, 272] on img "Next" at bounding box center [945, 273] width 28 height 75
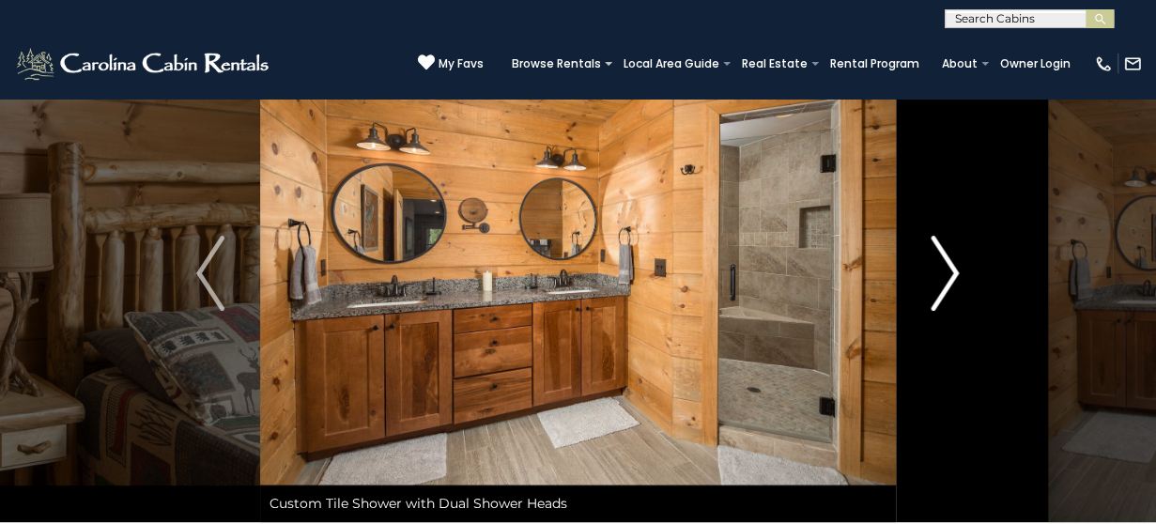
click at [954, 272] on img "Next" at bounding box center [945, 273] width 28 height 75
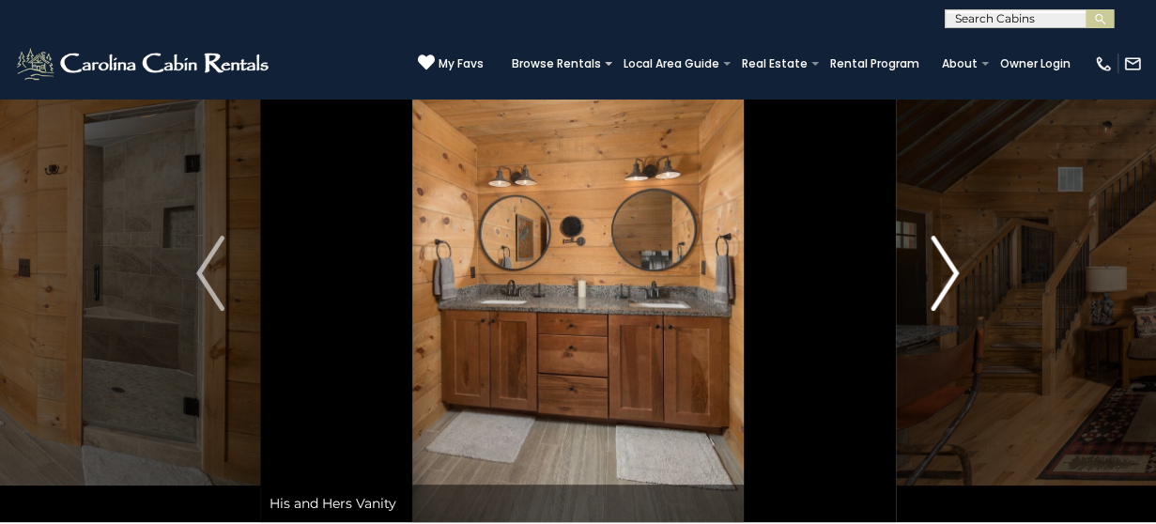
click at [954, 272] on img "Next" at bounding box center [945, 273] width 28 height 75
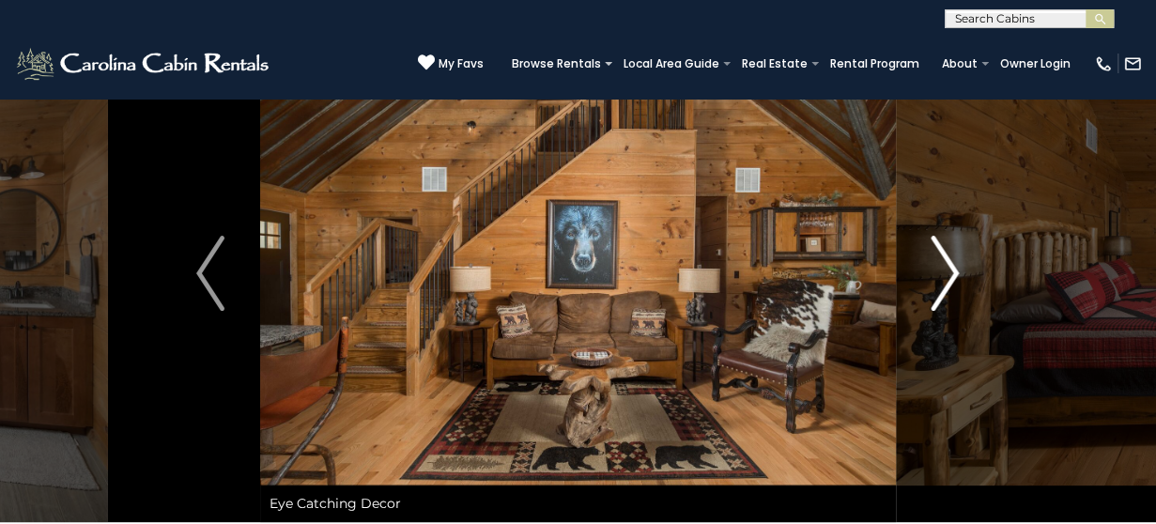
click at [954, 272] on img "Next" at bounding box center [945, 273] width 28 height 75
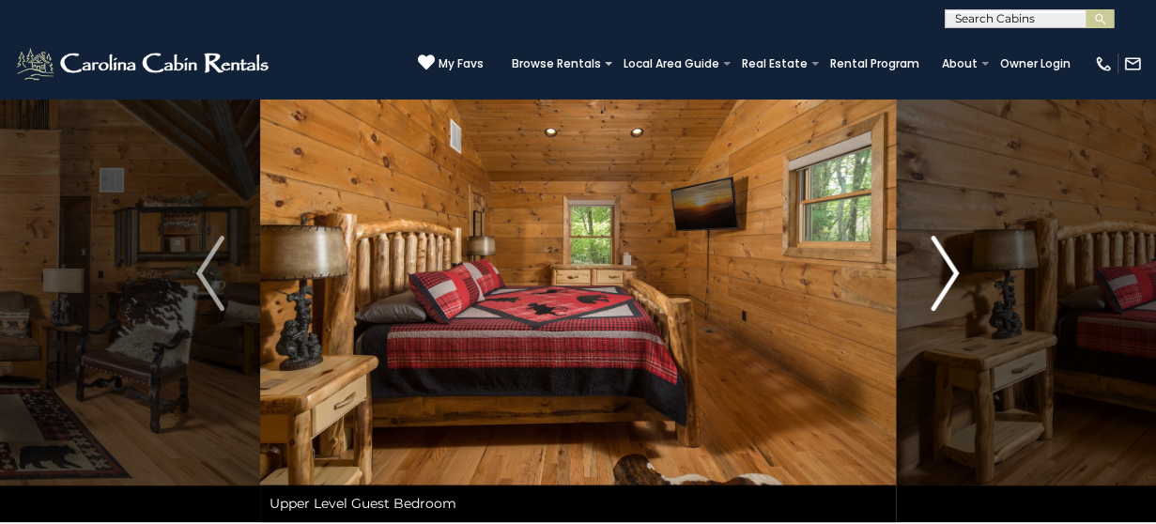
click at [954, 272] on img "Next" at bounding box center [945, 273] width 28 height 75
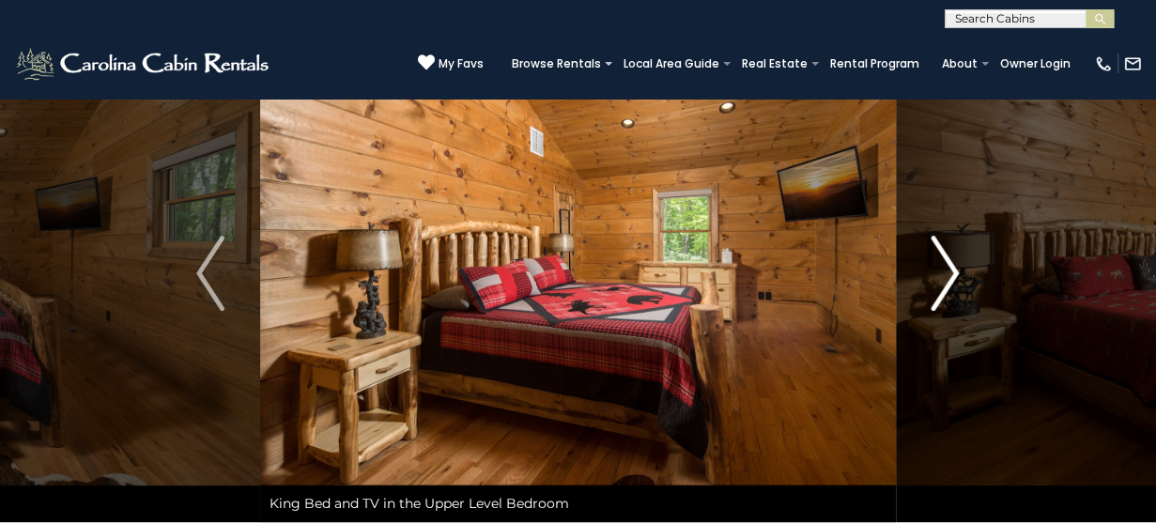
click at [954, 272] on img "Next" at bounding box center [945, 273] width 28 height 75
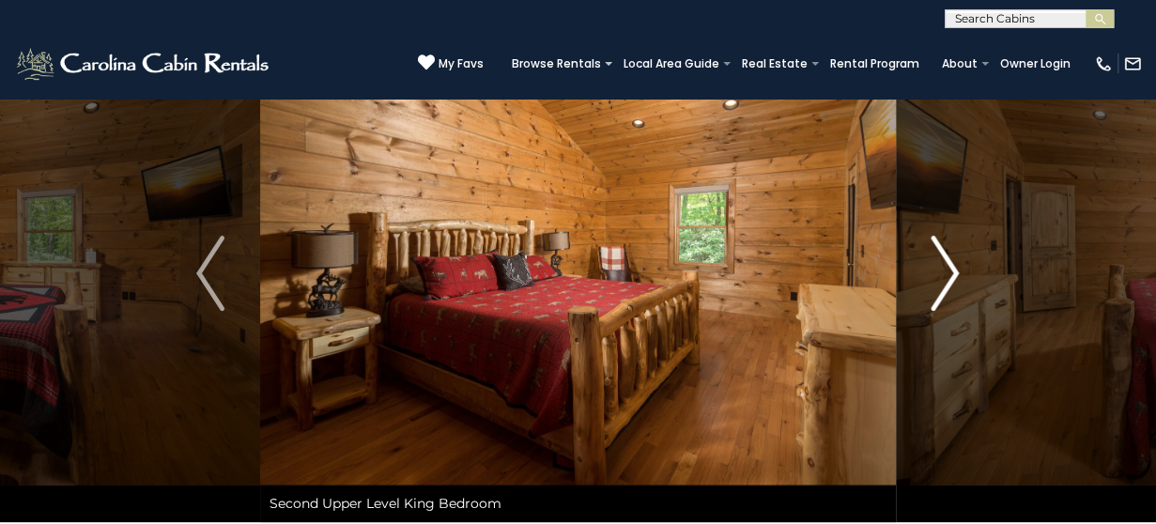
click at [954, 272] on img "Next" at bounding box center [945, 273] width 28 height 75
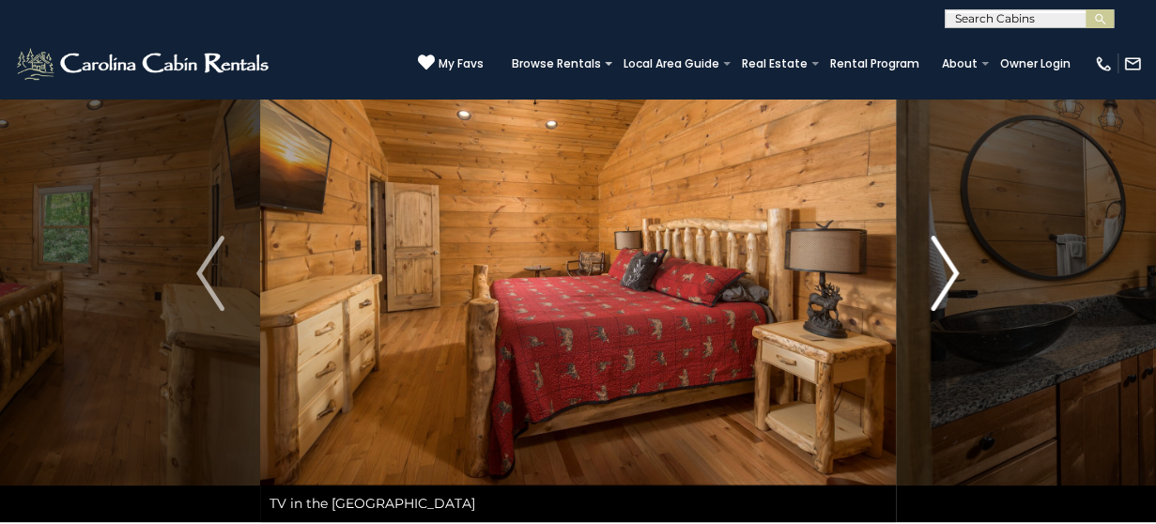
click at [954, 272] on img "Next" at bounding box center [945, 273] width 28 height 75
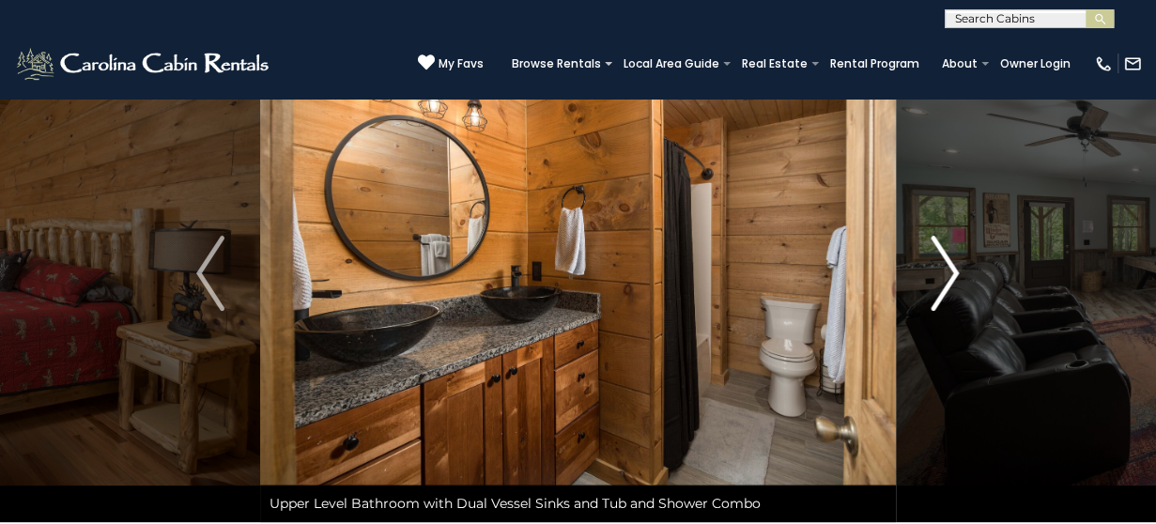
click at [954, 272] on img "Next" at bounding box center [945, 273] width 28 height 75
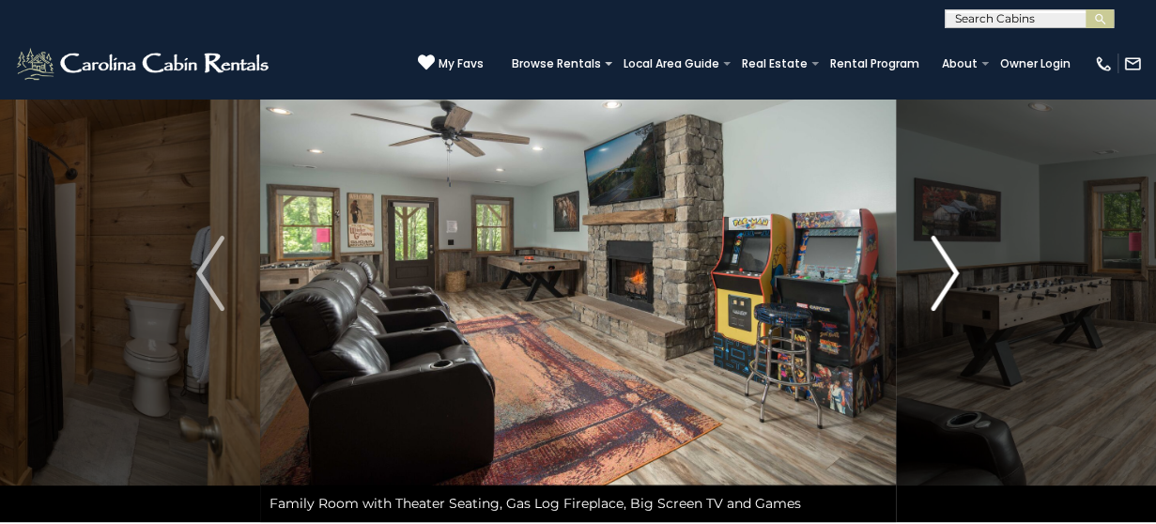
click at [954, 272] on img "Next" at bounding box center [945, 273] width 28 height 75
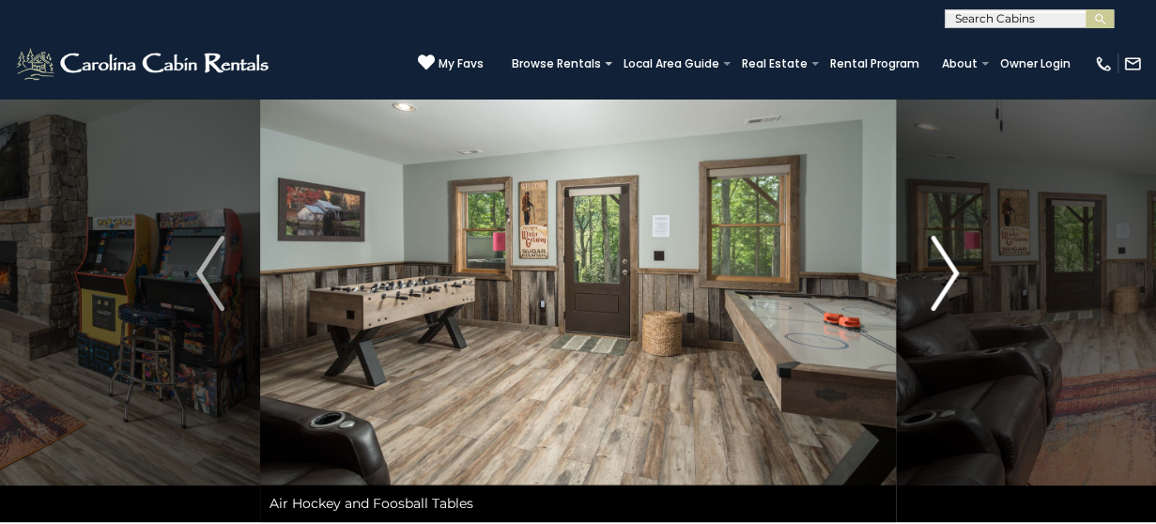
click at [954, 272] on img "Next" at bounding box center [945, 273] width 28 height 75
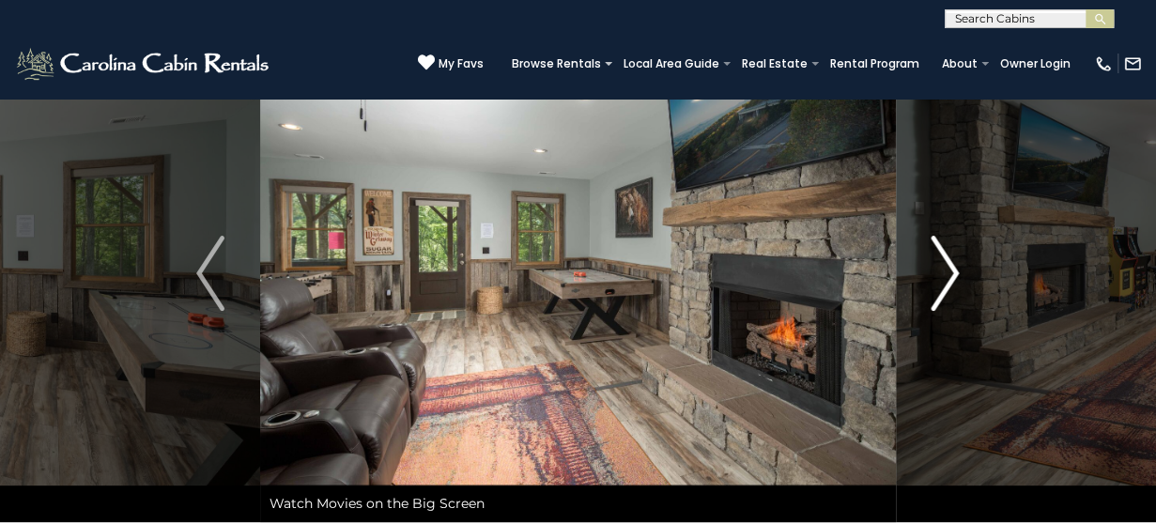
click at [954, 272] on img "Next" at bounding box center [945, 273] width 28 height 75
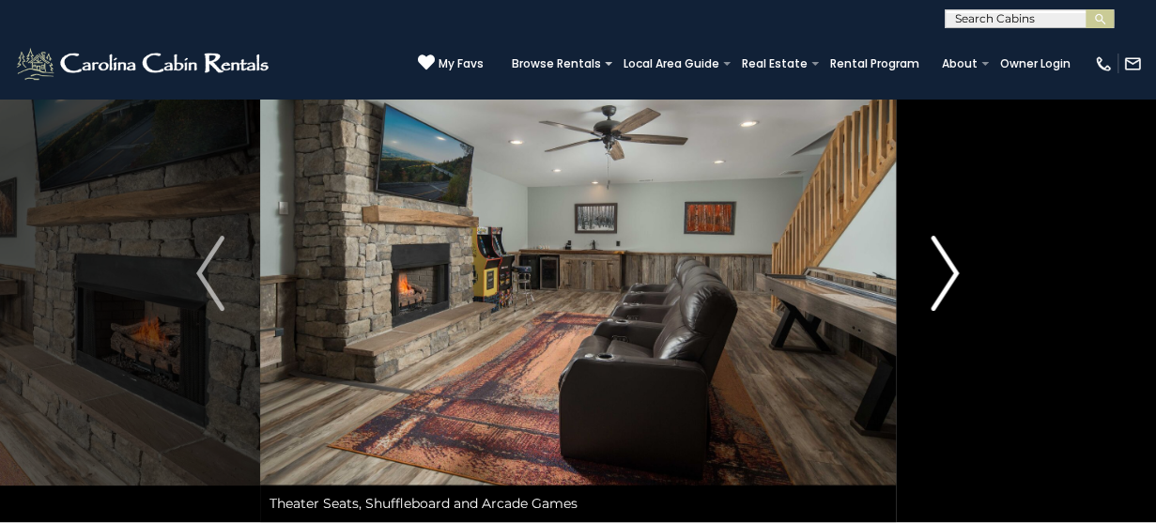
click at [954, 272] on img "Next" at bounding box center [945, 273] width 28 height 75
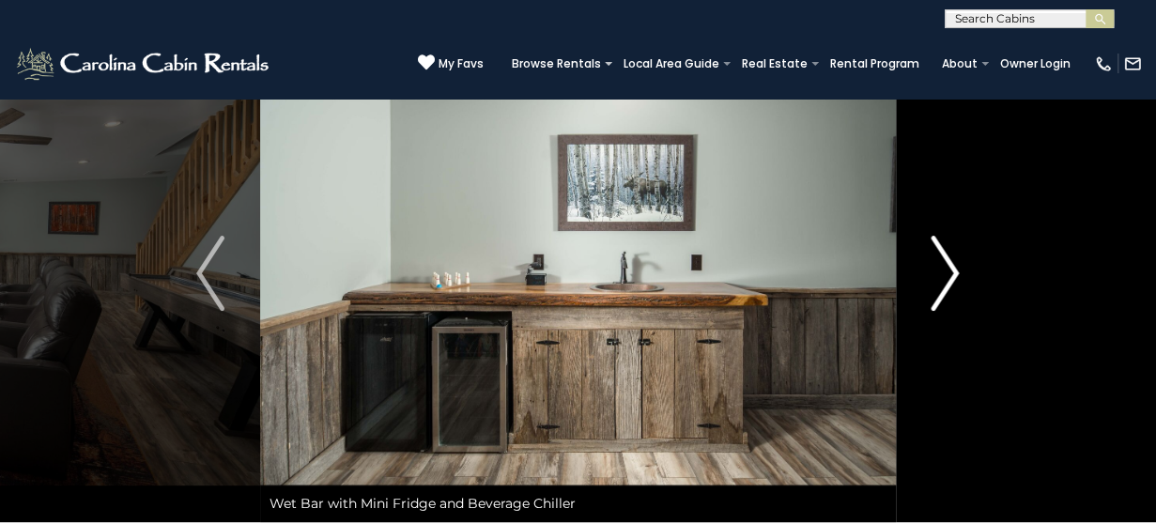
click at [955, 272] on img "Next" at bounding box center [945, 273] width 28 height 75
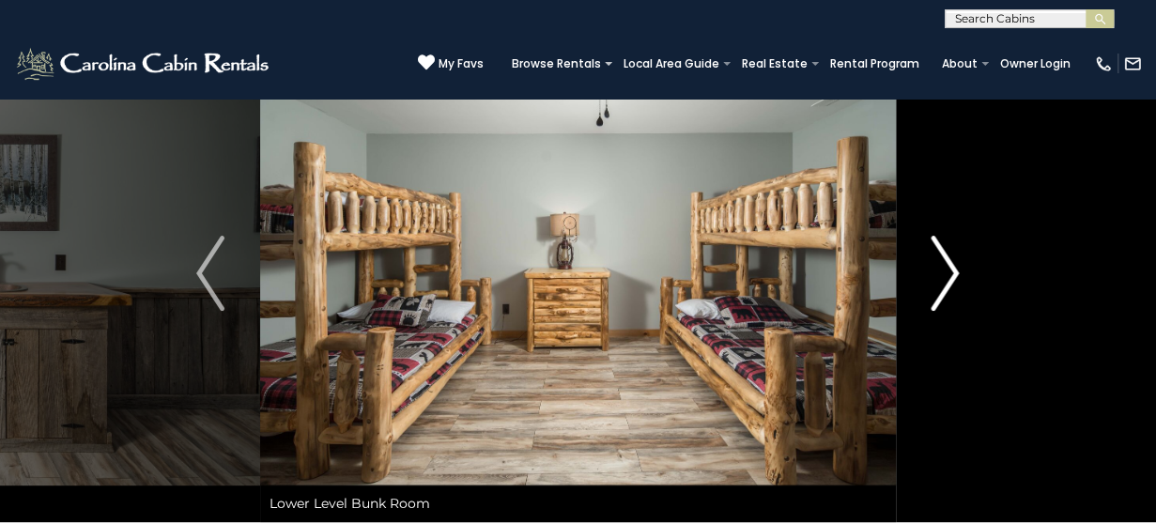
click at [955, 269] on img "Next" at bounding box center [945, 273] width 28 height 75
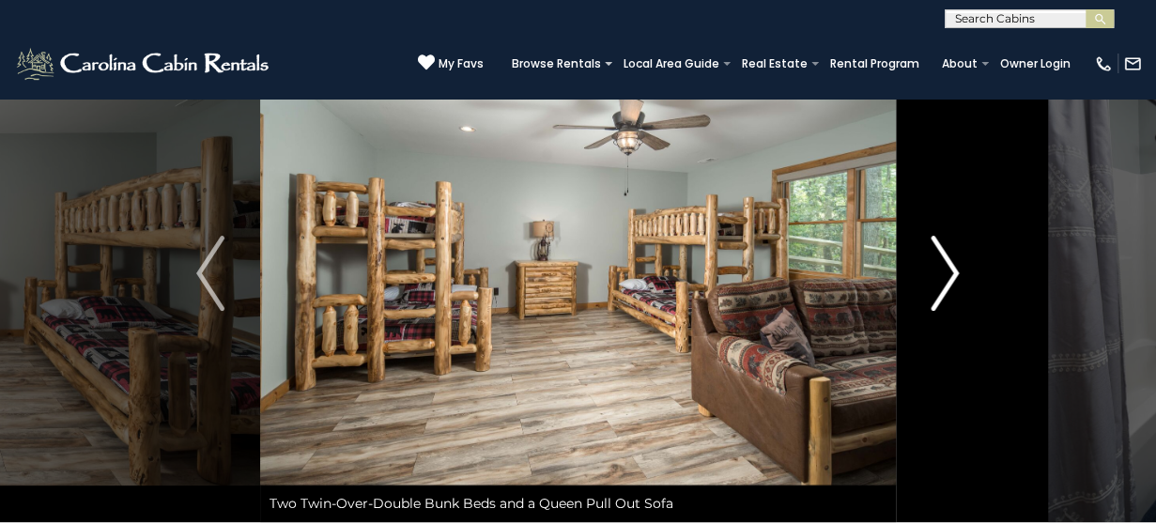
drag, startPoint x: 955, startPoint y: 269, endPoint x: 944, endPoint y: 270, distance: 10.4
click at [954, 269] on img "Next" at bounding box center [945, 273] width 28 height 75
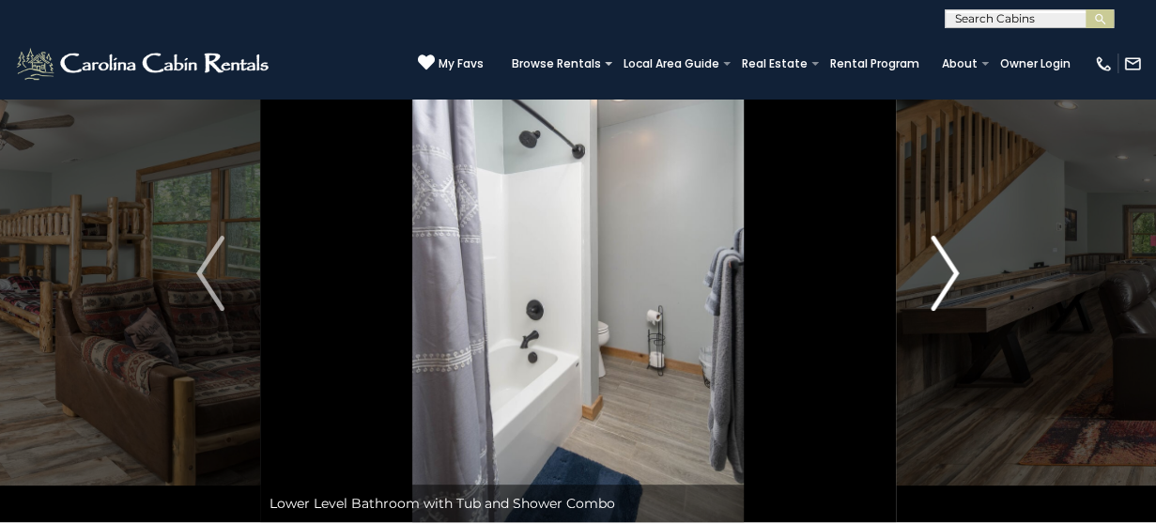
click at [944, 270] on img "Next" at bounding box center [945, 273] width 28 height 75
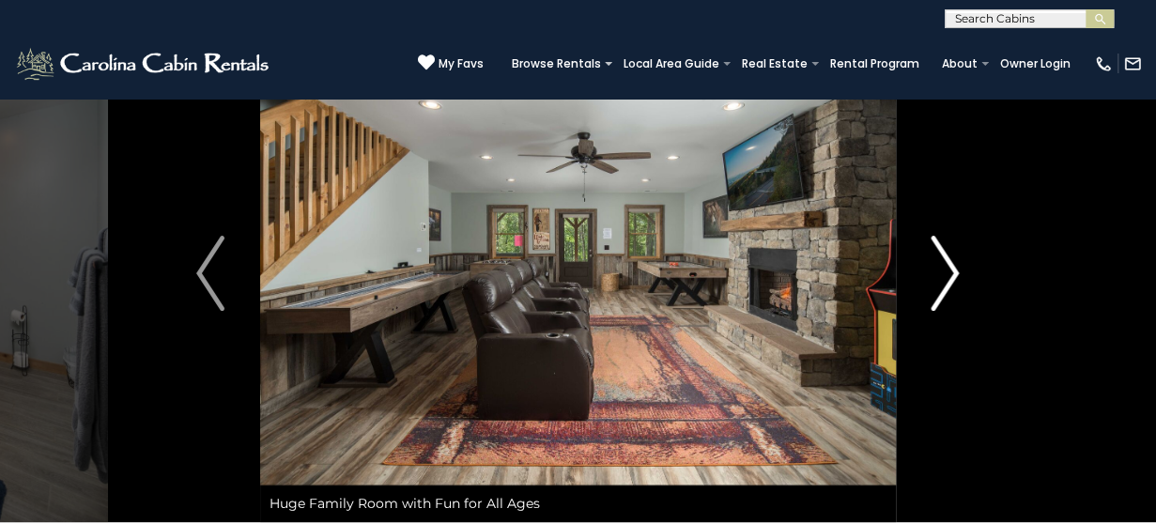
click at [944, 270] on img "Next" at bounding box center [945, 273] width 28 height 75
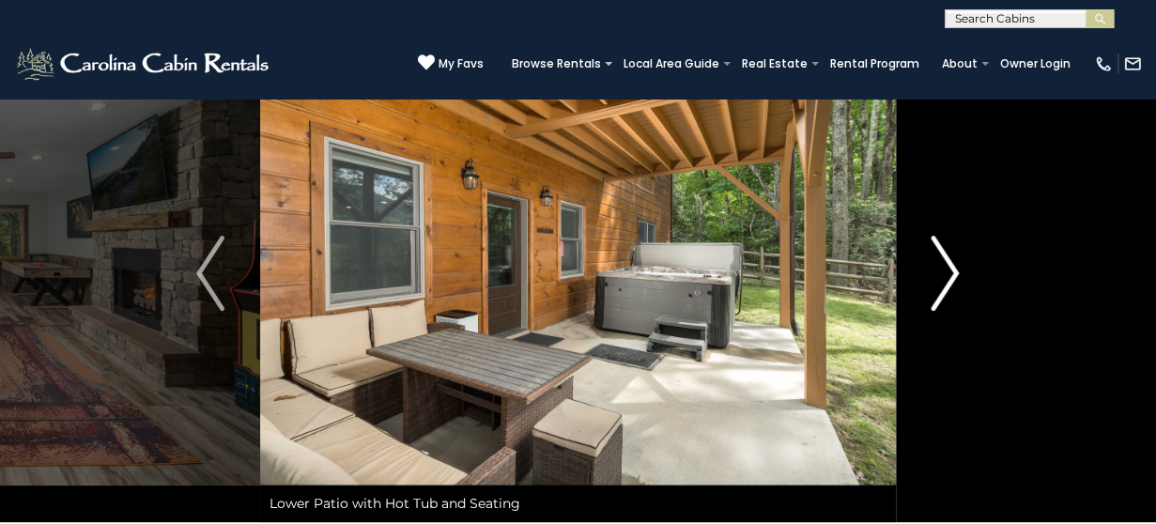
click at [944, 270] on img "Next" at bounding box center [945, 273] width 28 height 75
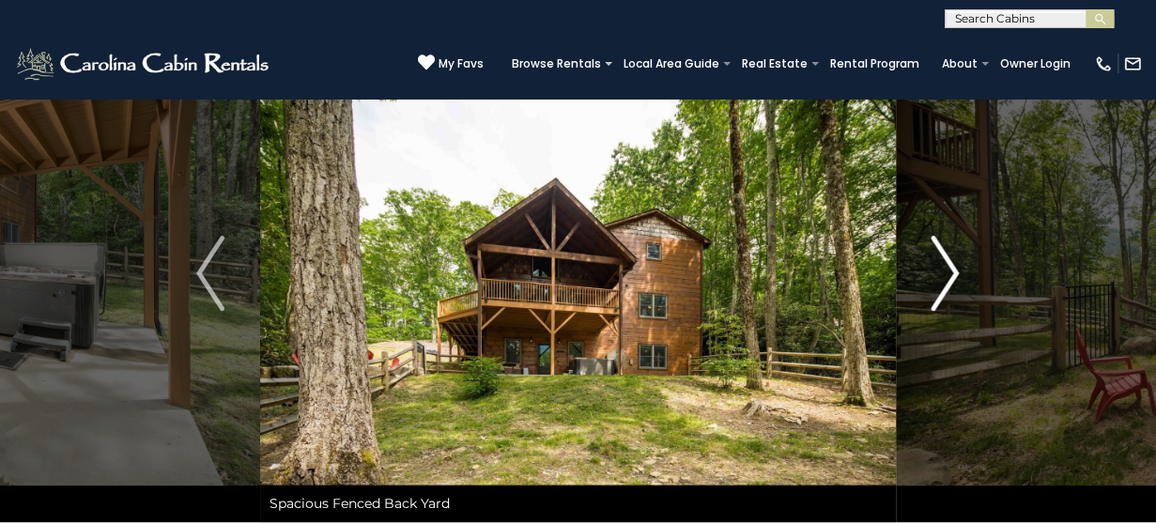
click at [944, 270] on img "Next" at bounding box center [945, 273] width 28 height 75
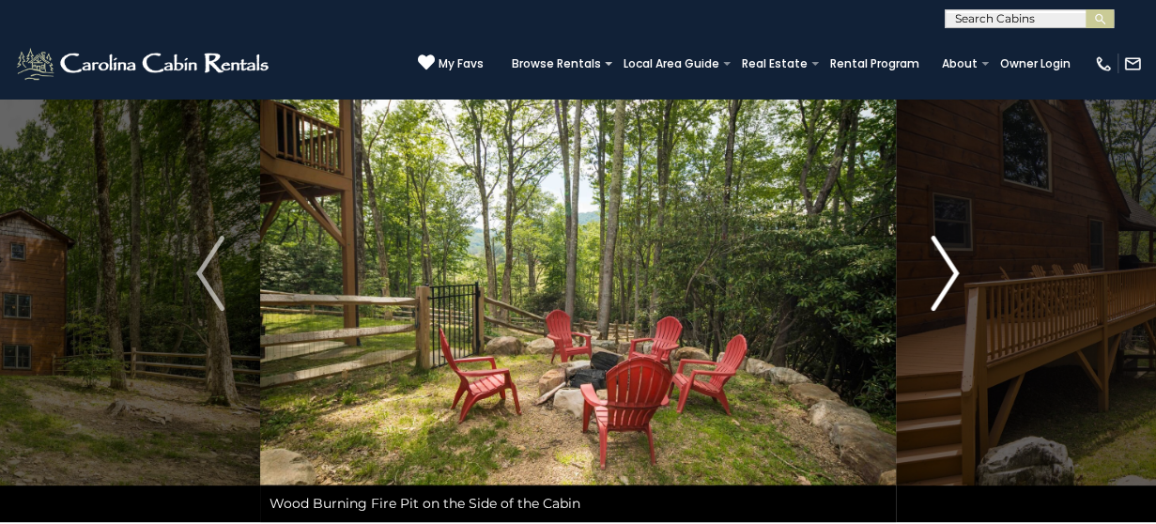
click at [946, 269] on img "Next" at bounding box center [945, 273] width 28 height 75
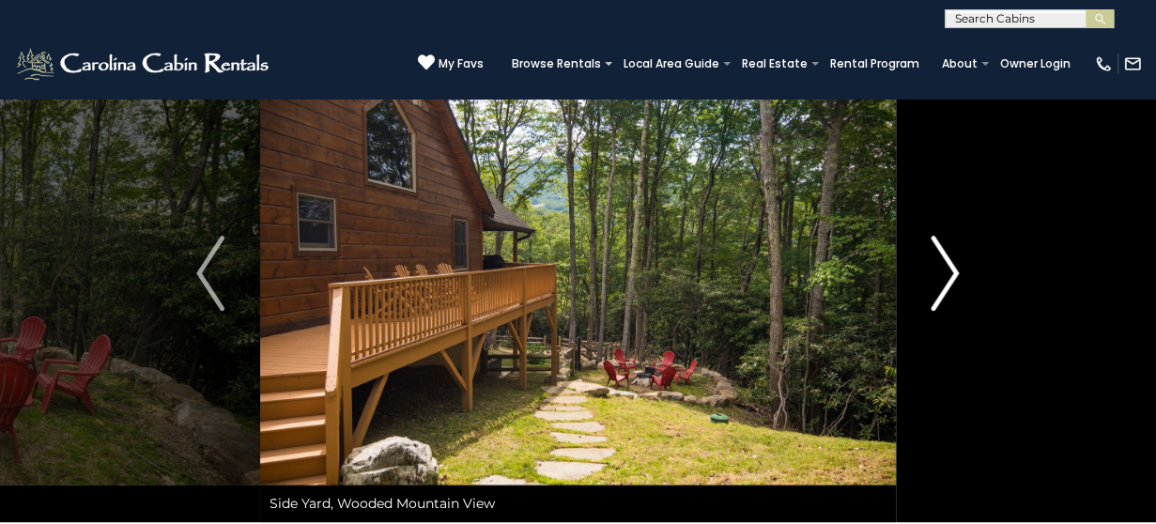
click at [946, 269] on img "Next" at bounding box center [945, 273] width 28 height 75
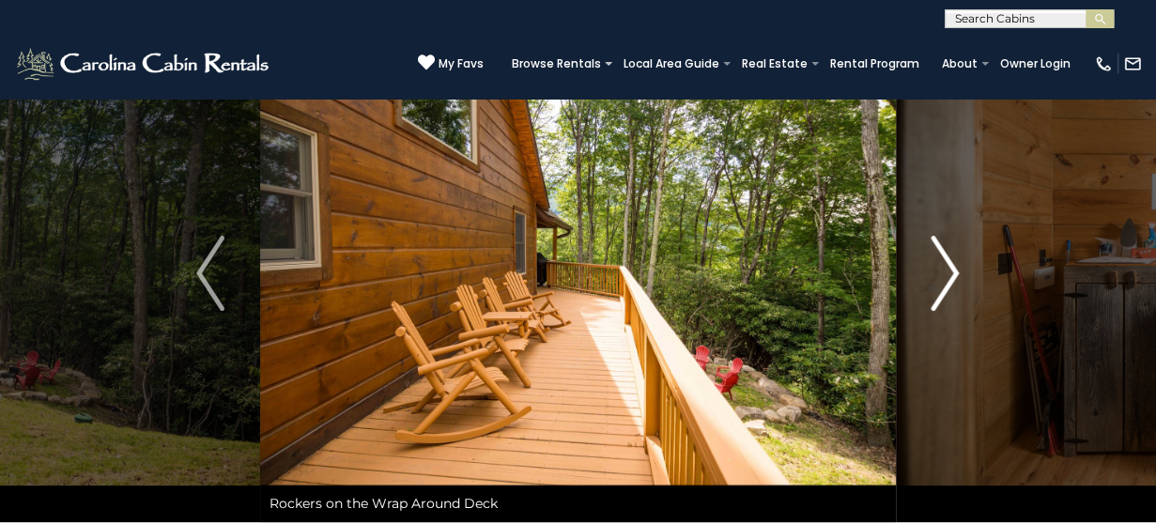
click at [946, 269] on img "Next" at bounding box center [945, 273] width 28 height 75
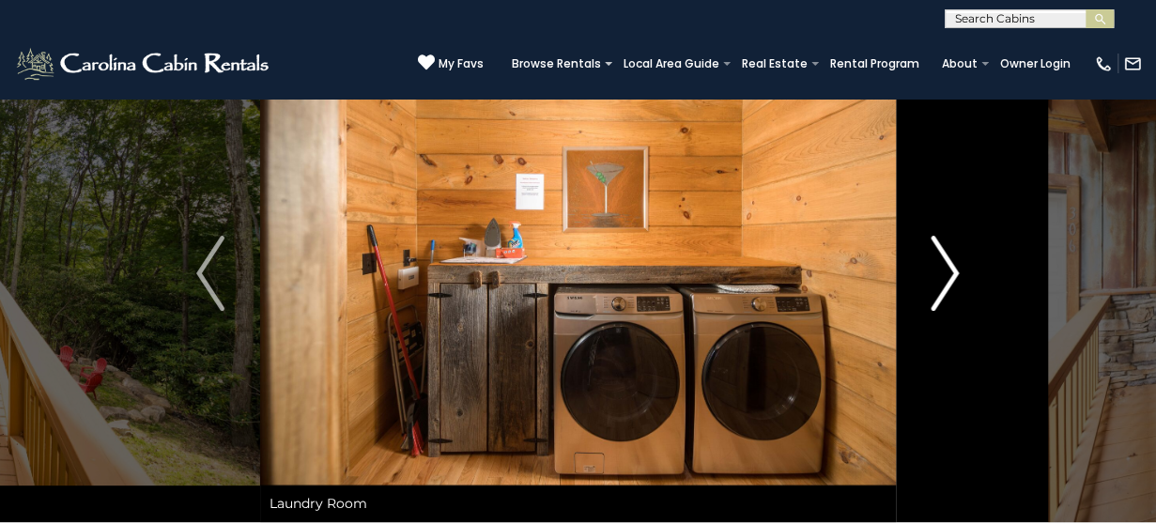
click at [946, 269] on img "Next" at bounding box center [945, 273] width 28 height 75
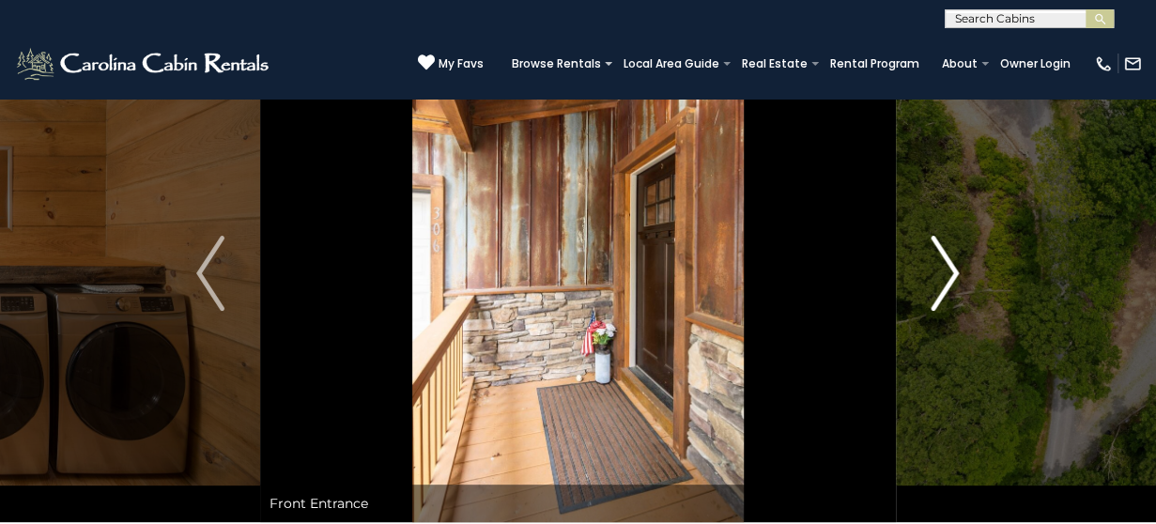
click at [946, 269] on img "Next" at bounding box center [945, 273] width 28 height 75
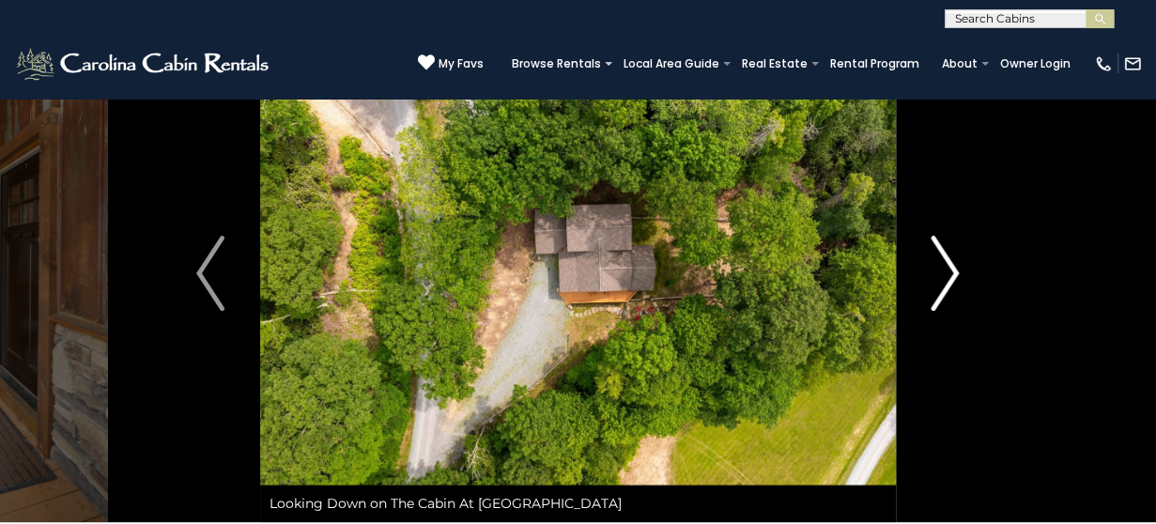
click at [946, 269] on img "Next" at bounding box center [945, 273] width 28 height 75
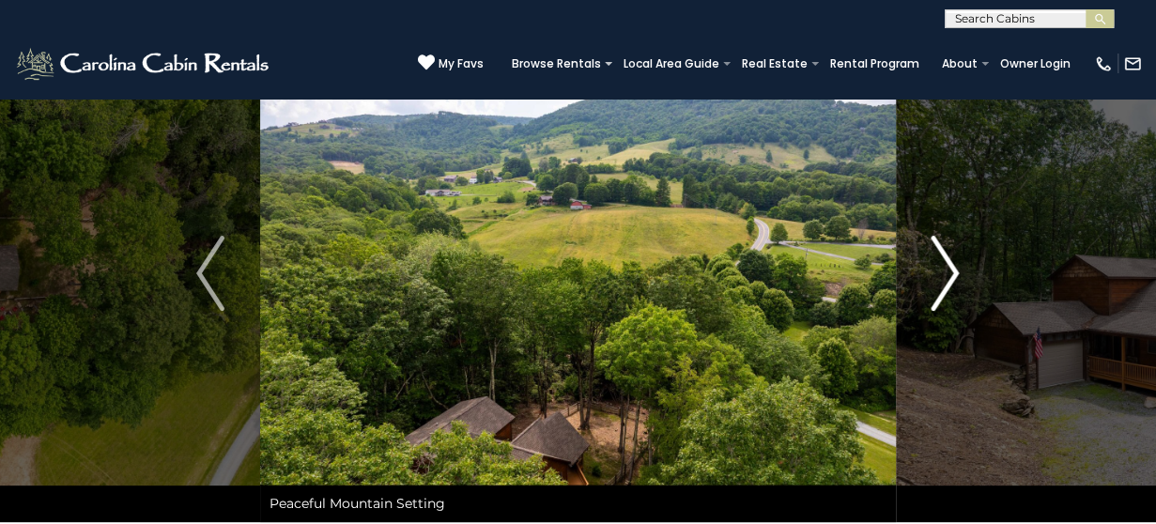
click at [946, 269] on img "Next" at bounding box center [945, 273] width 28 height 75
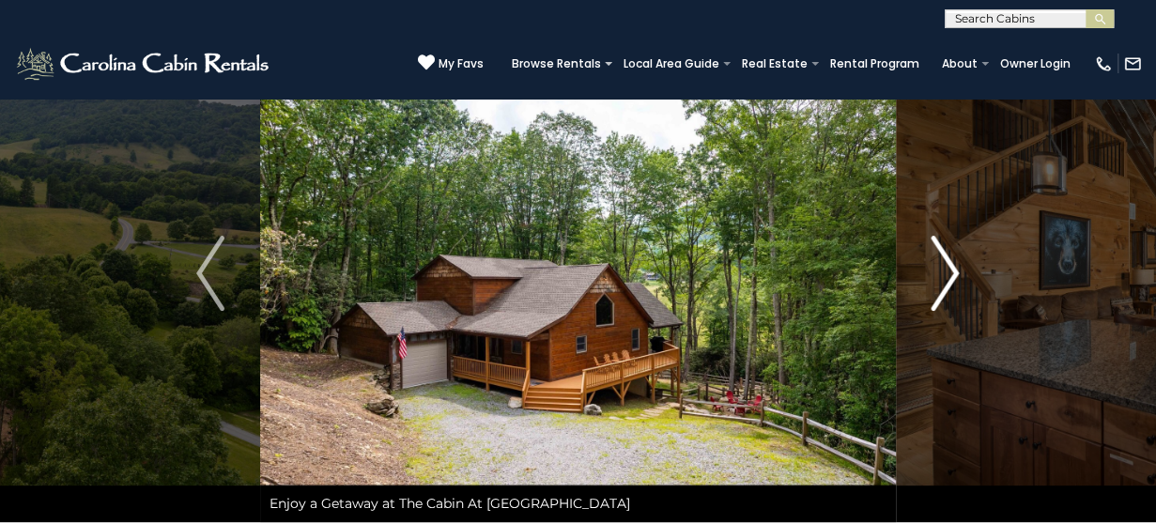
click at [946, 269] on img "Next" at bounding box center [945, 273] width 28 height 75
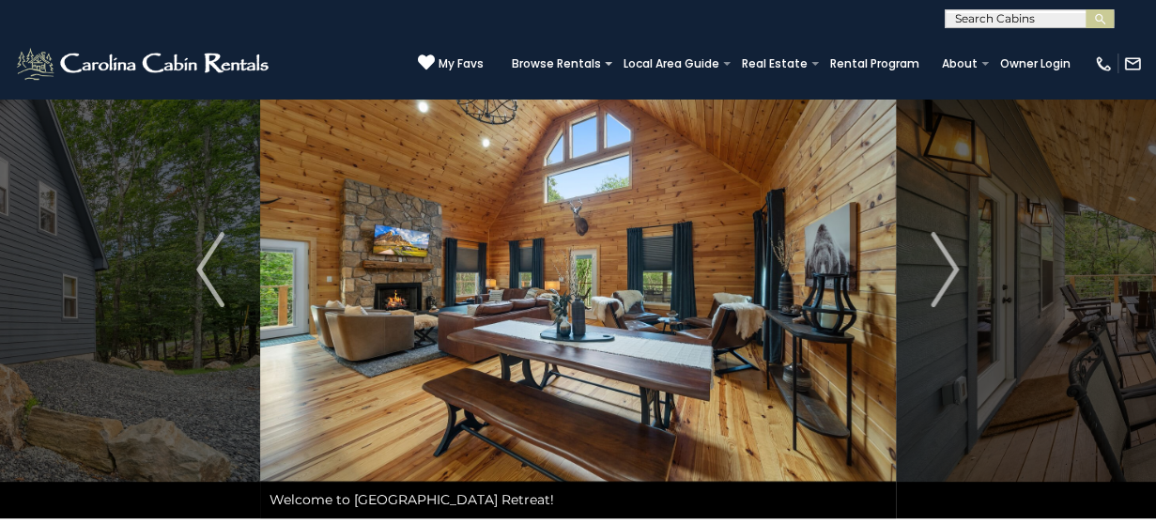
scroll to position [70, 0]
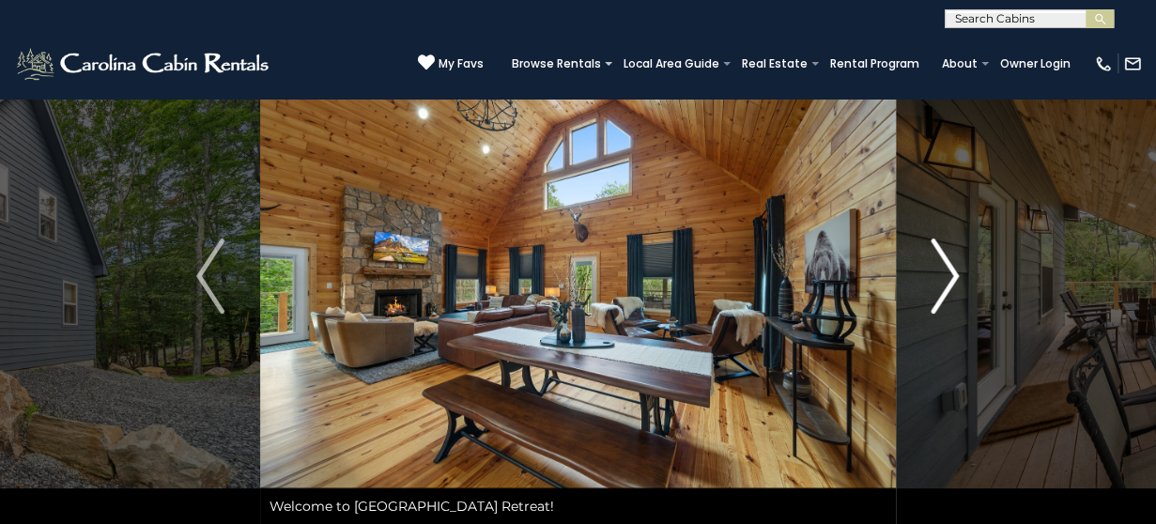
click at [944, 292] on img "Next" at bounding box center [945, 275] width 28 height 75
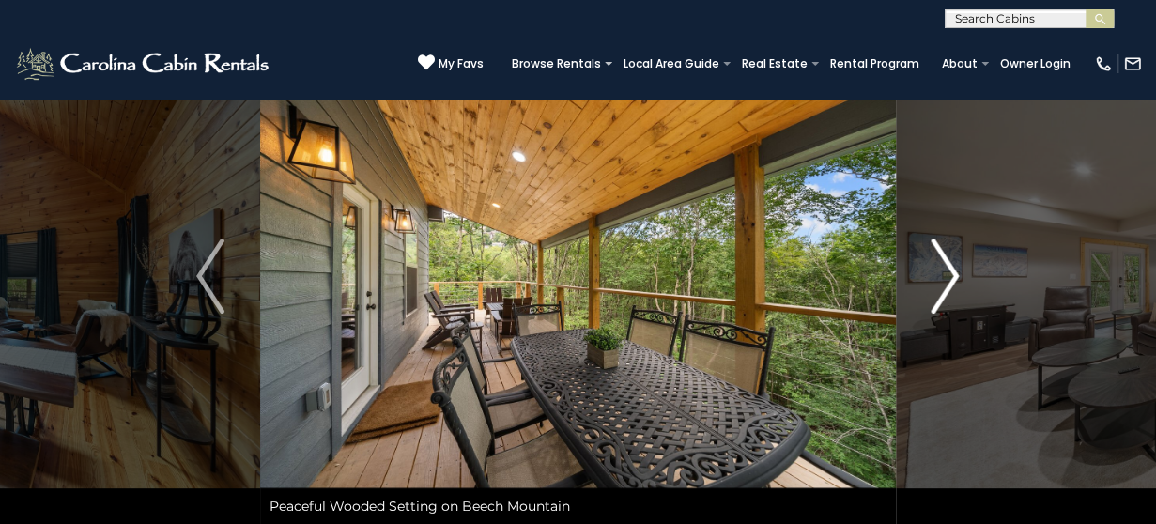
click at [944, 292] on img "Next" at bounding box center [945, 275] width 28 height 75
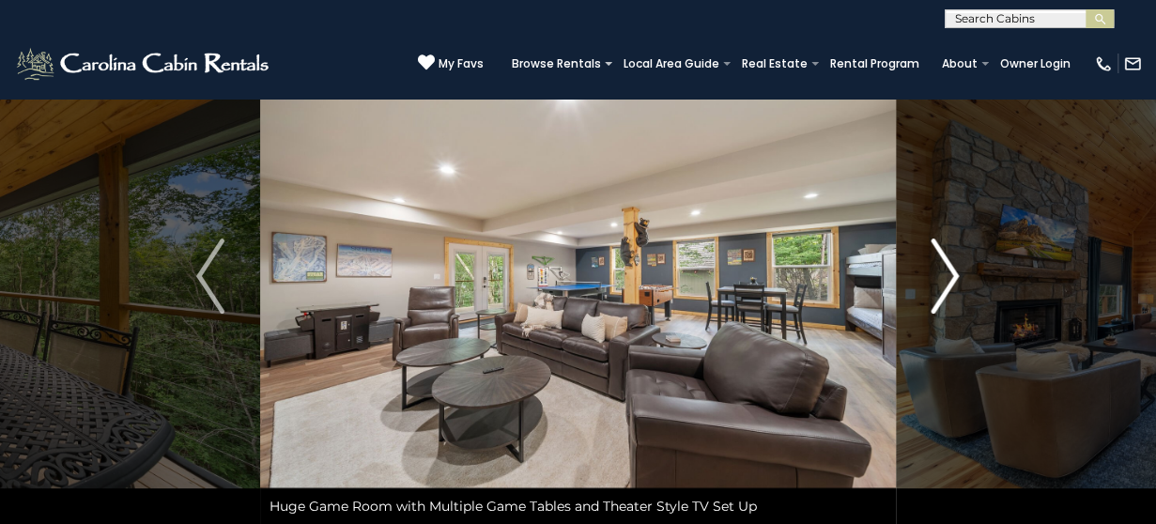
click at [944, 292] on img "Next" at bounding box center [945, 275] width 28 height 75
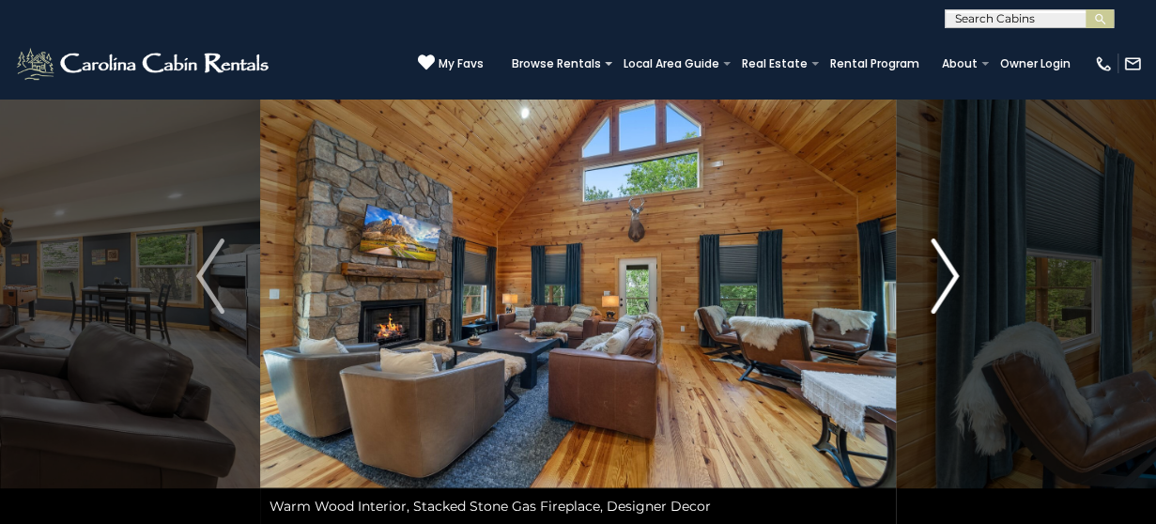
click at [937, 291] on img "Next" at bounding box center [945, 275] width 28 height 75
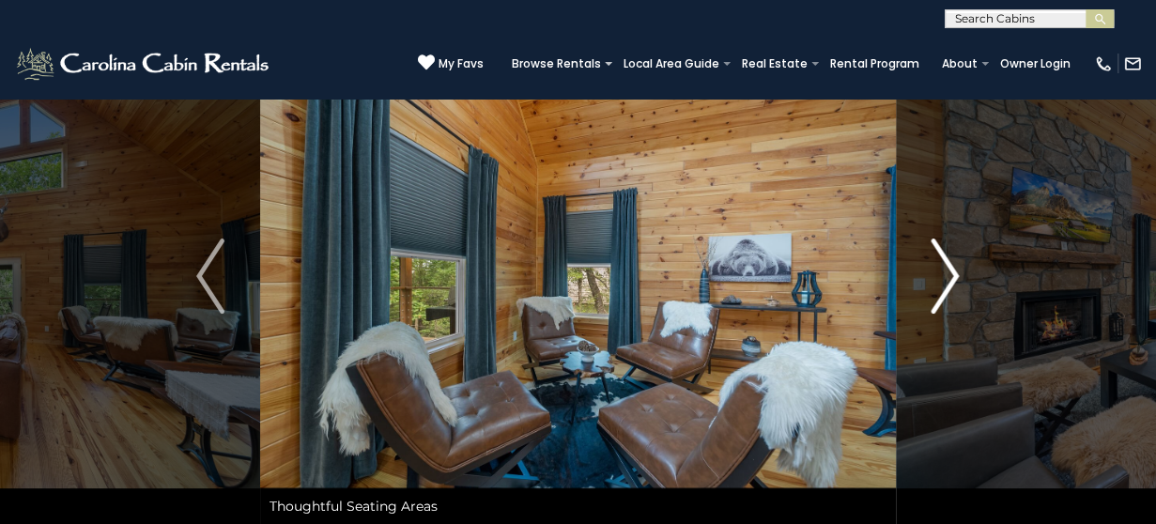
click at [937, 291] on img "Next" at bounding box center [945, 275] width 28 height 75
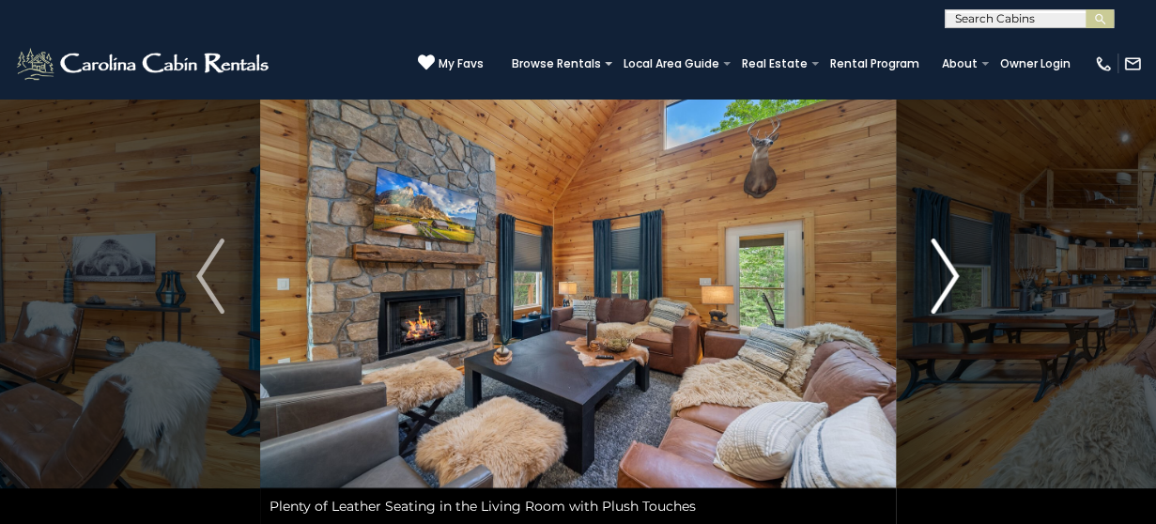
click at [950, 284] on img "Next" at bounding box center [945, 275] width 28 height 75
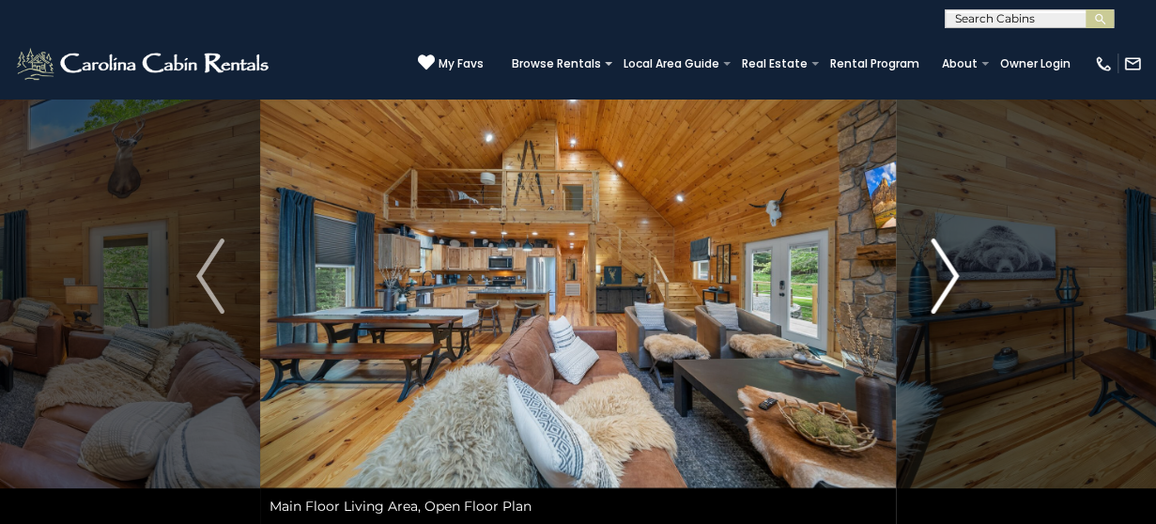
click at [950, 284] on img "Next" at bounding box center [945, 275] width 28 height 75
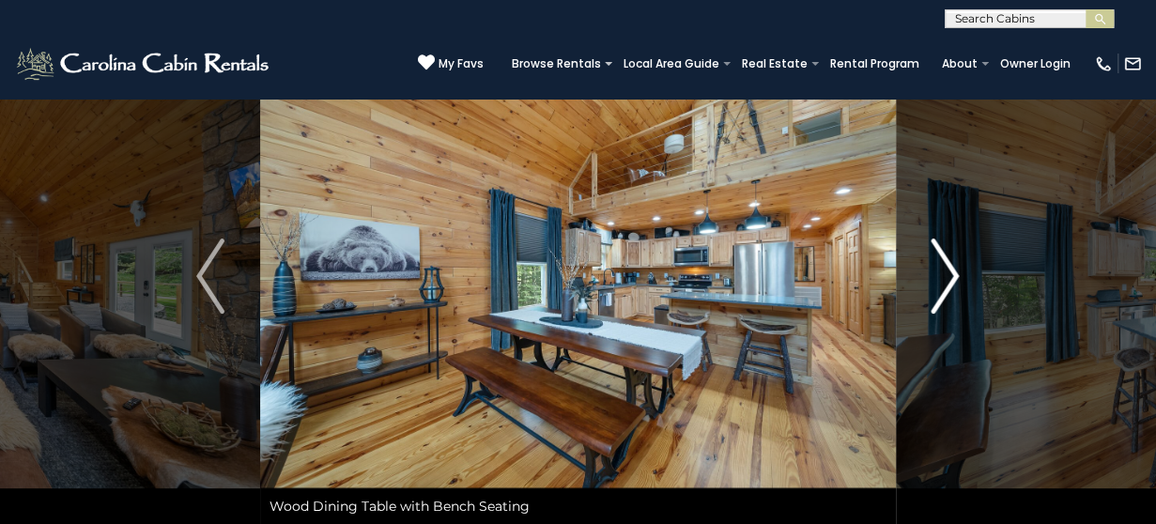
click at [950, 284] on img "Next" at bounding box center [945, 275] width 28 height 75
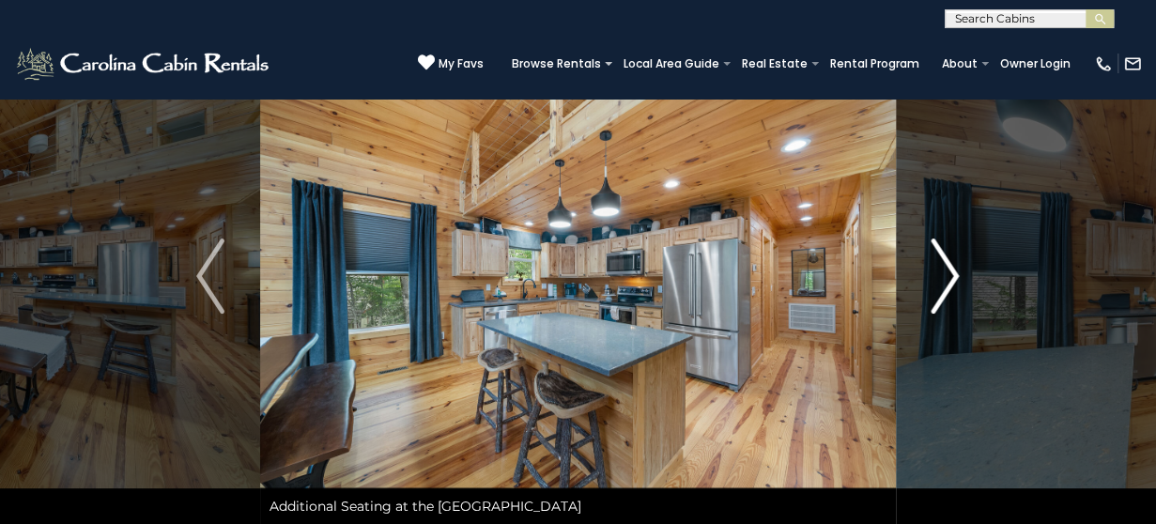
click at [950, 284] on img "Next" at bounding box center [945, 275] width 28 height 75
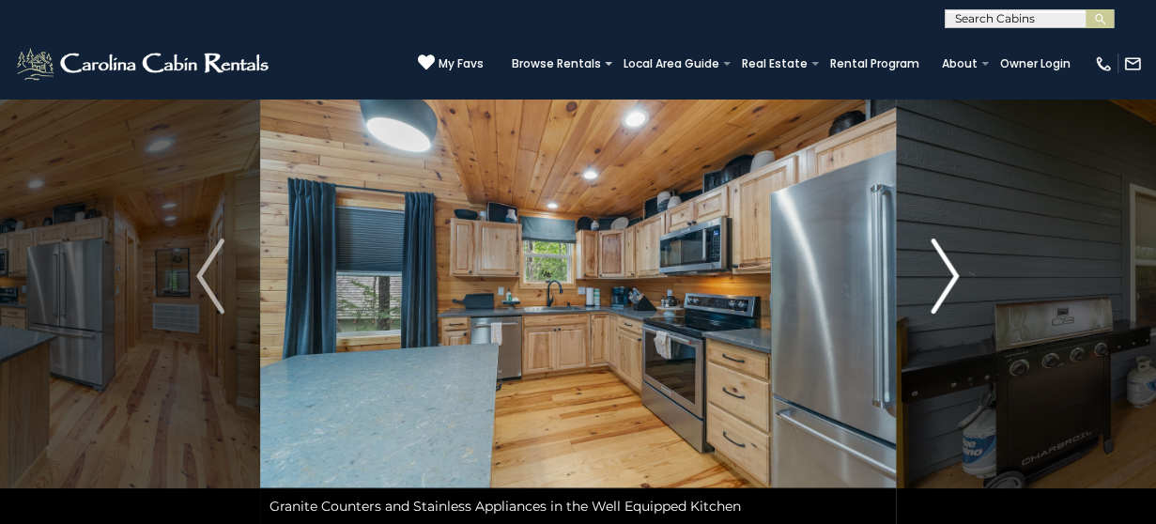
click at [950, 284] on img "Next" at bounding box center [945, 275] width 28 height 75
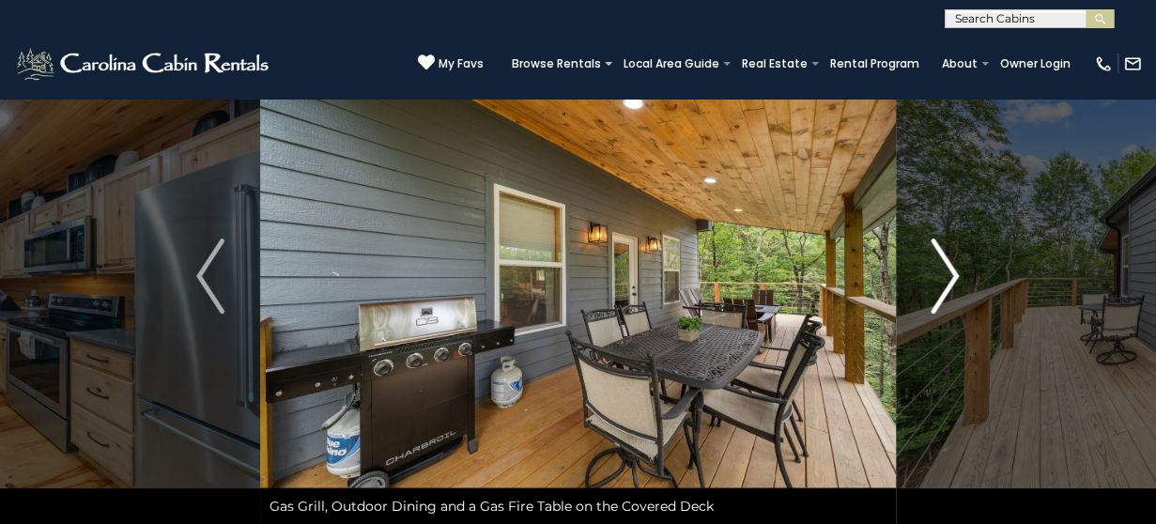
click at [950, 284] on img "Next" at bounding box center [945, 275] width 28 height 75
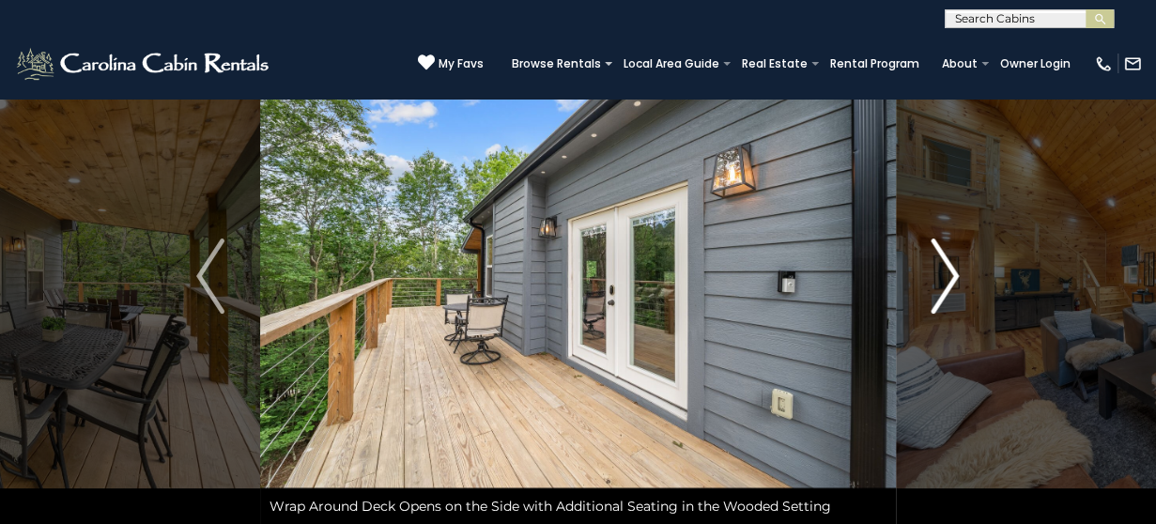
click at [944, 283] on img "Next" at bounding box center [945, 275] width 28 height 75
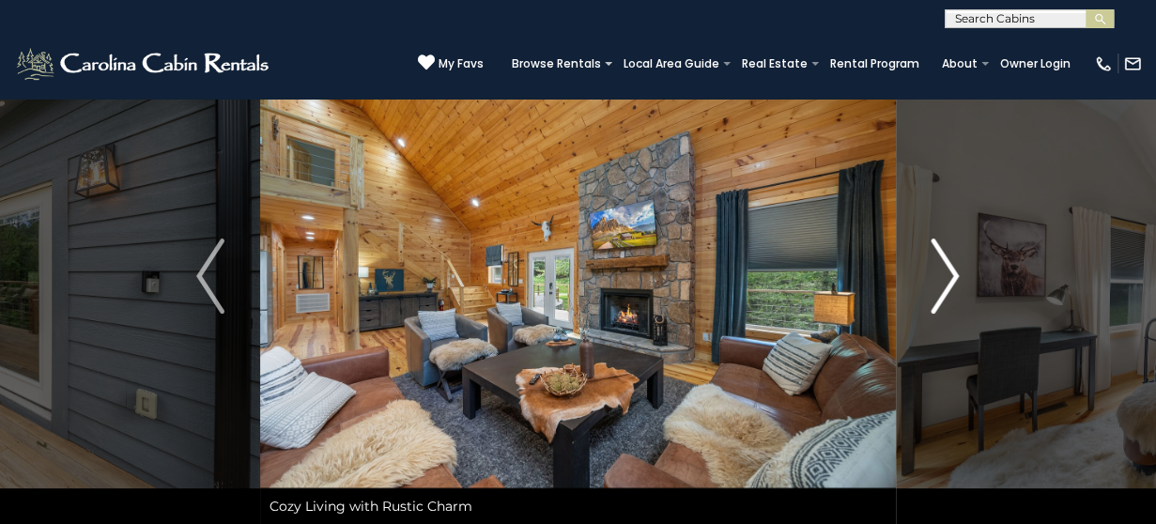
click at [943, 281] on img "Next" at bounding box center [945, 275] width 28 height 75
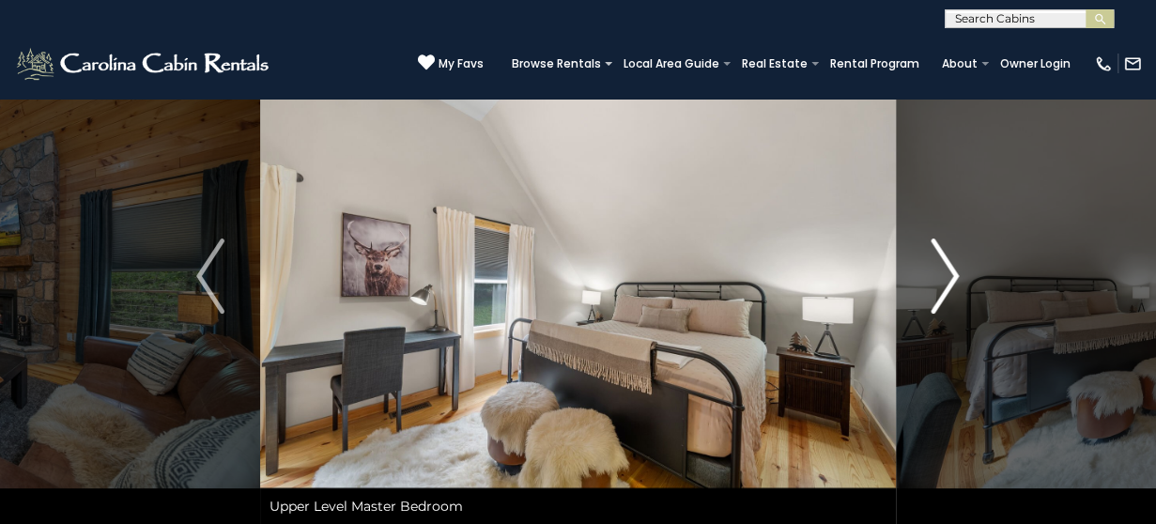
click at [946, 282] on img "Next" at bounding box center [945, 275] width 28 height 75
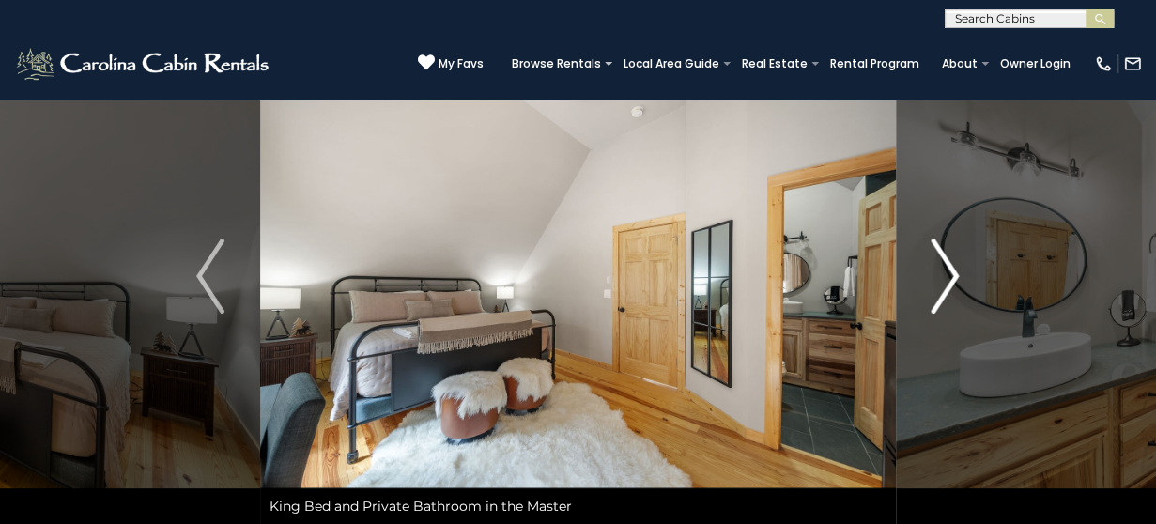
click at [946, 282] on img "Next" at bounding box center [945, 275] width 28 height 75
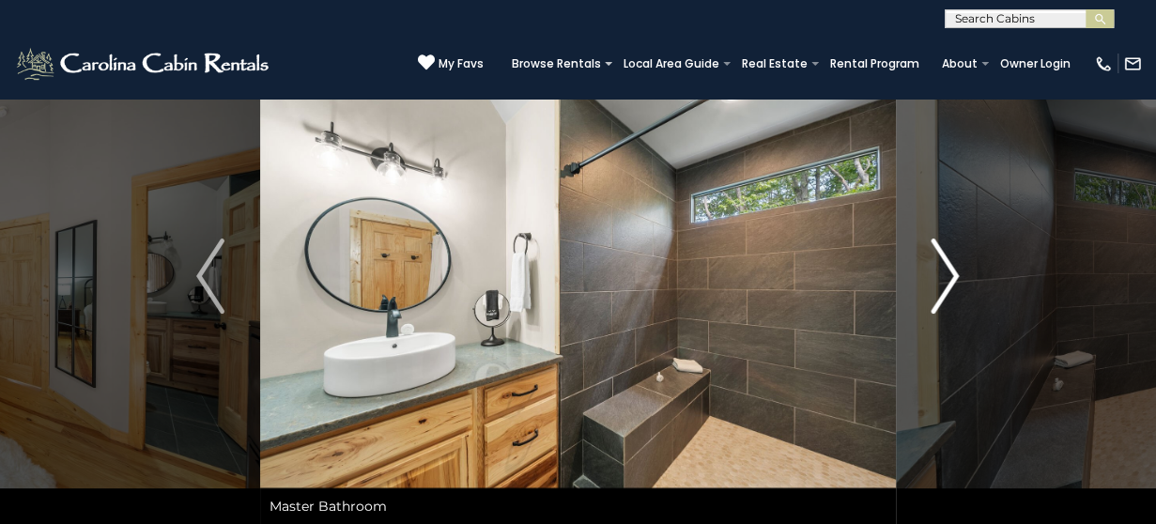
click at [946, 282] on img "Next" at bounding box center [945, 275] width 28 height 75
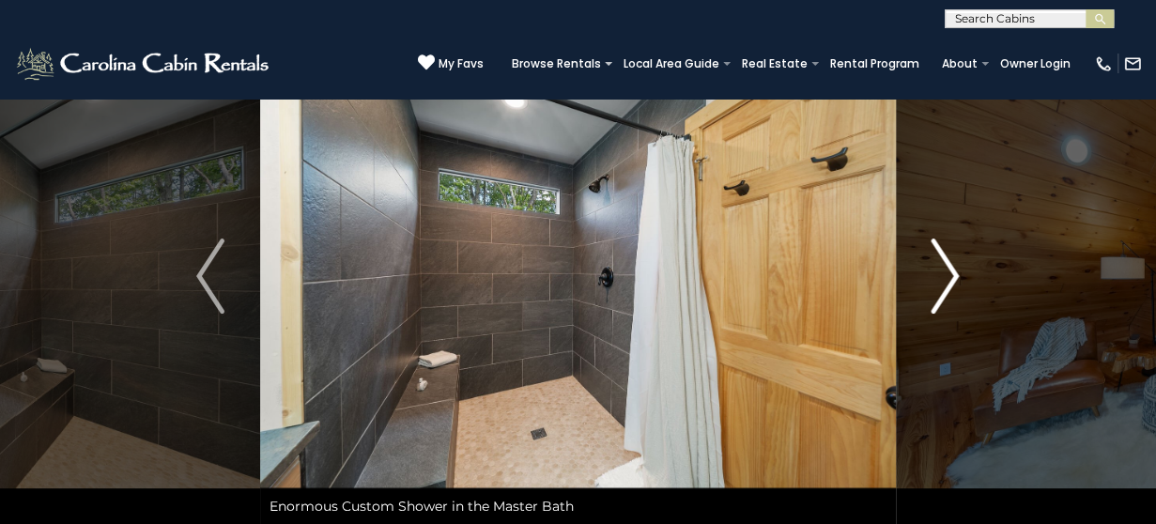
click at [946, 282] on img "Next" at bounding box center [945, 275] width 28 height 75
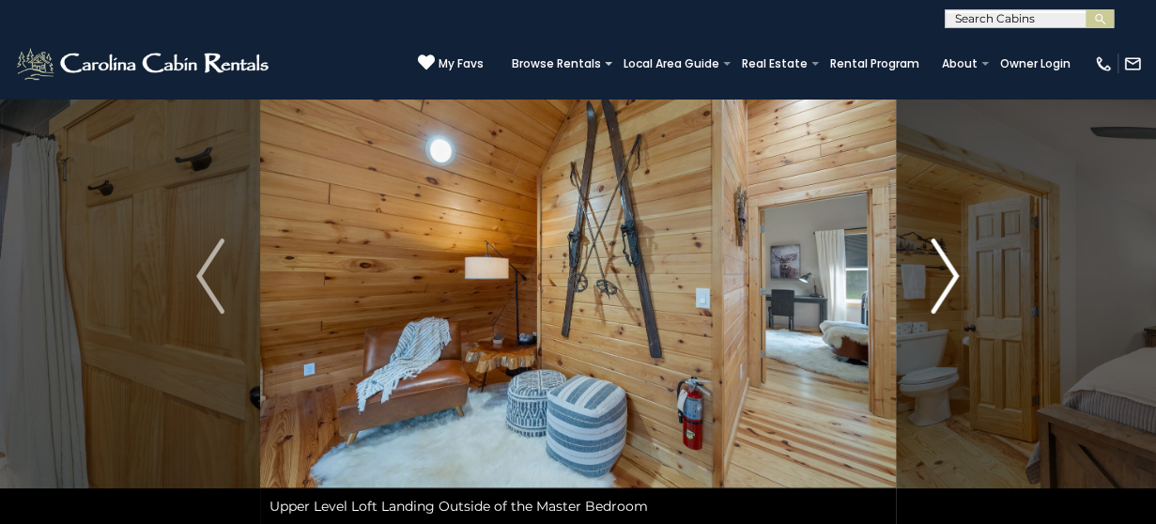
click at [950, 283] on img "Next" at bounding box center [945, 275] width 28 height 75
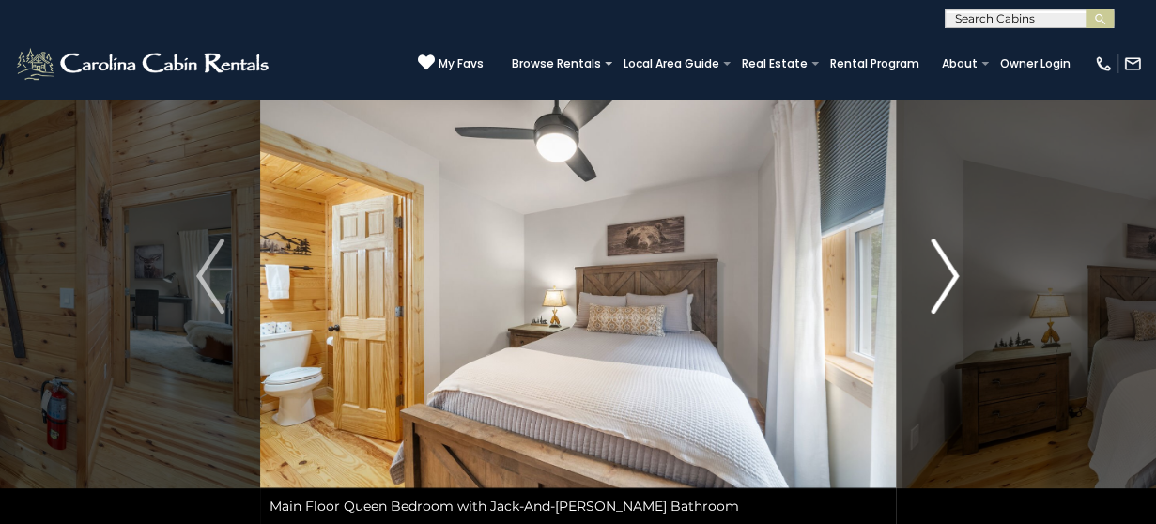
click at [950, 283] on img "Next" at bounding box center [945, 275] width 28 height 75
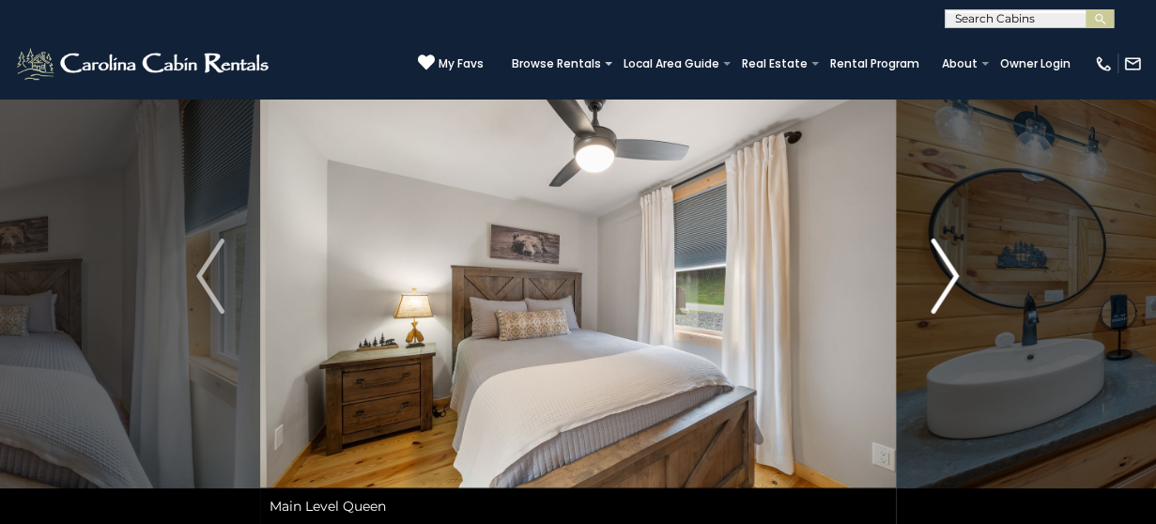
click at [950, 283] on img "Next" at bounding box center [945, 275] width 28 height 75
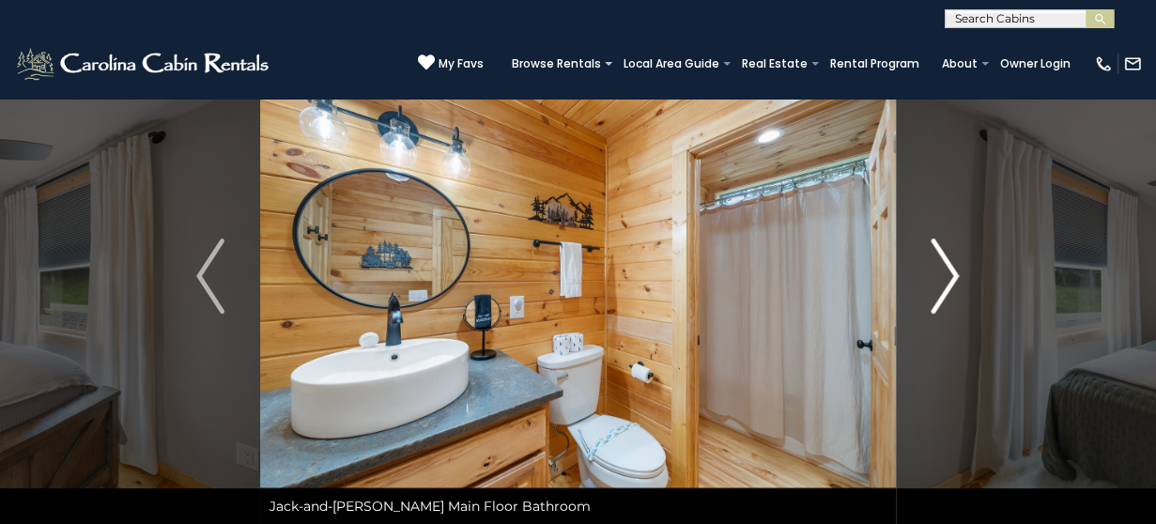
click at [950, 283] on img "Next" at bounding box center [945, 275] width 28 height 75
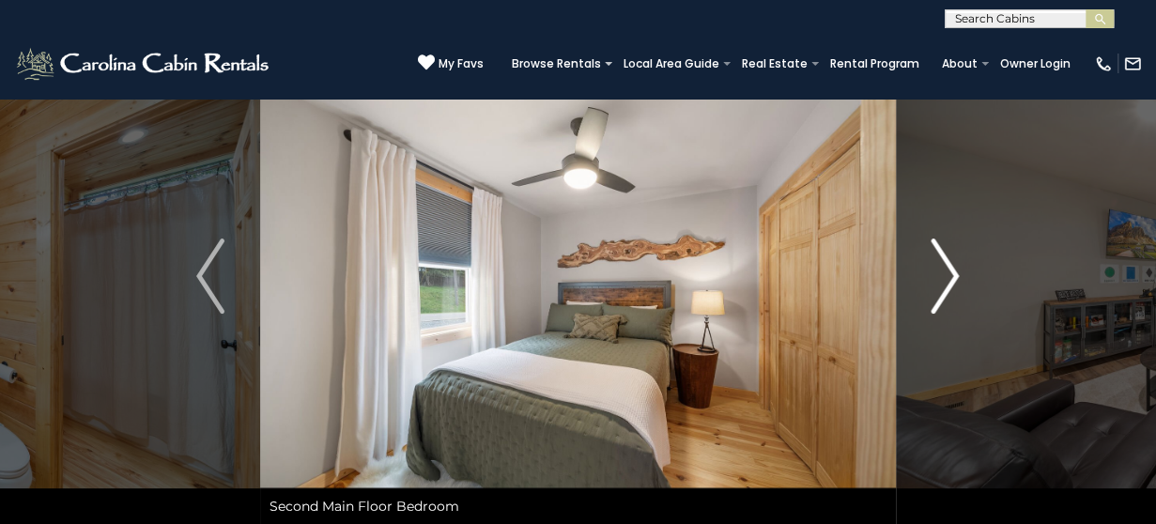
click at [950, 283] on img "Next" at bounding box center [945, 275] width 28 height 75
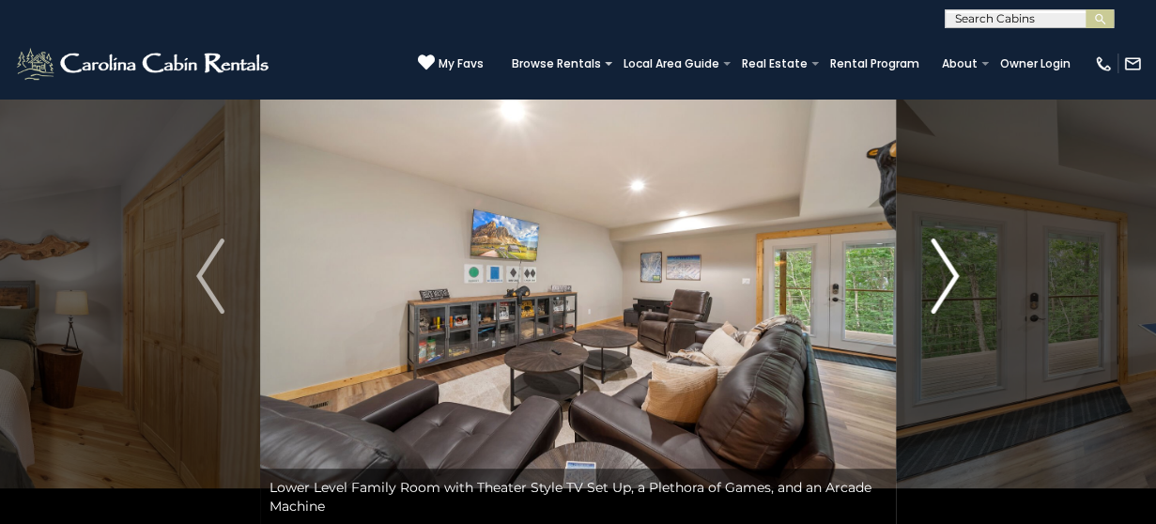
click at [950, 283] on img "Next" at bounding box center [945, 275] width 28 height 75
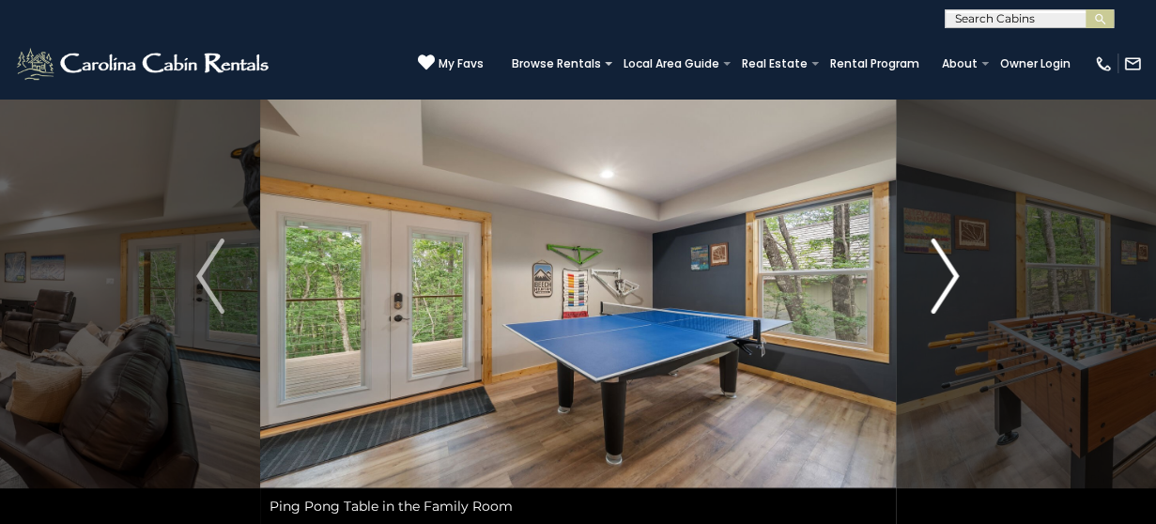
click at [950, 283] on img "Next" at bounding box center [945, 275] width 28 height 75
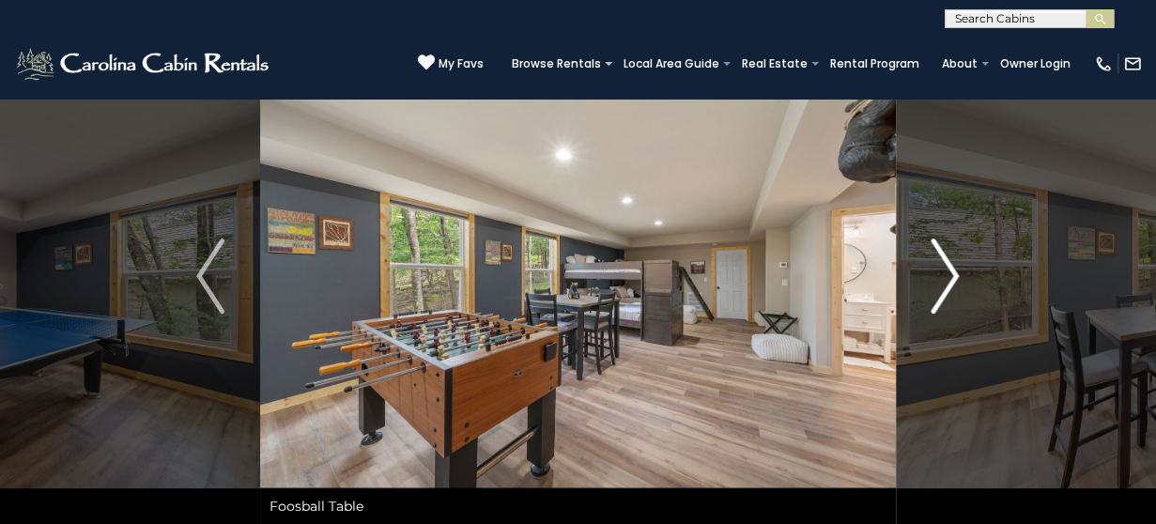
click at [950, 283] on img "Next" at bounding box center [945, 275] width 28 height 75
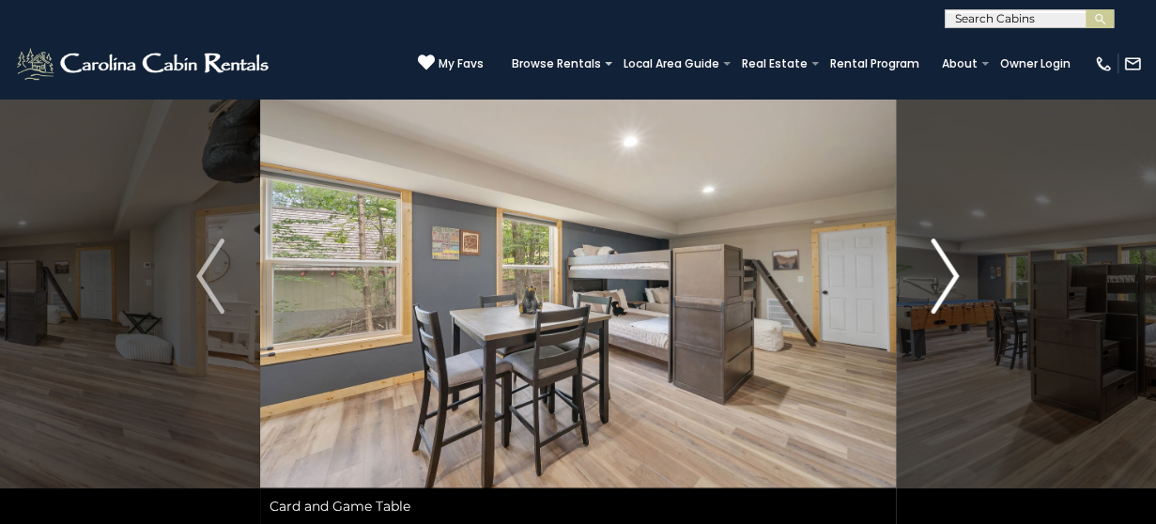
click at [950, 283] on img "Next" at bounding box center [945, 275] width 28 height 75
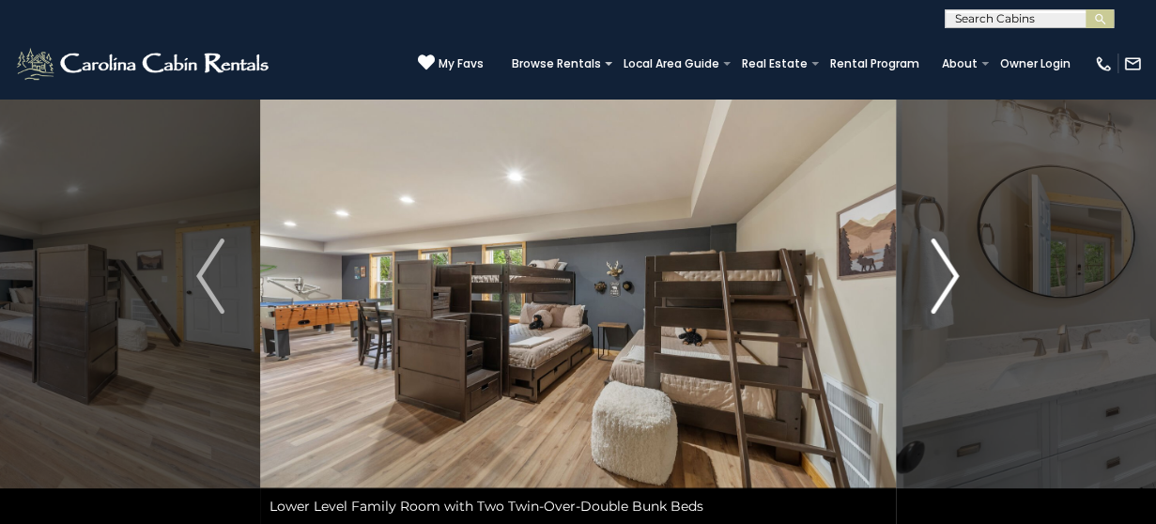
click at [949, 282] on img "Next" at bounding box center [945, 275] width 28 height 75
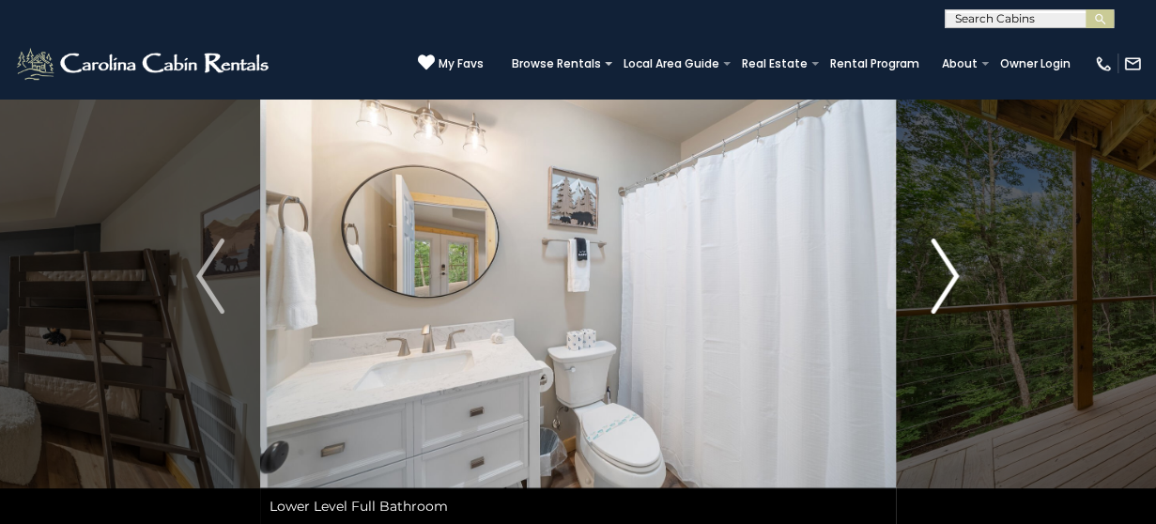
click at [949, 282] on img "Next" at bounding box center [945, 275] width 28 height 75
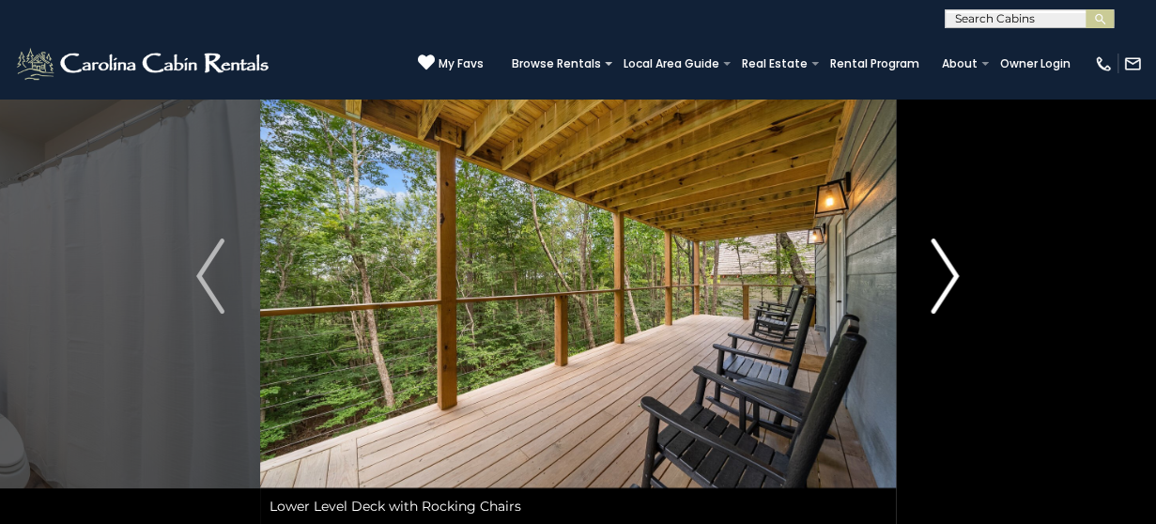
click at [949, 282] on img "Next" at bounding box center [945, 275] width 28 height 75
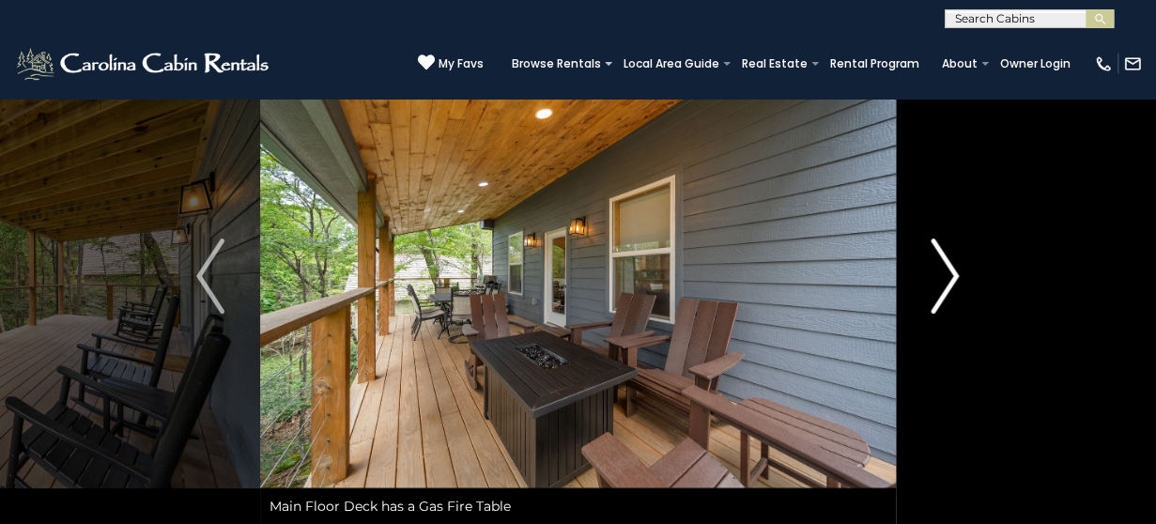
click at [949, 282] on img "Next" at bounding box center [945, 275] width 28 height 75
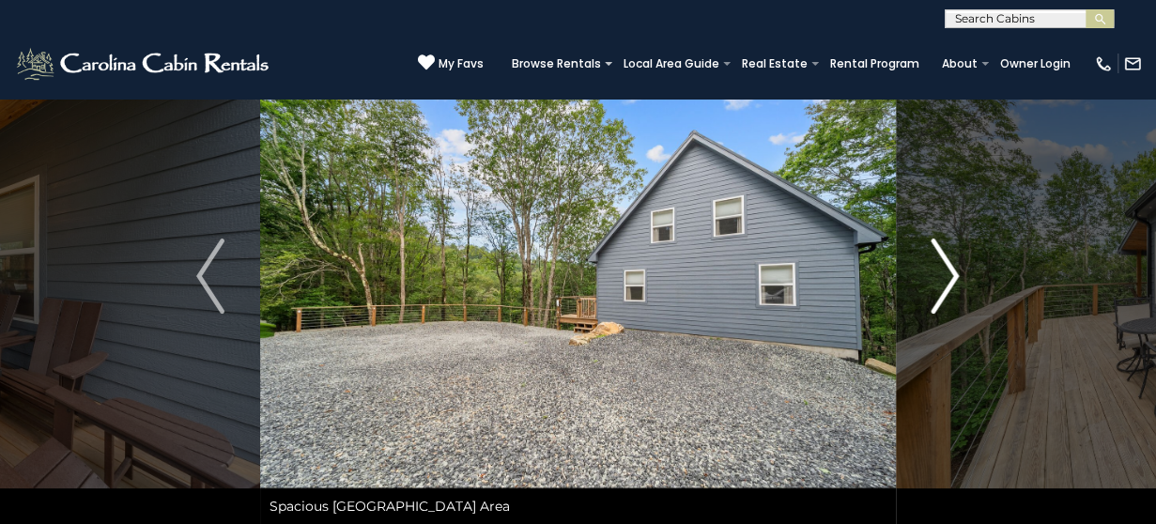
click at [949, 282] on img "Next" at bounding box center [945, 275] width 28 height 75
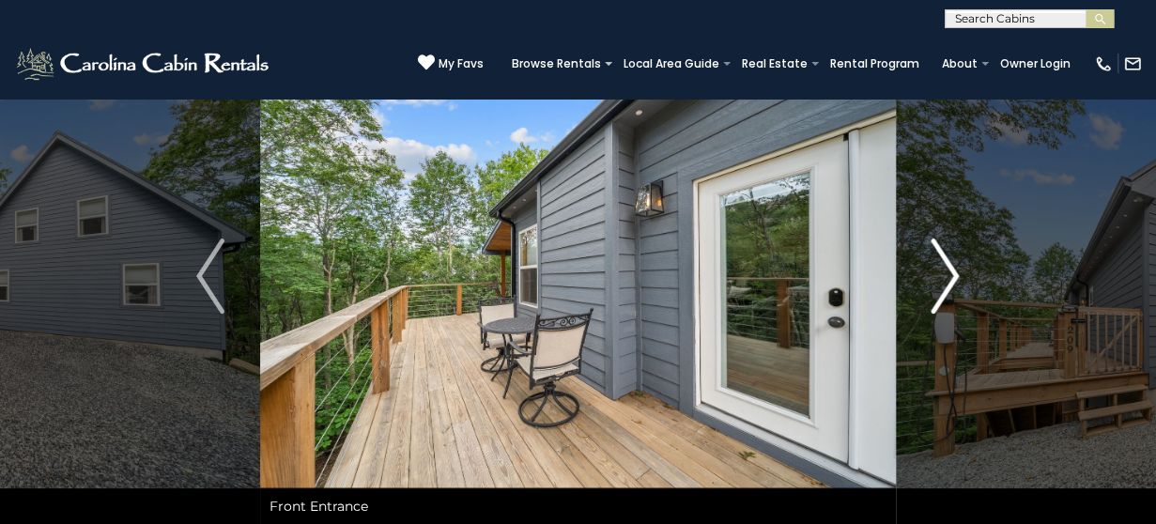
click at [949, 282] on img "Next" at bounding box center [945, 275] width 28 height 75
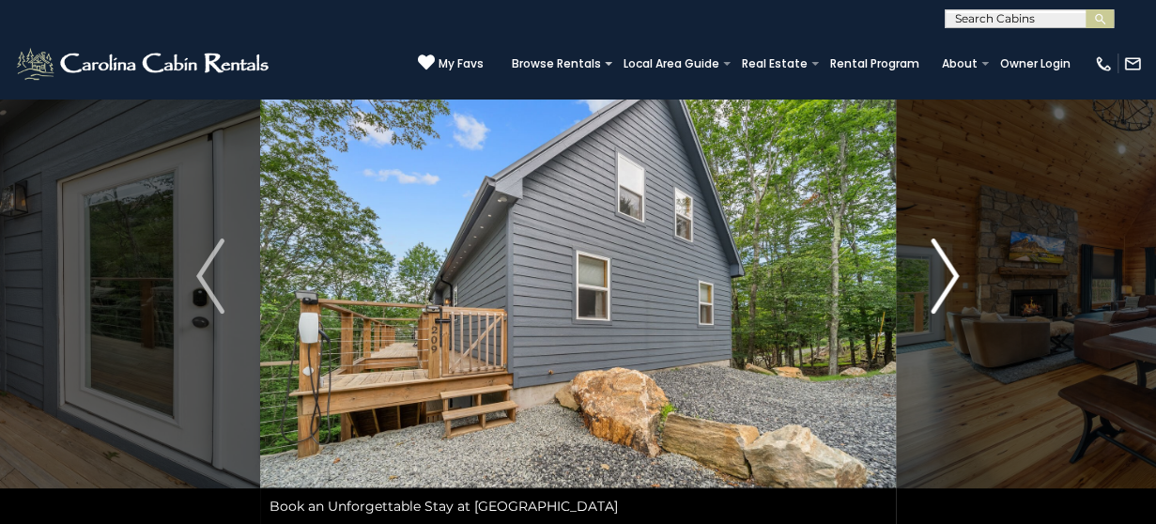
click at [948, 281] on img "Next" at bounding box center [945, 275] width 28 height 75
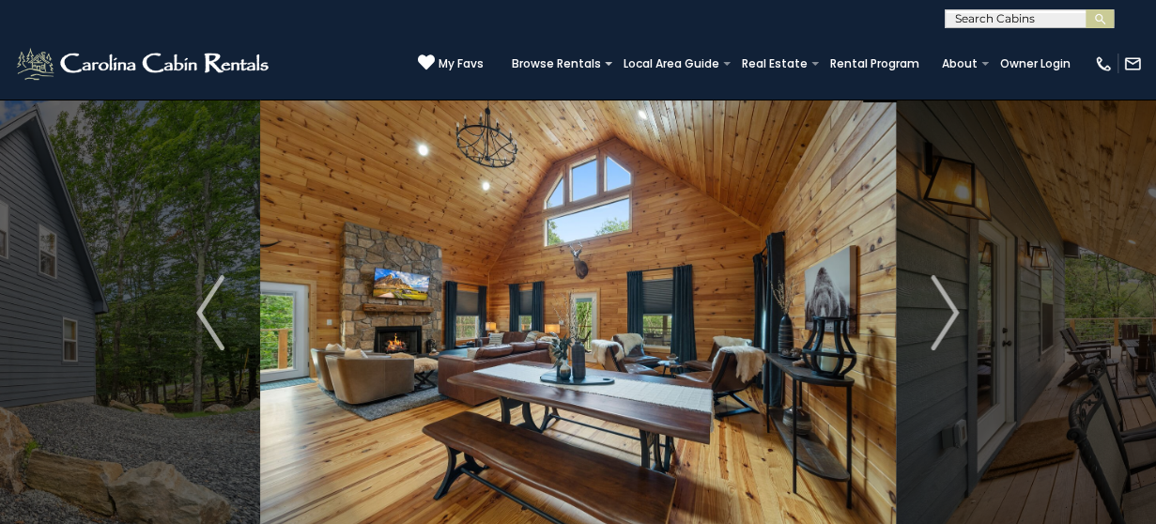
scroll to position [0, 0]
